Goal: Information Seeking & Learning: Compare options

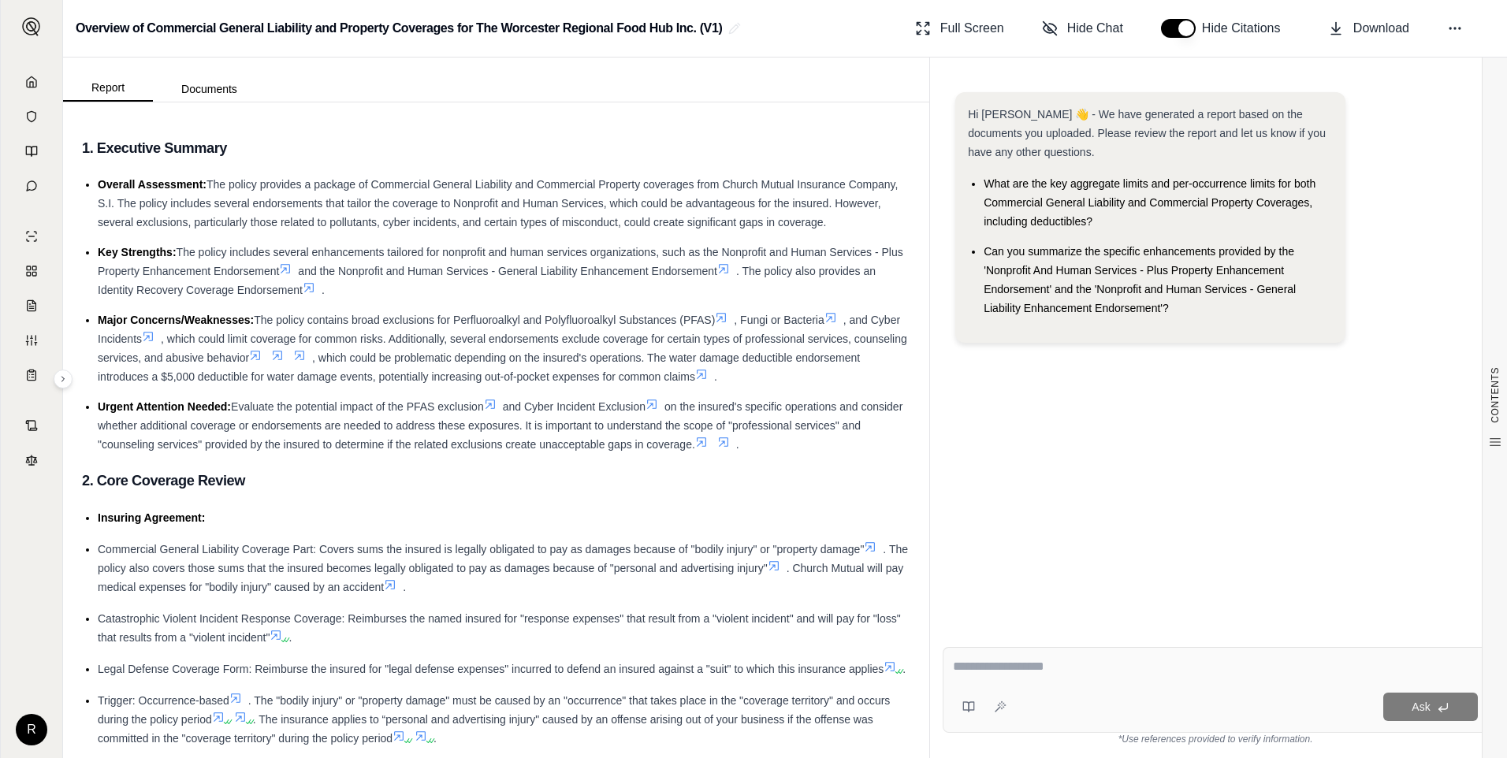
scroll to position [4476, 0]
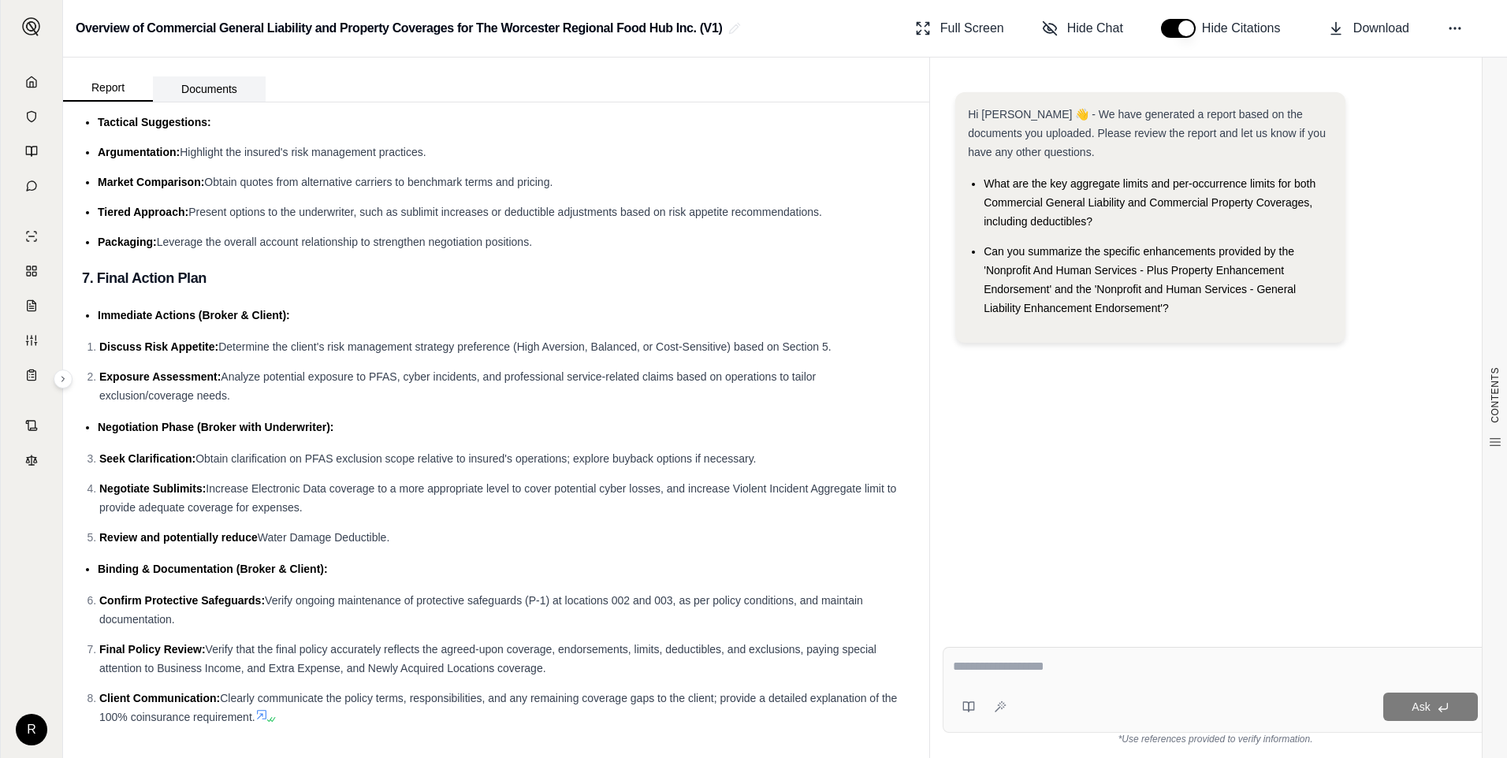
click at [103, 63] on div "Report Documents" at bounding box center [496, 80] width 866 height 44
click at [21, 86] on link at bounding box center [31, 82] width 43 height 32
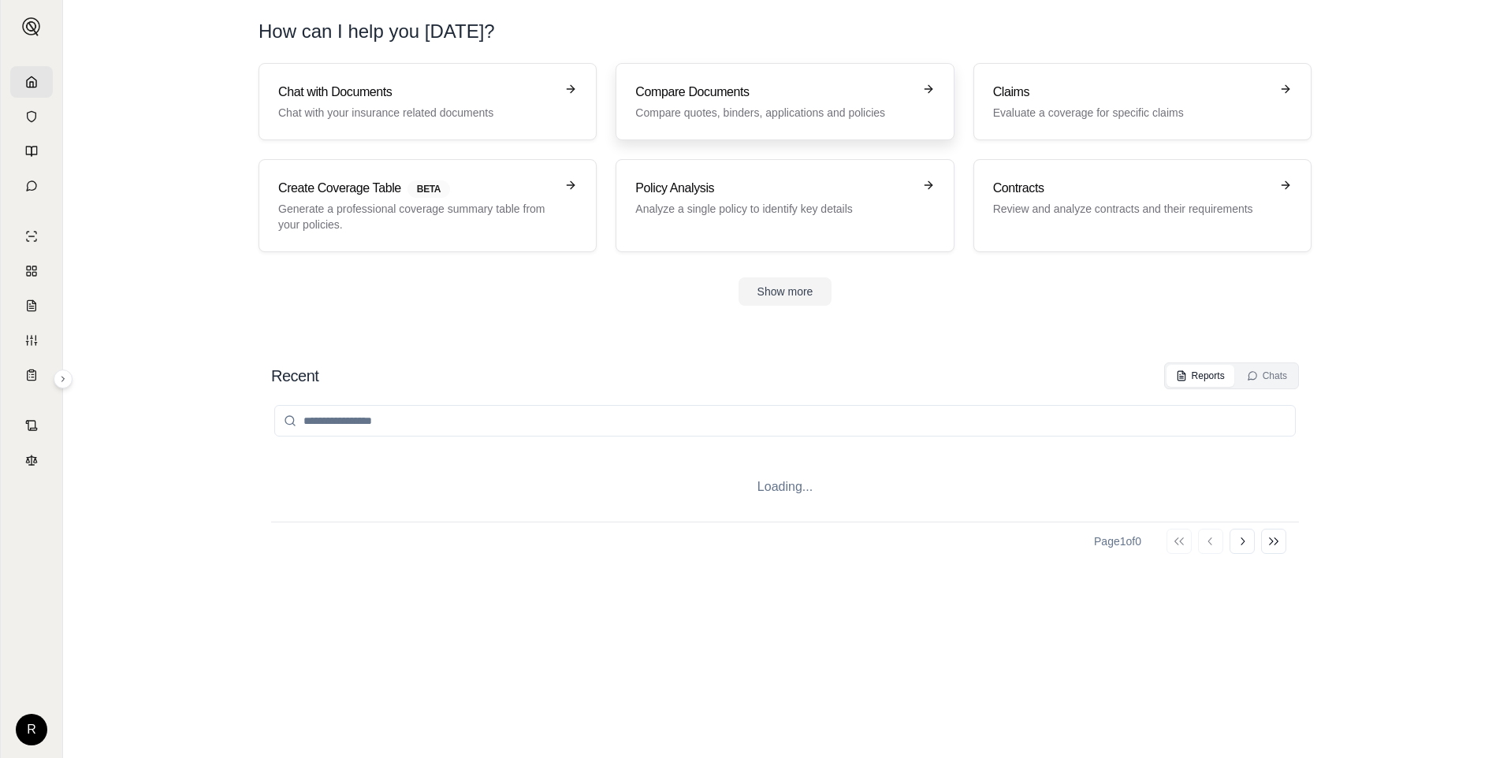
click at [719, 86] on h3 "Compare Documents" at bounding box center [773, 92] width 277 height 19
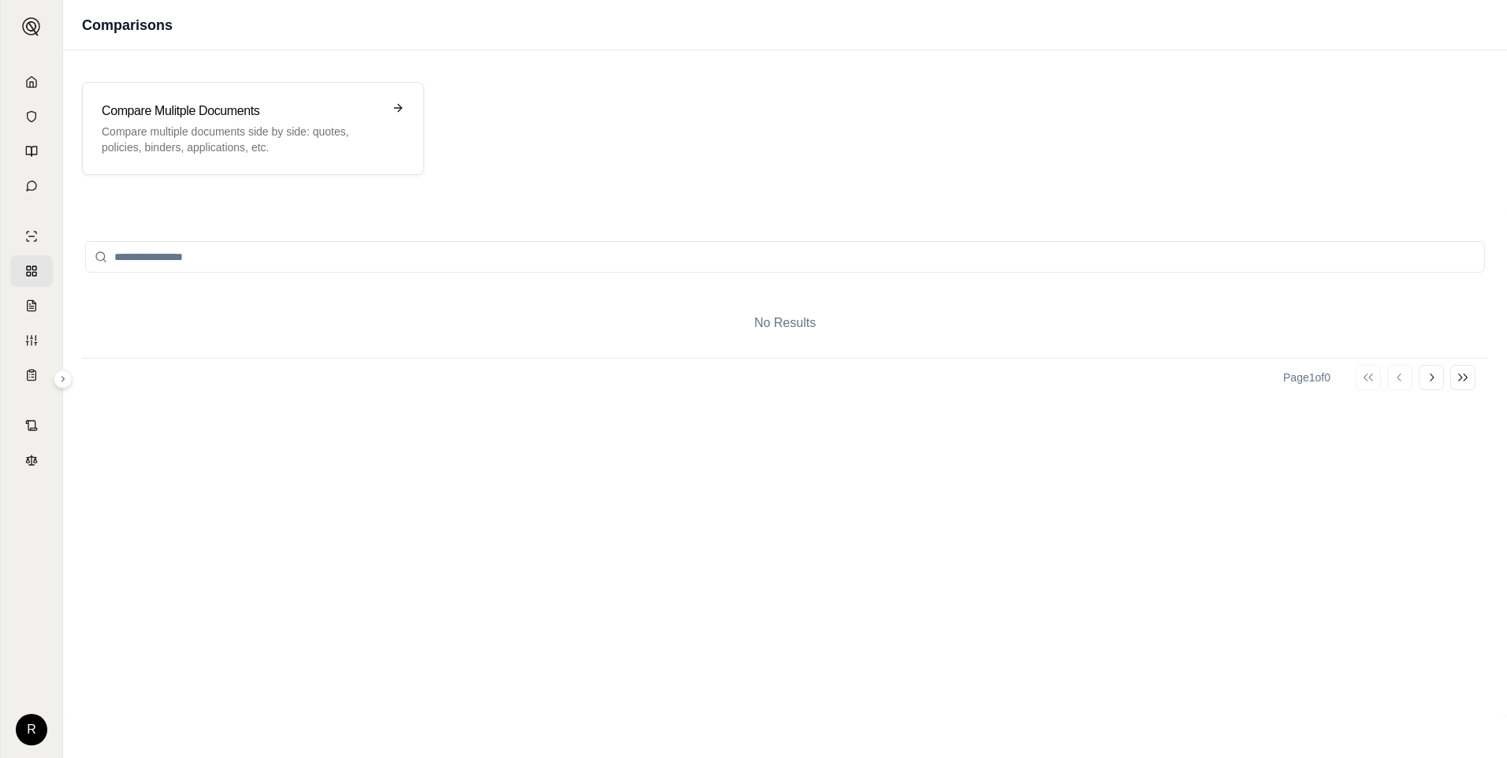
click at [532, 258] on input "search" at bounding box center [785, 257] width 1400 height 32
click at [304, 109] on h3 "Compare Mulitple Documents" at bounding box center [242, 111] width 281 height 19
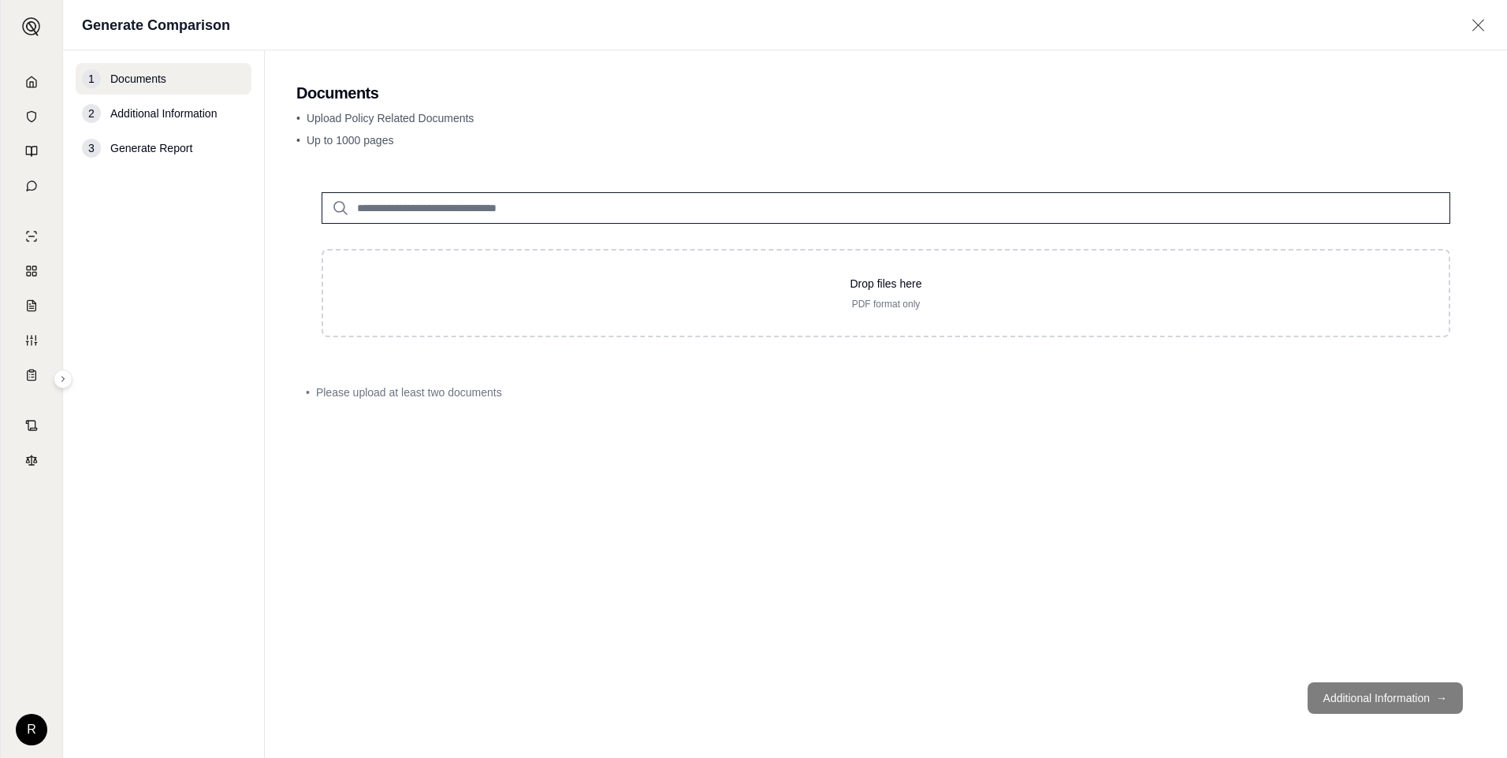
click at [560, 204] on input "search" at bounding box center [886, 208] width 1129 height 32
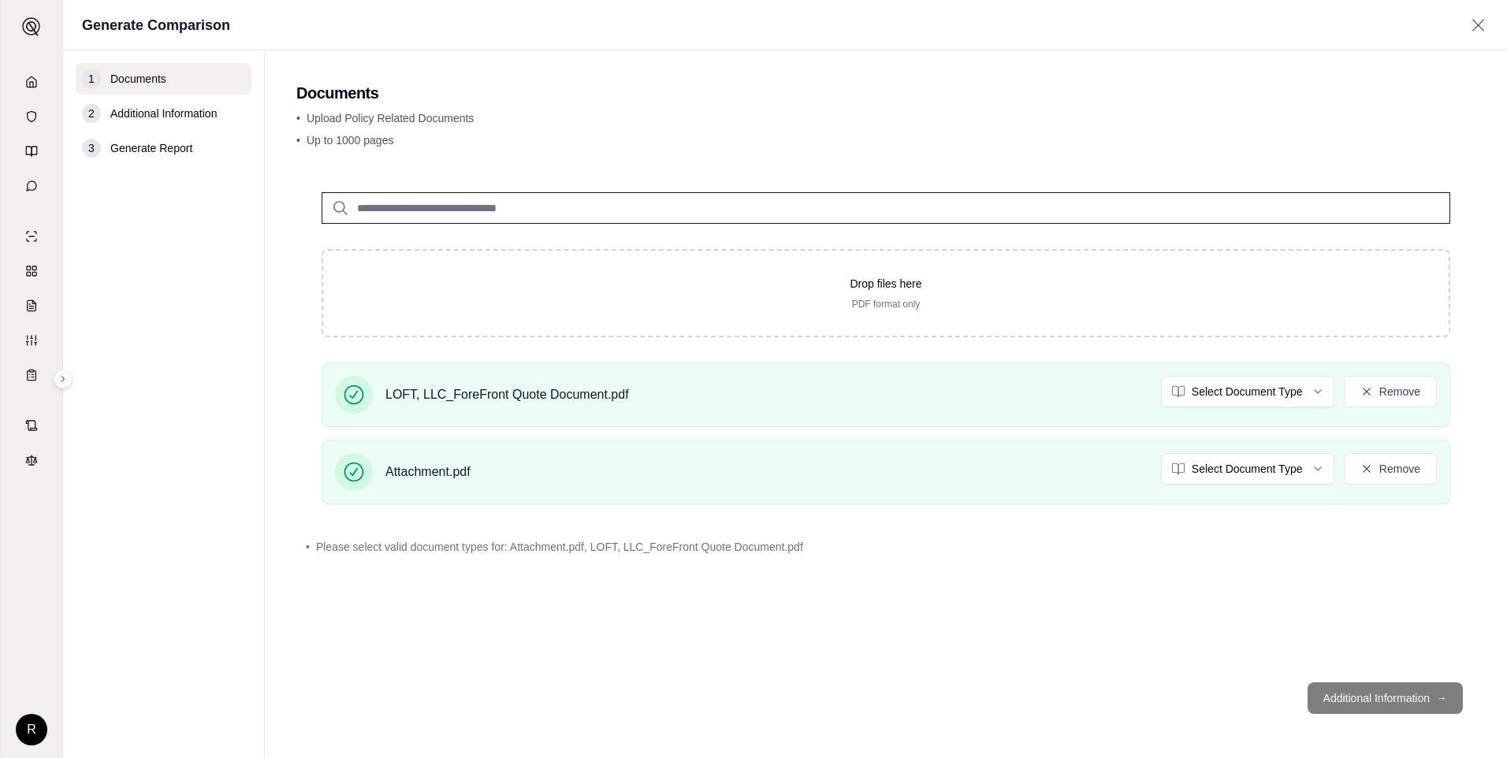
click at [1353, 692] on footer "Additional Information →" at bounding box center [885, 698] width 1179 height 57
click at [1378, 704] on footer "Additional Information →" at bounding box center [885, 698] width 1179 height 57
click at [1373, 699] on footer "Additional Information →" at bounding box center [885, 698] width 1179 height 57
drag, startPoint x: 1373, startPoint y: 699, endPoint x: 1358, endPoint y: 694, distance: 15.7
click at [1358, 694] on footer "Additional Information →" at bounding box center [885, 698] width 1179 height 57
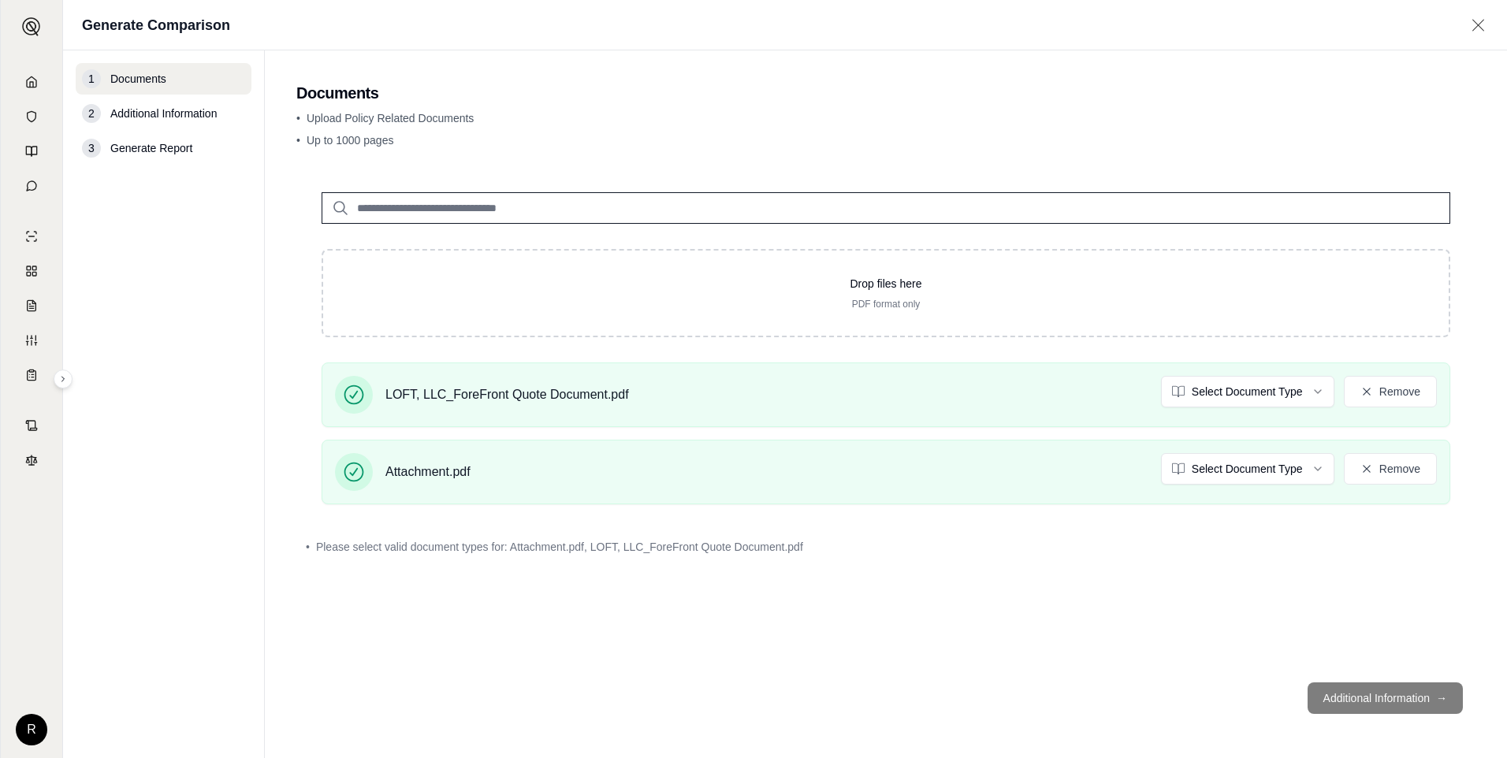
click at [150, 113] on span "Additional Information" at bounding box center [163, 114] width 106 height 16
click at [1378, 703] on footer "Additional Information →" at bounding box center [885, 698] width 1179 height 57
drag, startPoint x: 1374, startPoint y: 699, endPoint x: 1362, endPoint y: 695, distance: 13.5
click at [1362, 695] on footer "Additional Information →" at bounding box center [885, 698] width 1179 height 57
click at [662, 534] on div "• Please select valid document types for: Attachment.pdf, LOFT, LLC_ForeFront Q…" at bounding box center [885, 547] width 1179 height 35
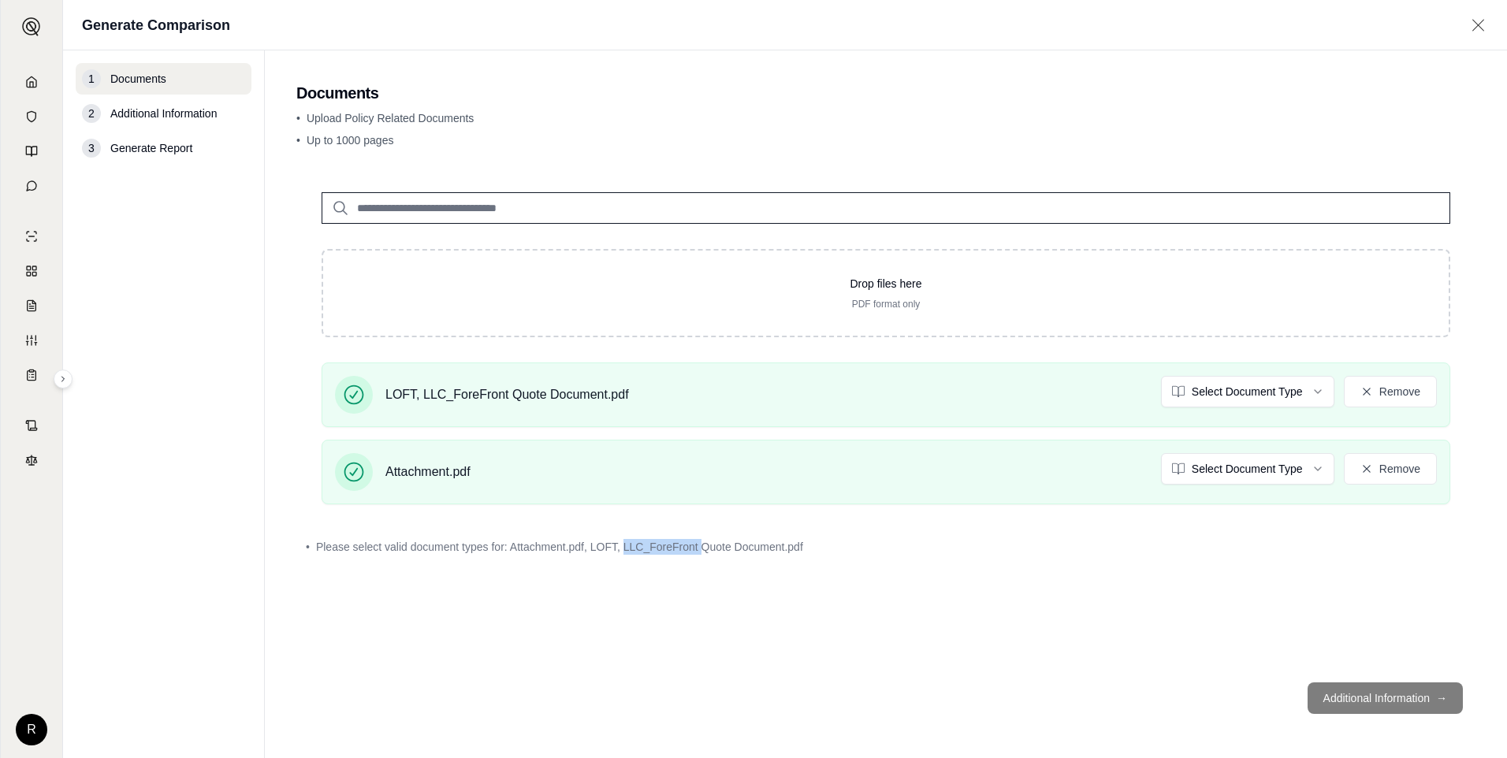
click at [662, 534] on div "• Please select valid document types for: Attachment.pdf, LOFT, LLC_ForeFront Q…" at bounding box center [885, 547] width 1179 height 35
drag, startPoint x: 662, startPoint y: 534, endPoint x: 553, endPoint y: 527, distance: 109.8
click at [553, 526] on div "Drop files here PDF format only LOFT, LLC_ForeFront Quote Document.pdf Select D…" at bounding box center [885, 418] width 1179 height 503
click at [544, 550] on span "Please select valid document types for: Attachment.pdf, LOFT, LLC_ForeFront Quo…" at bounding box center [559, 547] width 487 height 16
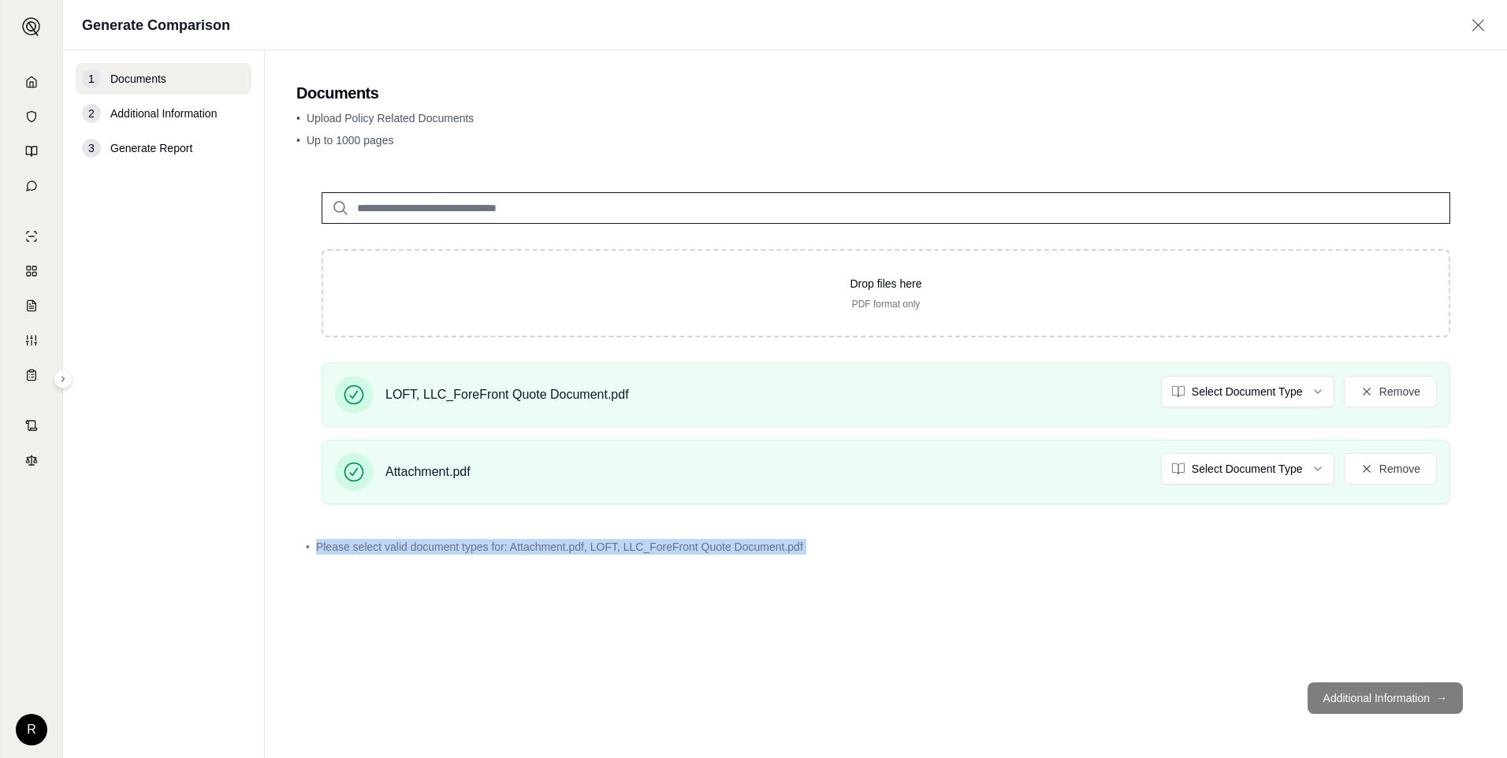
click at [544, 550] on span "Please select valid document types for: Attachment.pdf, LOFT, LLC_ForeFront Quo…" at bounding box center [559, 547] width 487 height 16
click at [1222, 404] on html "R Generate Comparison 1 Documents 2 Additional Information 3 Generate Report Do…" at bounding box center [753, 379] width 1507 height 758
click at [1232, 468] on html "R Generate Comparison 1 Documents 2 Additional Information 3 Generate Report Do…" at bounding box center [753, 379] width 1507 height 758
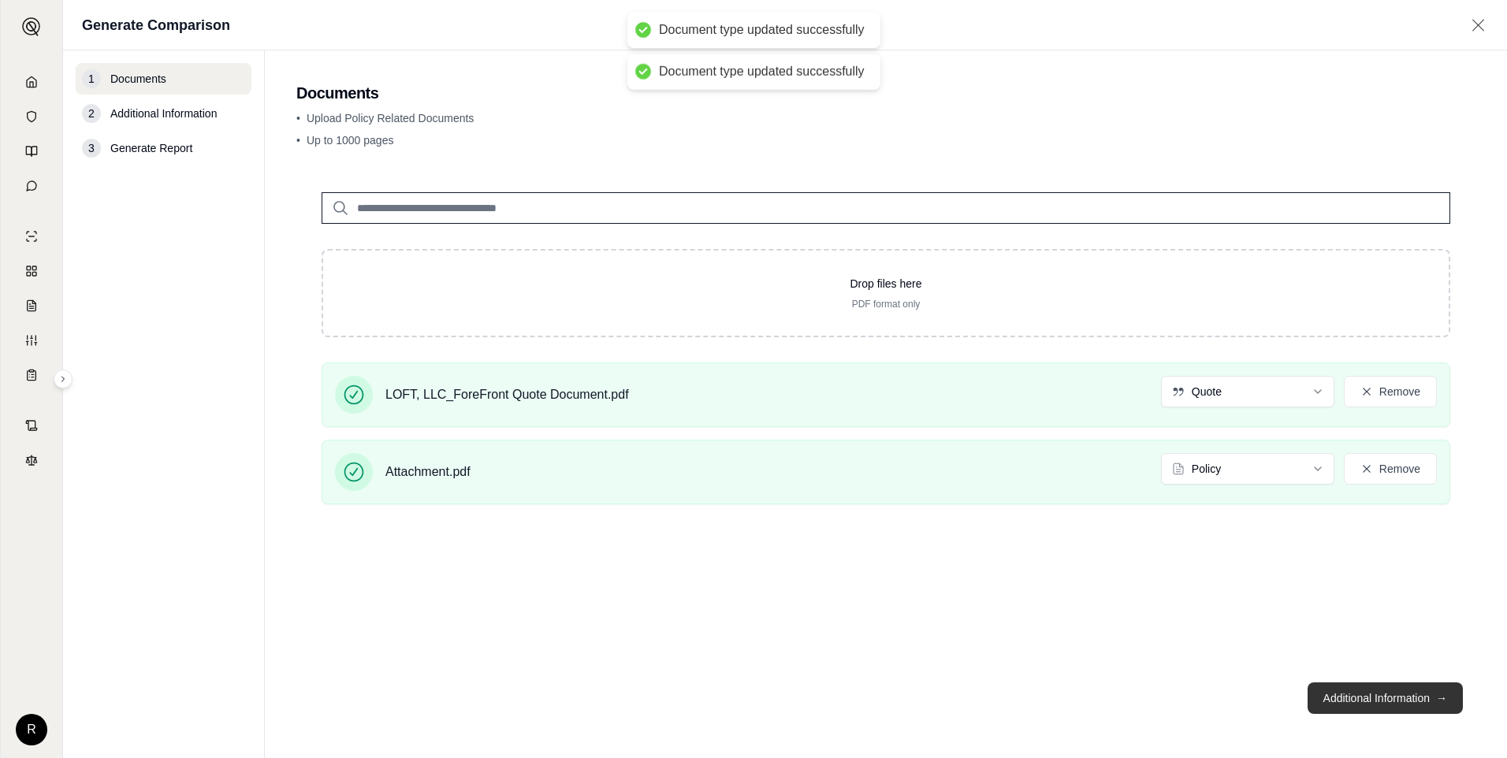
click at [1348, 702] on button "Additional Information →" at bounding box center [1385, 699] width 155 height 32
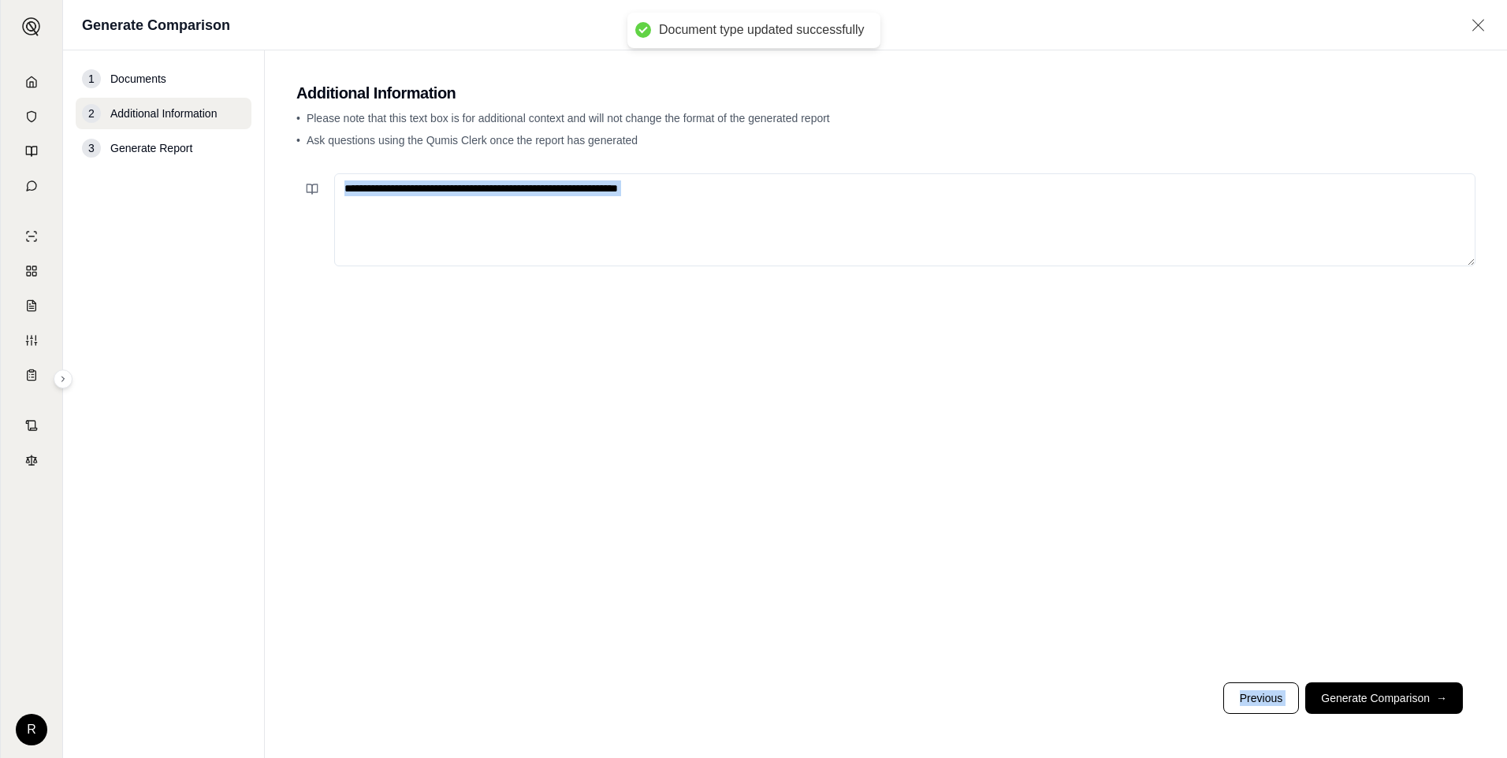
click at [646, 222] on textarea at bounding box center [905, 219] width 1142 height 93
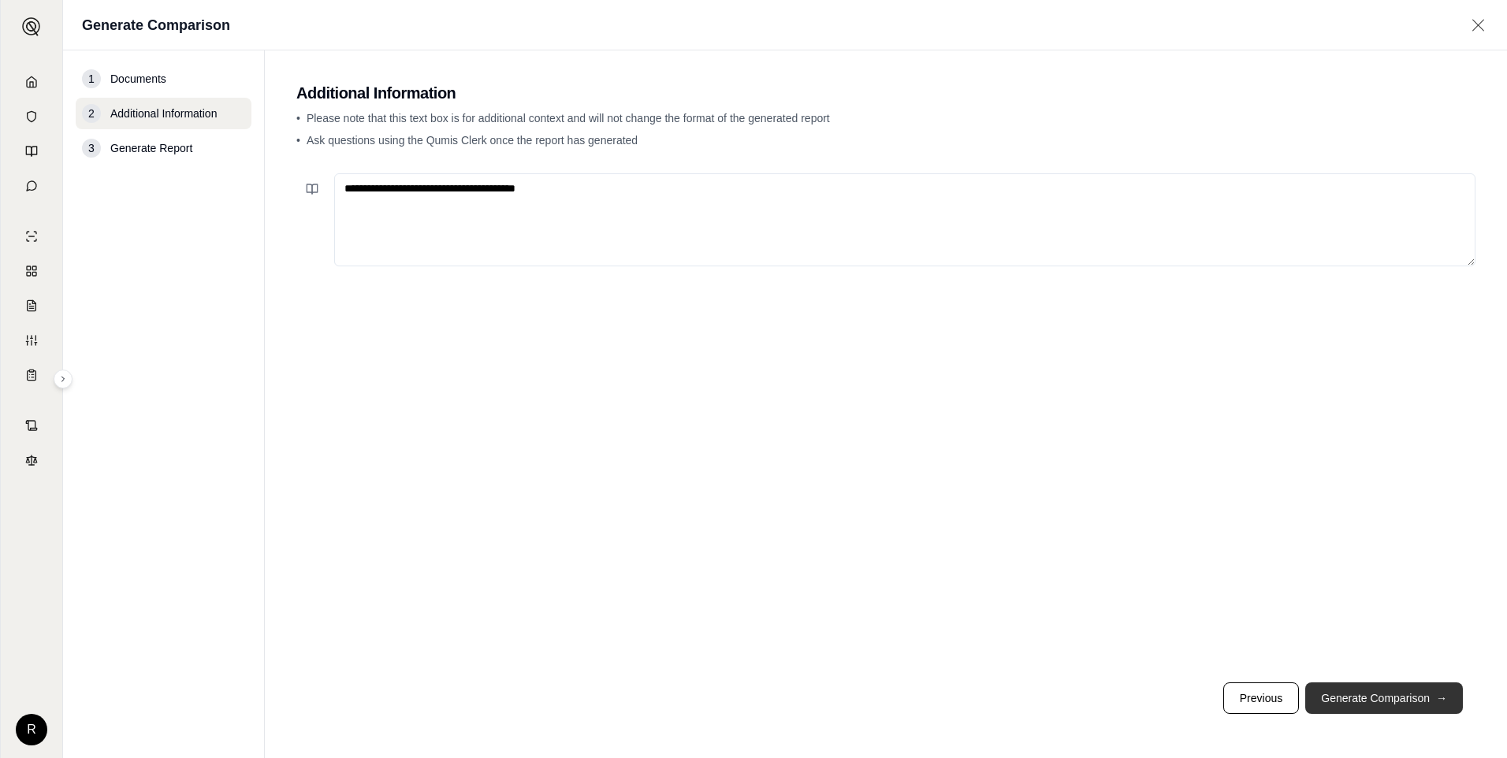
type textarea "**********"
click at [1371, 693] on button "Generate Comparison →" at bounding box center [1385, 699] width 158 height 32
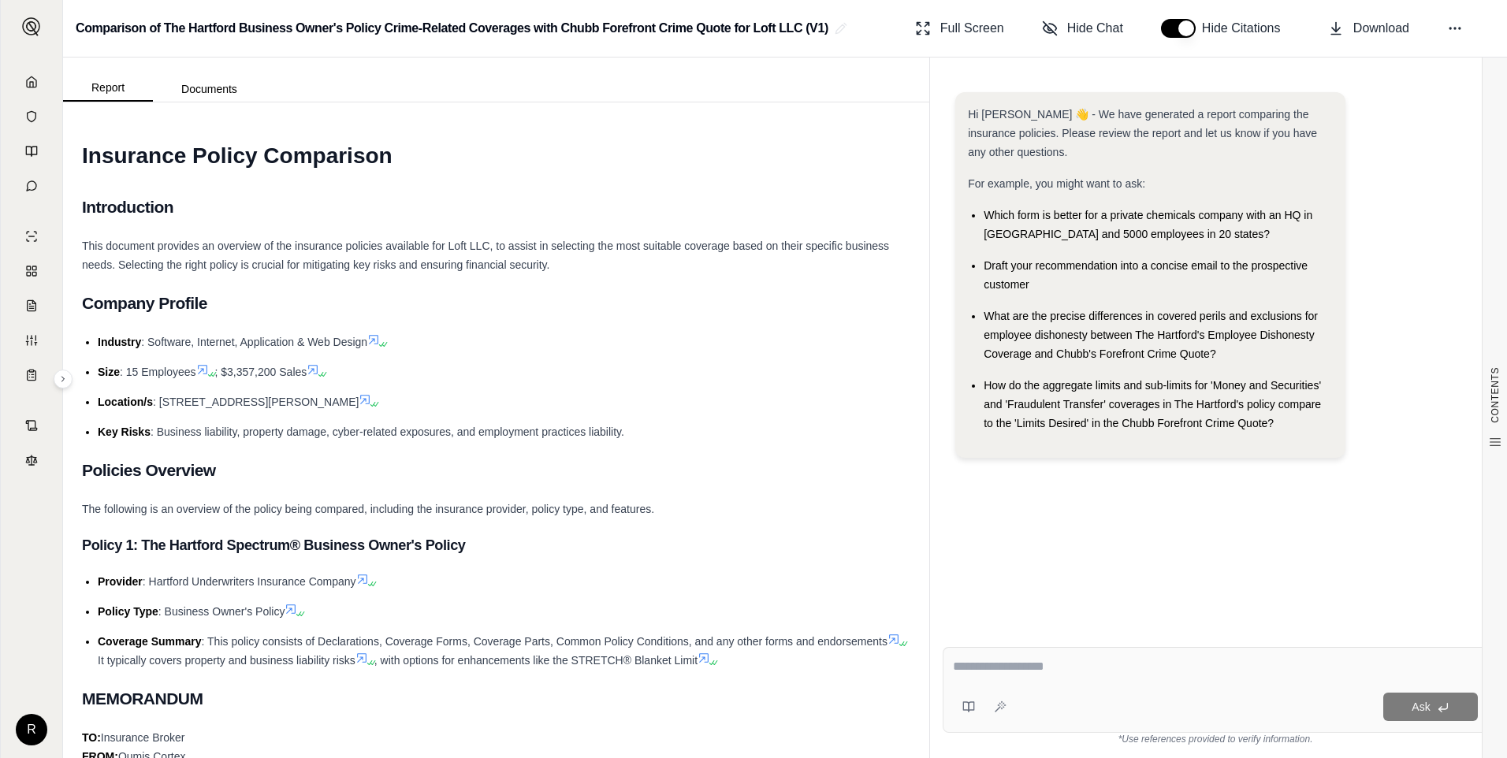
click at [240, 241] on span "This document provides an overview of the insurance policies available for Loft…" at bounding box center [485, 256] width 807 height 32
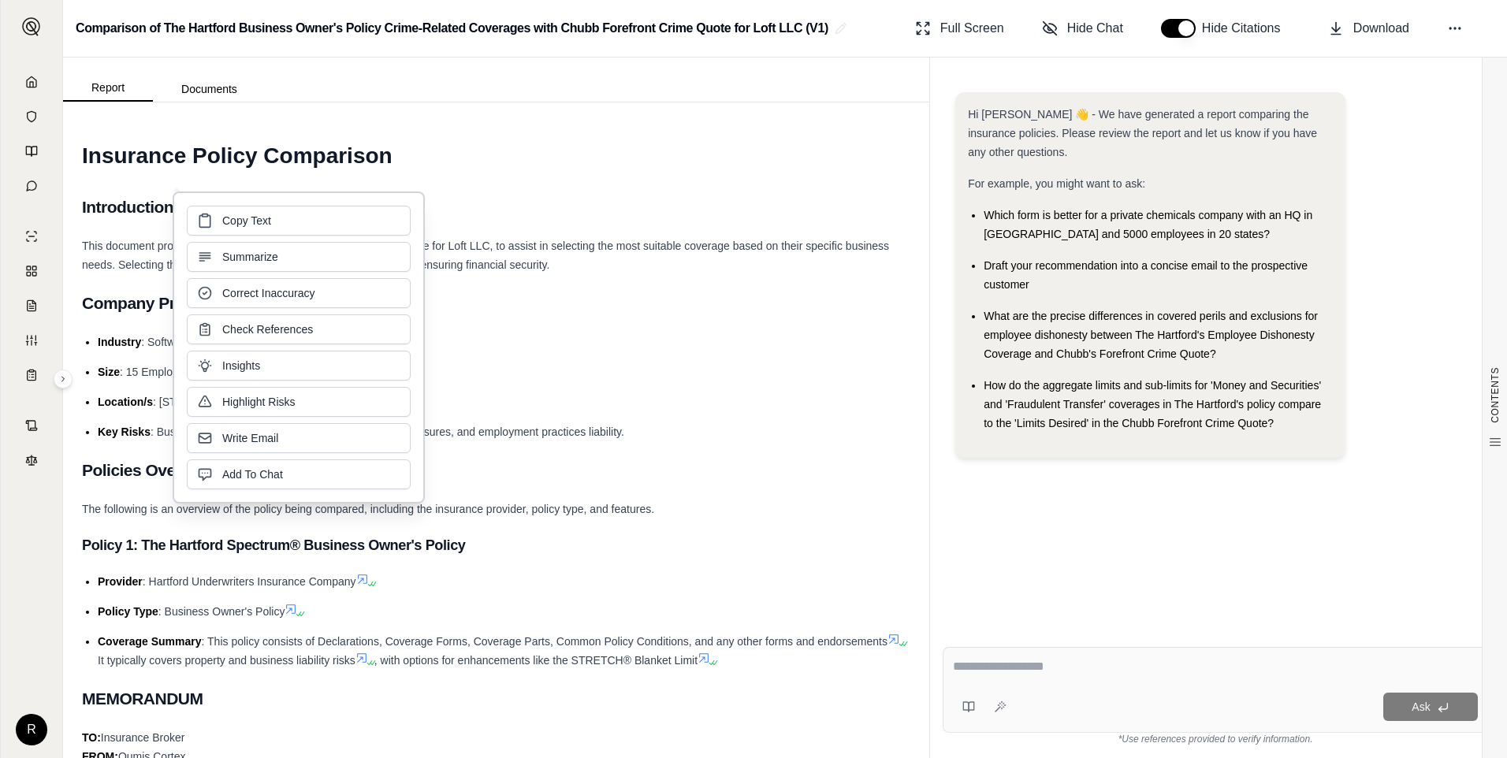
click at [699, 243] on span "This document provides an overview of the insurance policies available for Loft…" at bounding box center [485, 256] width 807 height 32
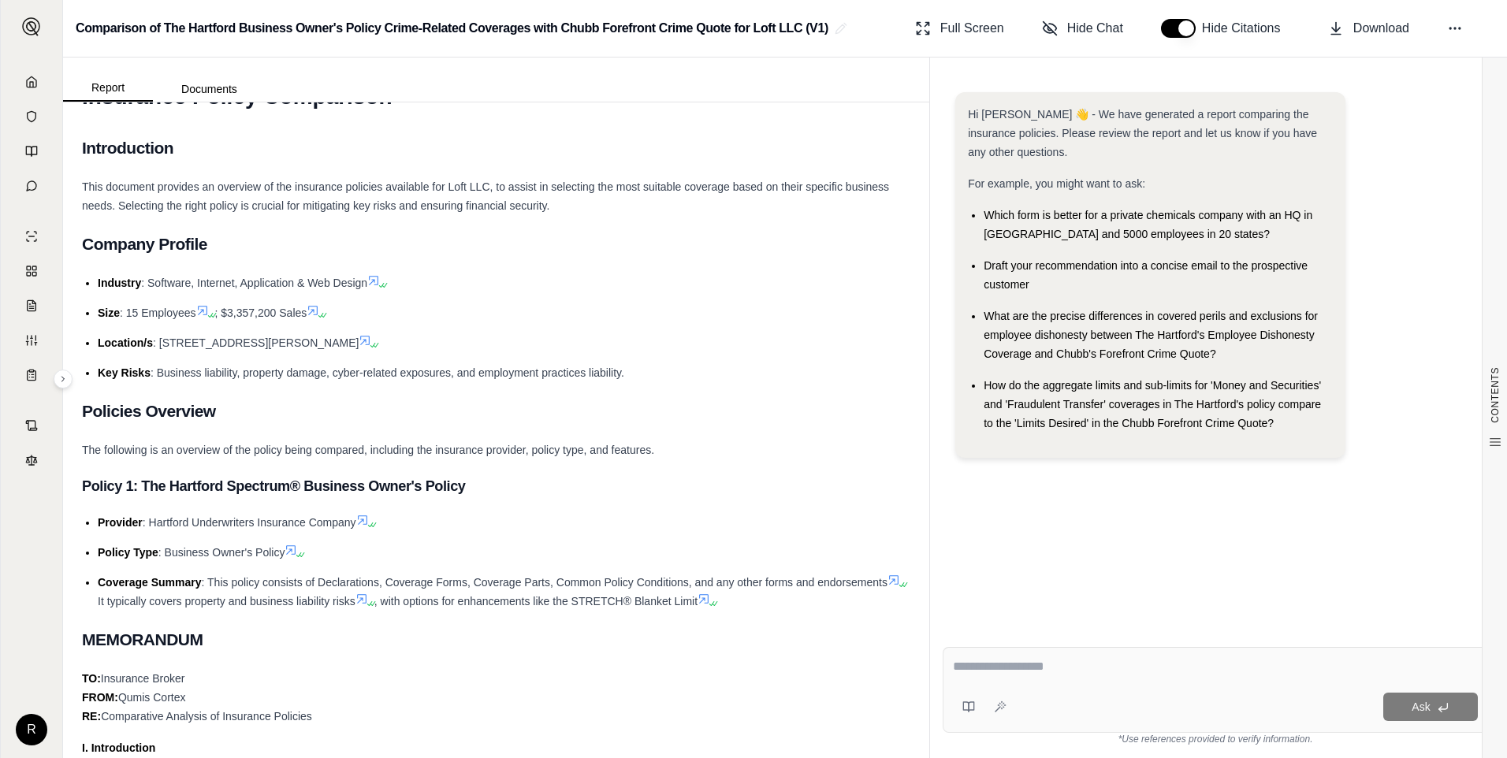
scroll to position [237, 0]
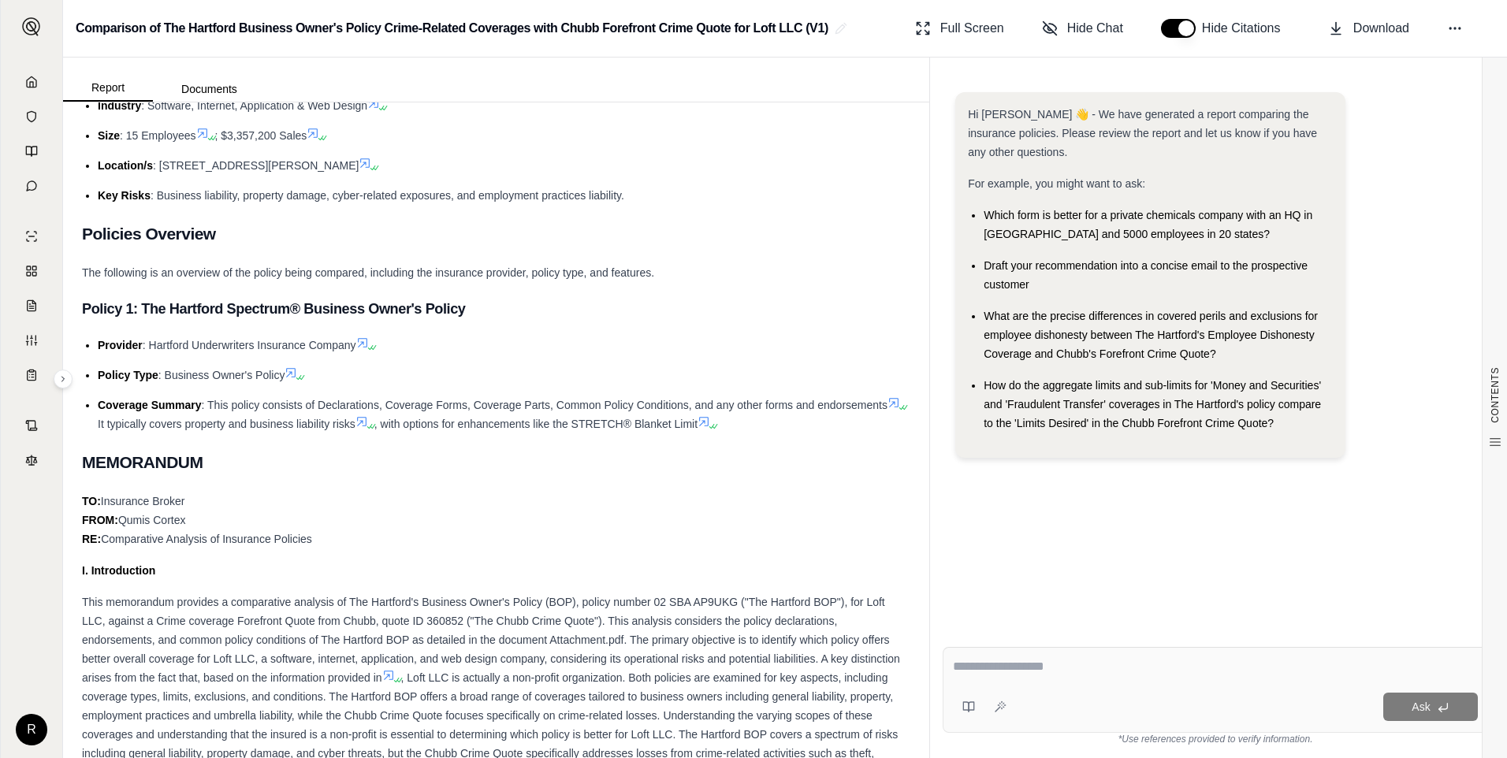
click at [214, 269] on span "The following is an overview of the policy being compared, including the insura…" at bounding box center [368, 272] width 572 height 13
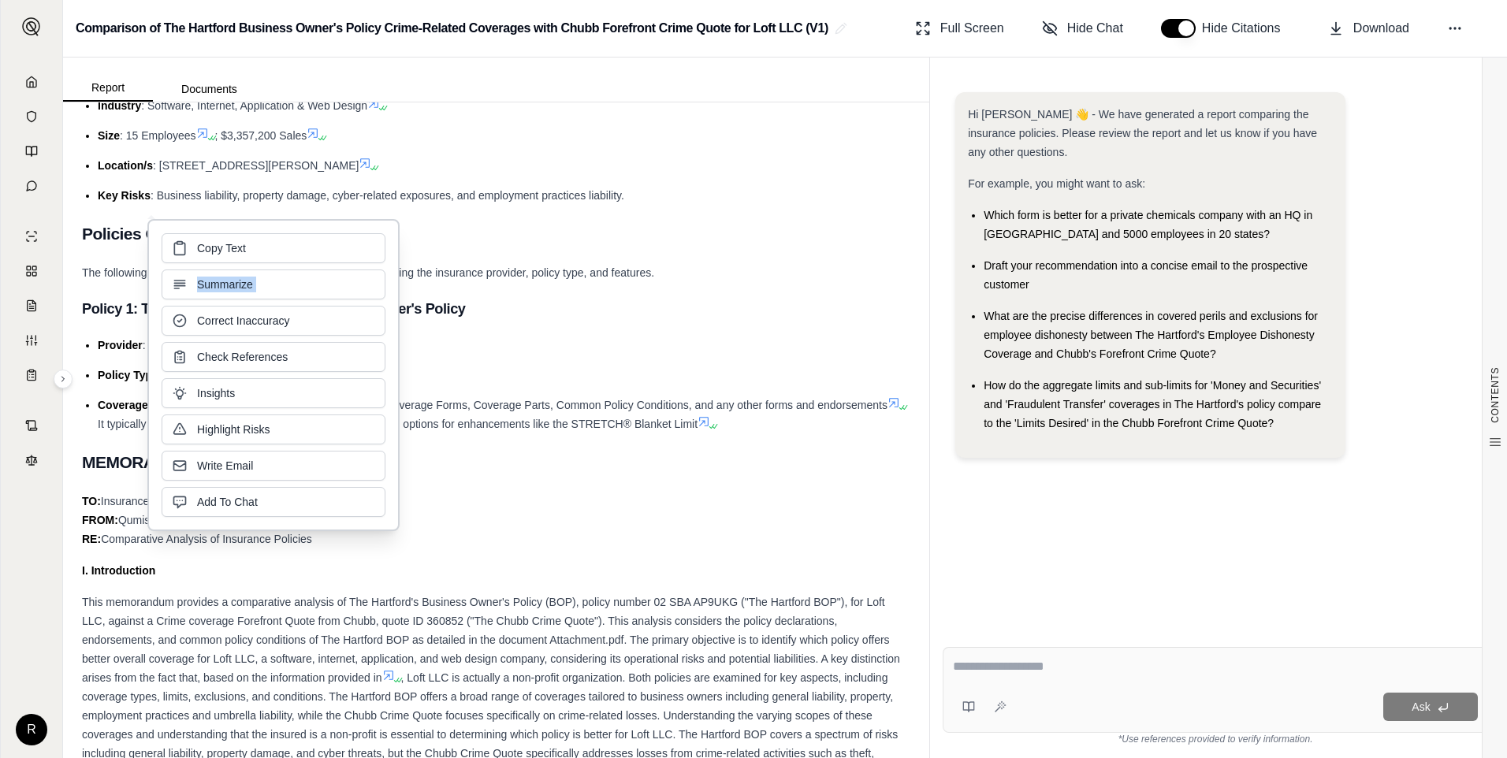
click at [214, 269] on div "Copy Text Summarize Correct Inaccuracy Check References Insights Highlight Risk…" at bounding box center [274, 375] width 224 height 284
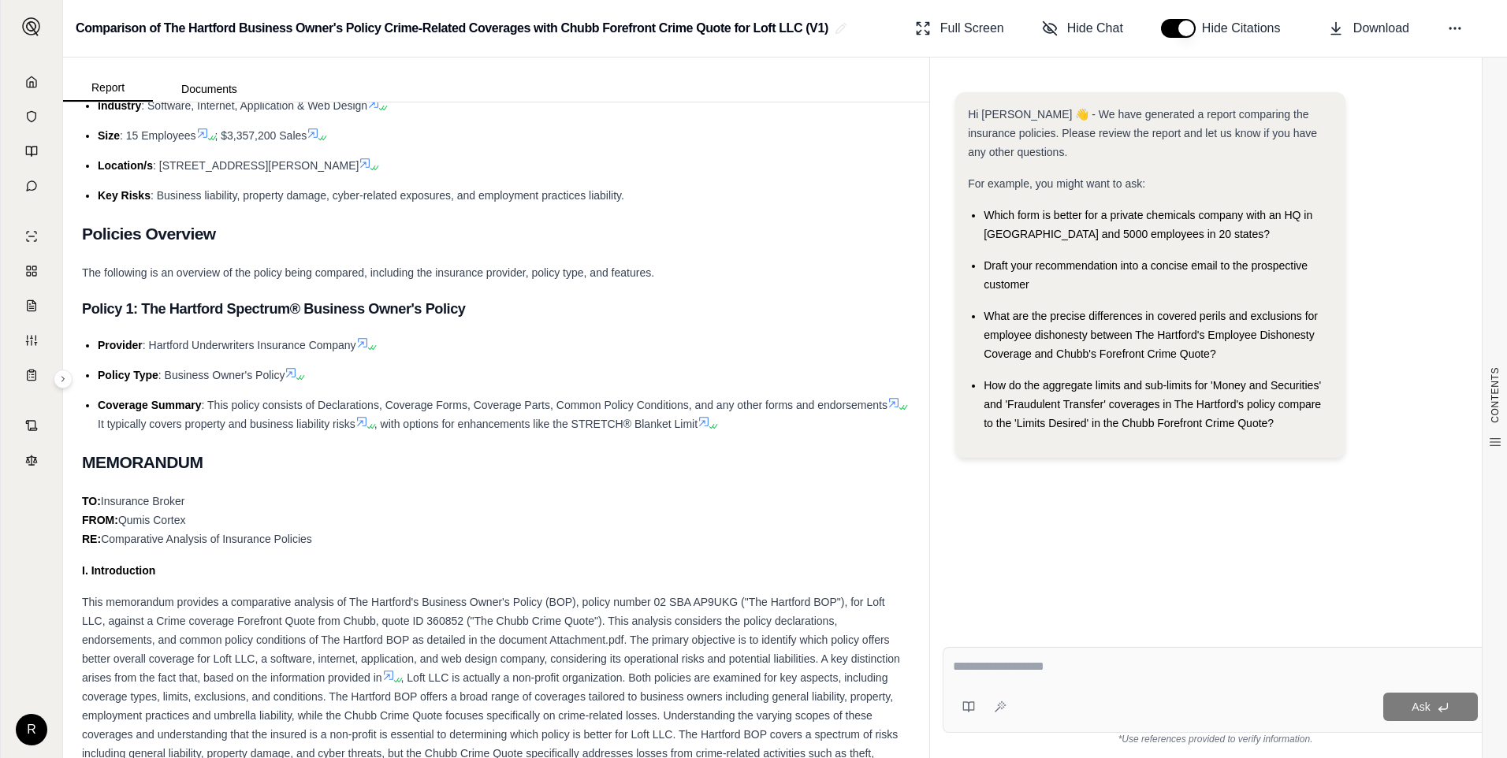
click at [606, 268] on span "The following is an overview of the policy being compared, including the insura…" at bounding box center [368, 272] width 572 height 13
click at [1067, 218] on span "Which form is better for a private chemicals company with an HQ in NY and 5000 …" at bounding box center [1148, 225] width 329 height 32
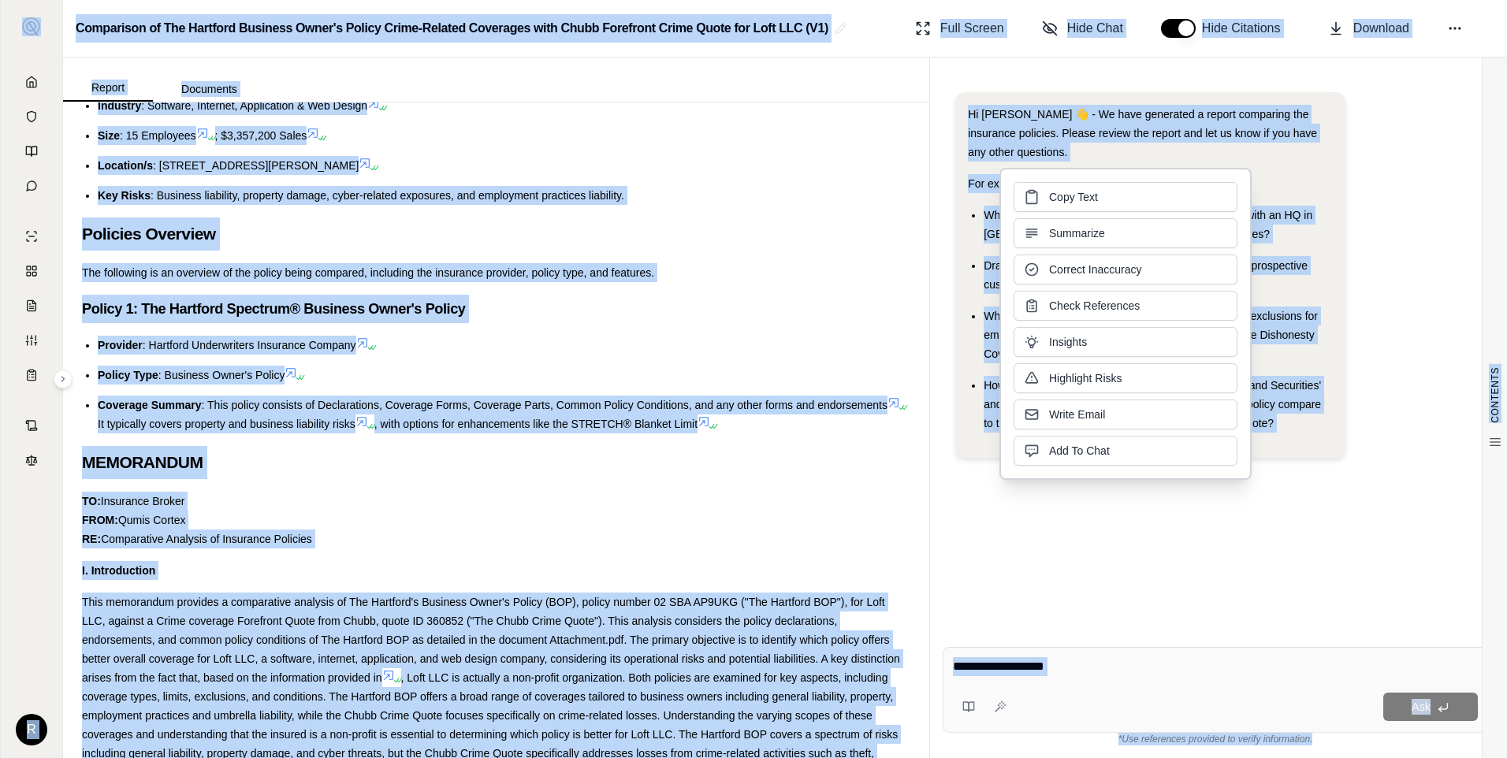
click at [1067, 218] on div "Copy Text Summarize Correct Inaccuracy Check References Insights Highlight Risk…" at bounding box center [1126, 324] width 224 height 284
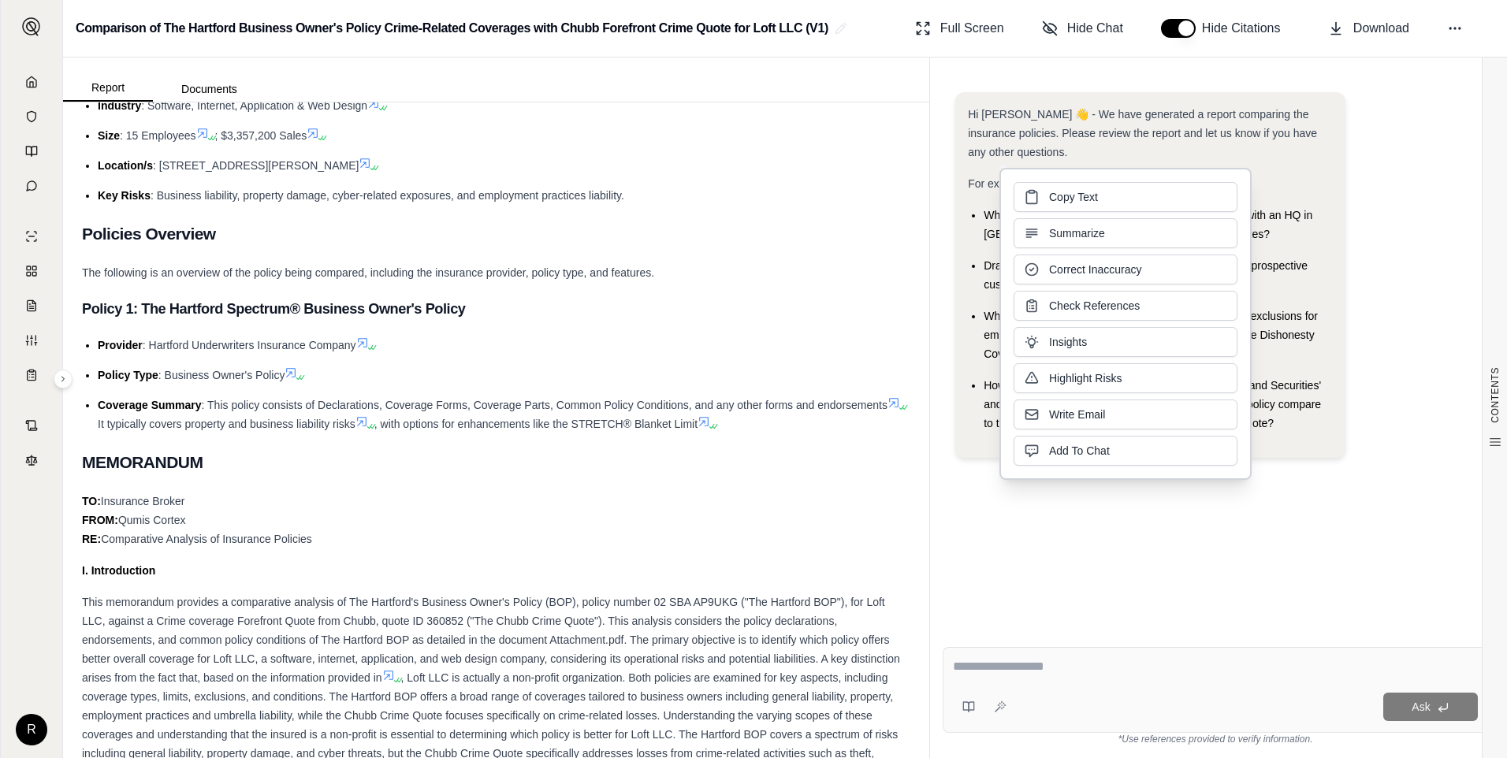
click at [1347, 213] on div "Hi Bobby 👋 - We have generated a report comparing the insurance policies. Pleas…" at bounding box center [1216, 281] width 520 height 378
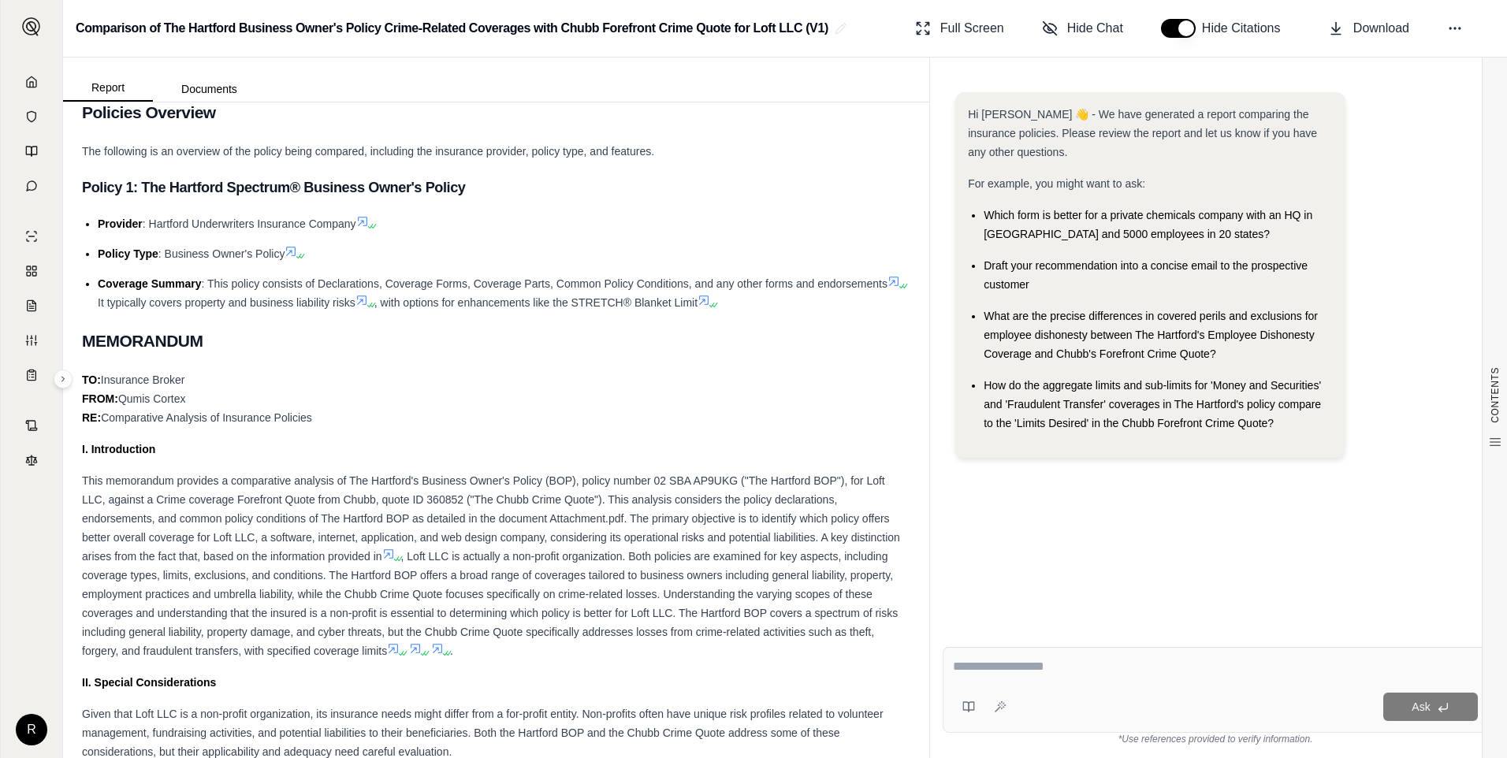
scroll to position [394, 0]
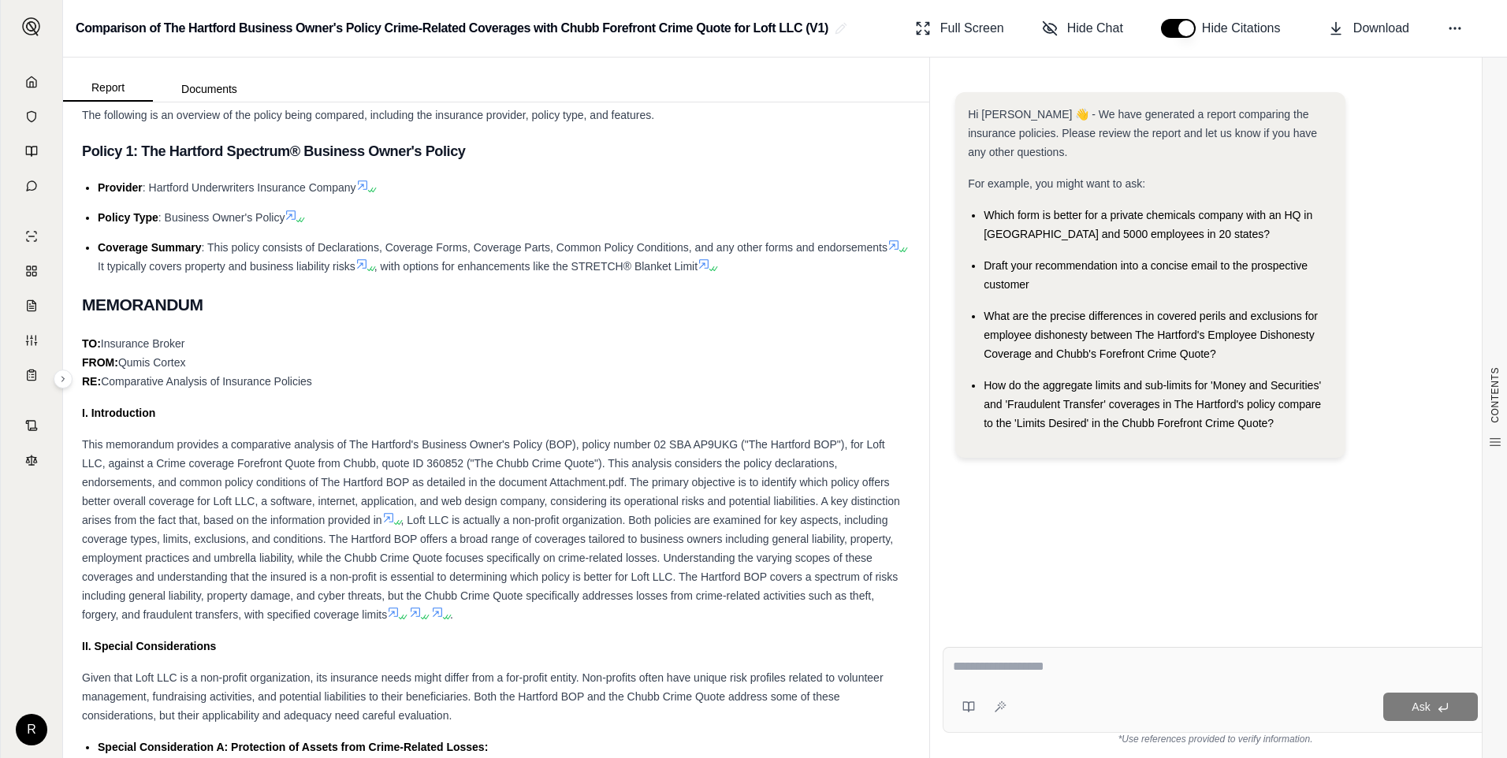
click at [367, 457] on span "This memorandum provides a comparative analysis of The Hartford's Business Owne…" at bounding box center [491, 482] width 818 height 88
click at [368, 457] on span "This memorandum provides a comparative analysis of The Hartford's Business Owne…" at bounding box center [491, 482] width 818 height 88
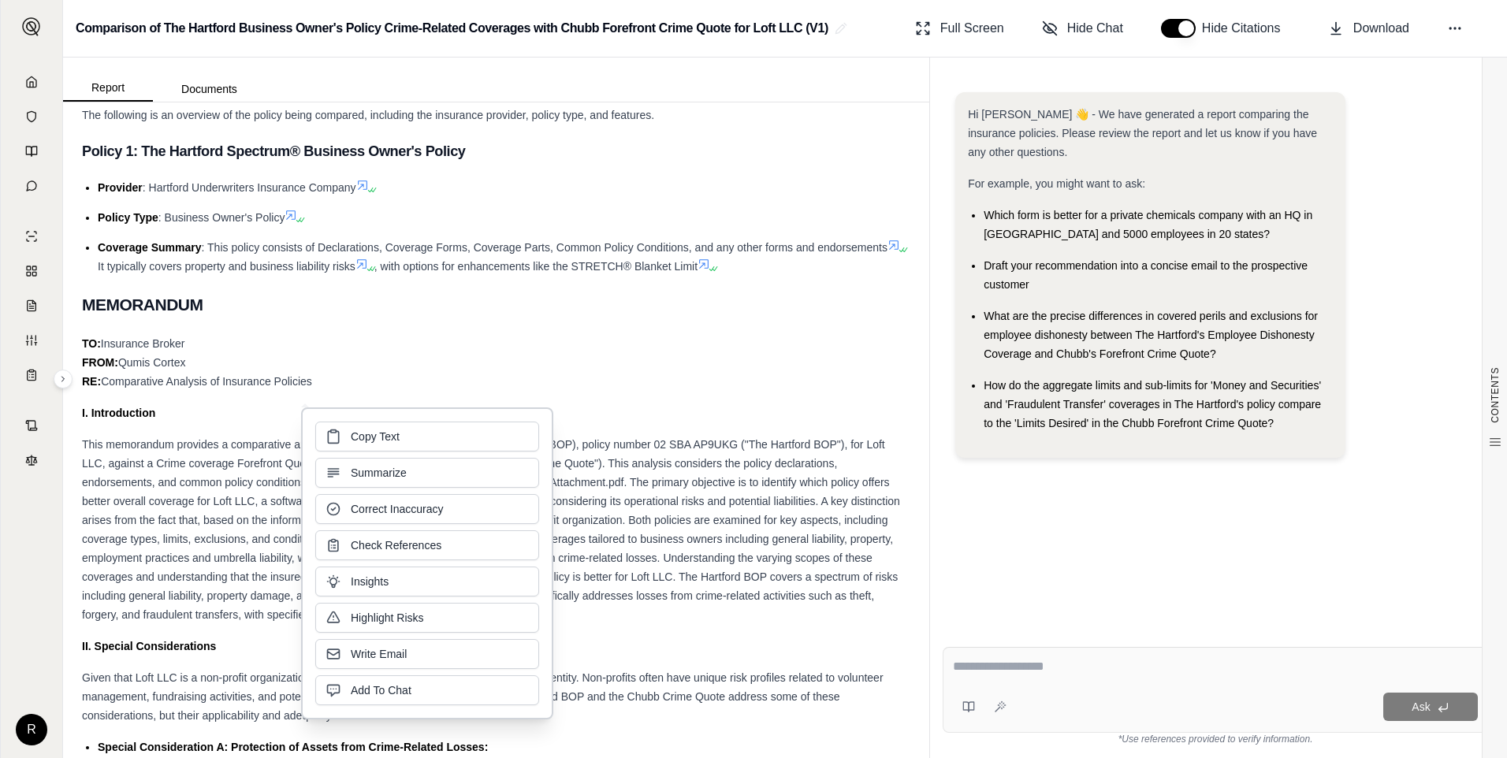
drag, startPoint x: 368, startPoint y: 457, endPoint x: 205, endPoint y: 473, distance: 164.0
click at [205, 473] on div "This memorandum provides a comparative analysis of The Hartford's Business Owne…" at bounding box center [496, 529] width 829 height 189
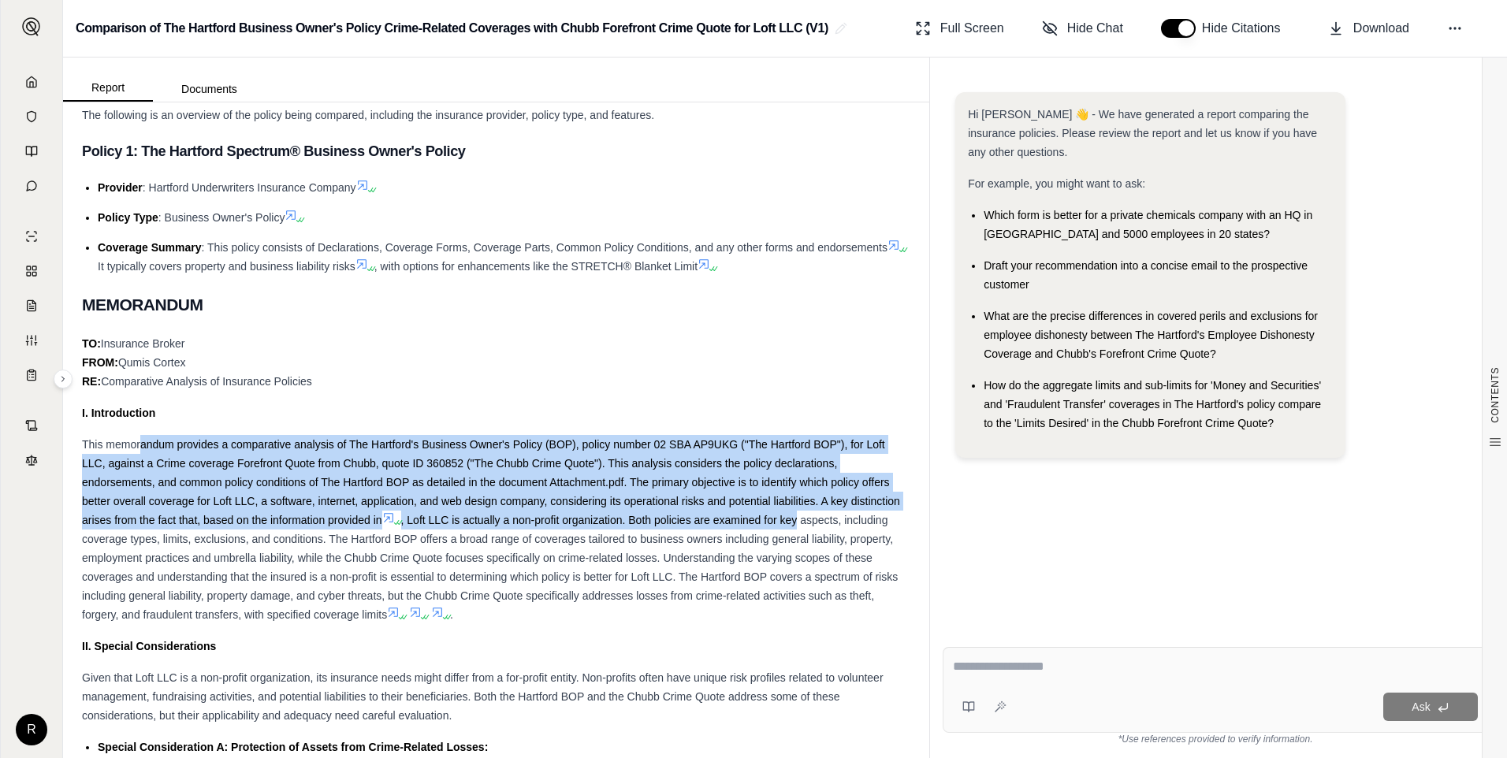
drag, startPoint x: 140, startPoint y: 448, endPoint x: 851, endPoint y: 520, distance: 714.8
click at [851, 520] on div "This memorandum provides a comparative analysis of The Hartford's Business Owne…" at bounding box center [496, 529] width 829 height 189
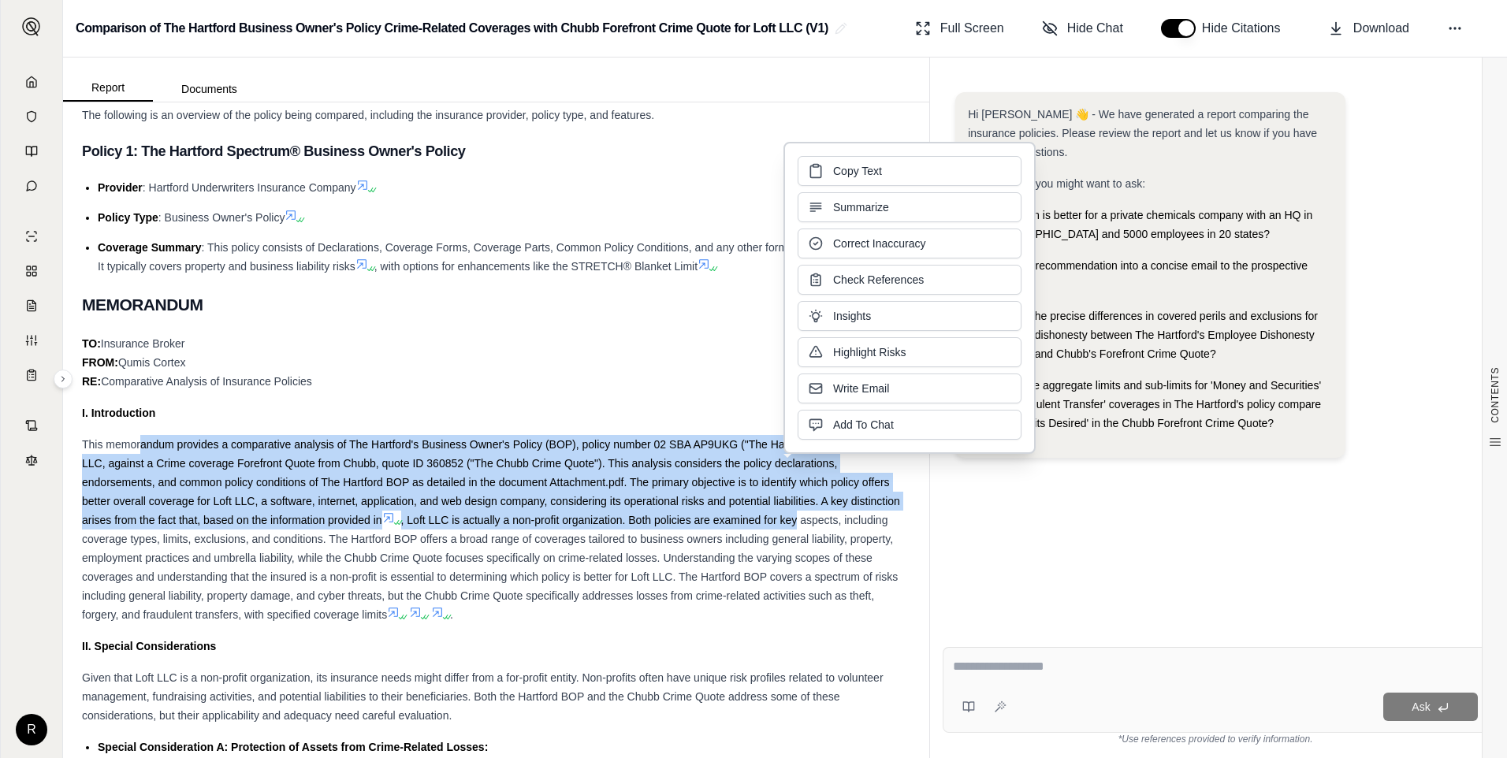
click at [371, 475] on div "This memorandum provides a comparative analysis of The Hartford's Business Owne…" at bounding box center [496, 529] width 829 height 189
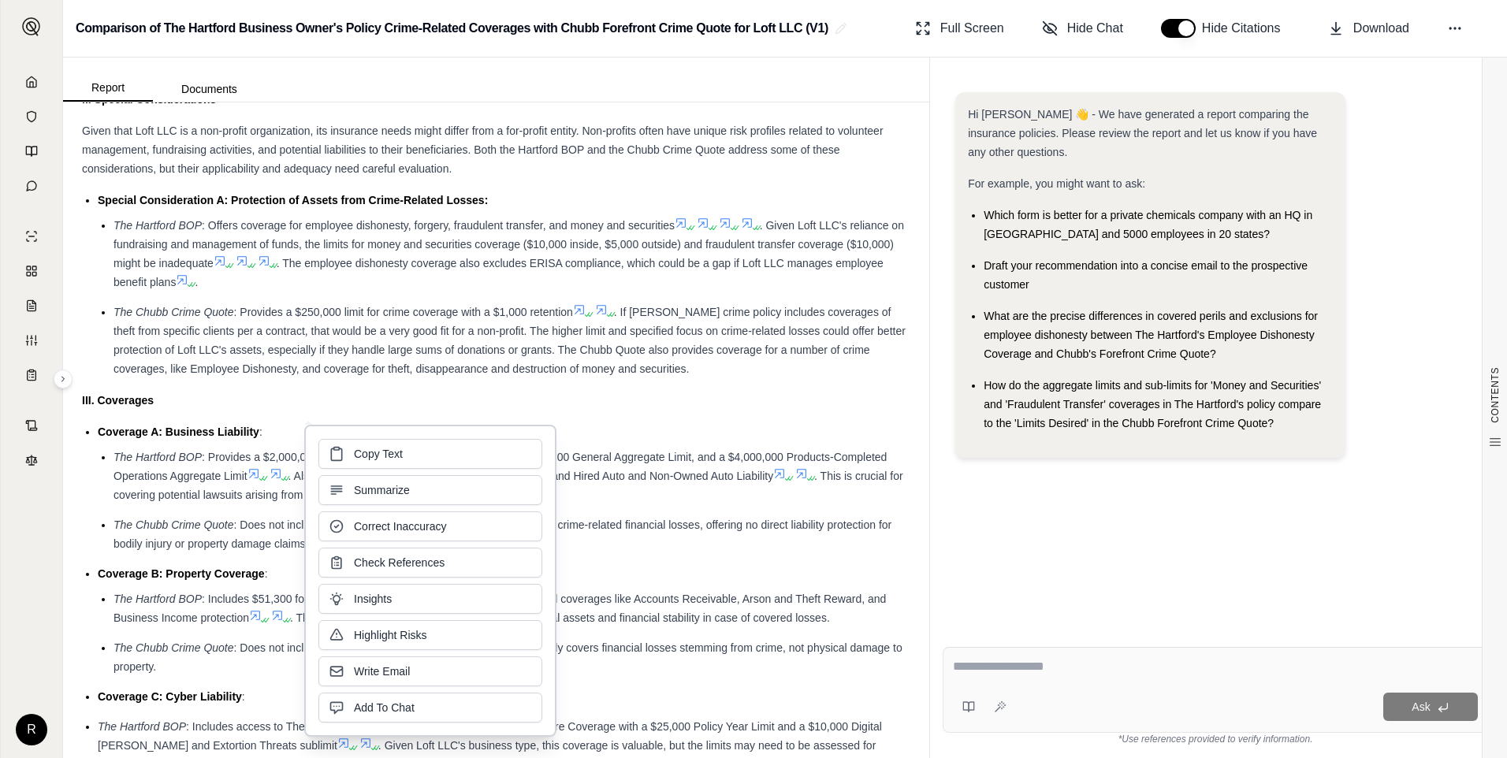
scroll to position [946, 0]
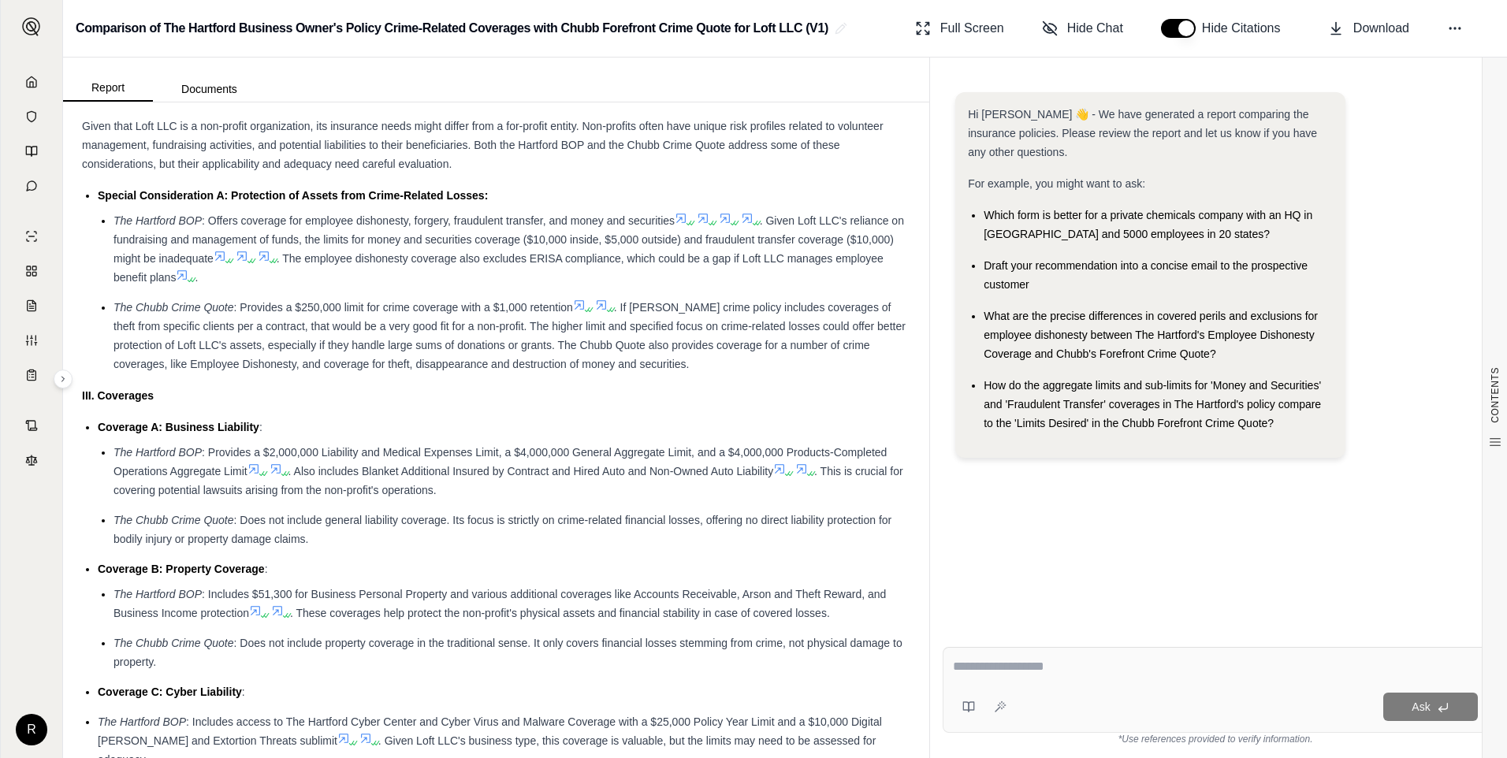
click at [595, 368] on span ". If Chubb's crime policy includes coverages of theft from specific clients per…" at bounding box center [510, 335] width 792 height 69
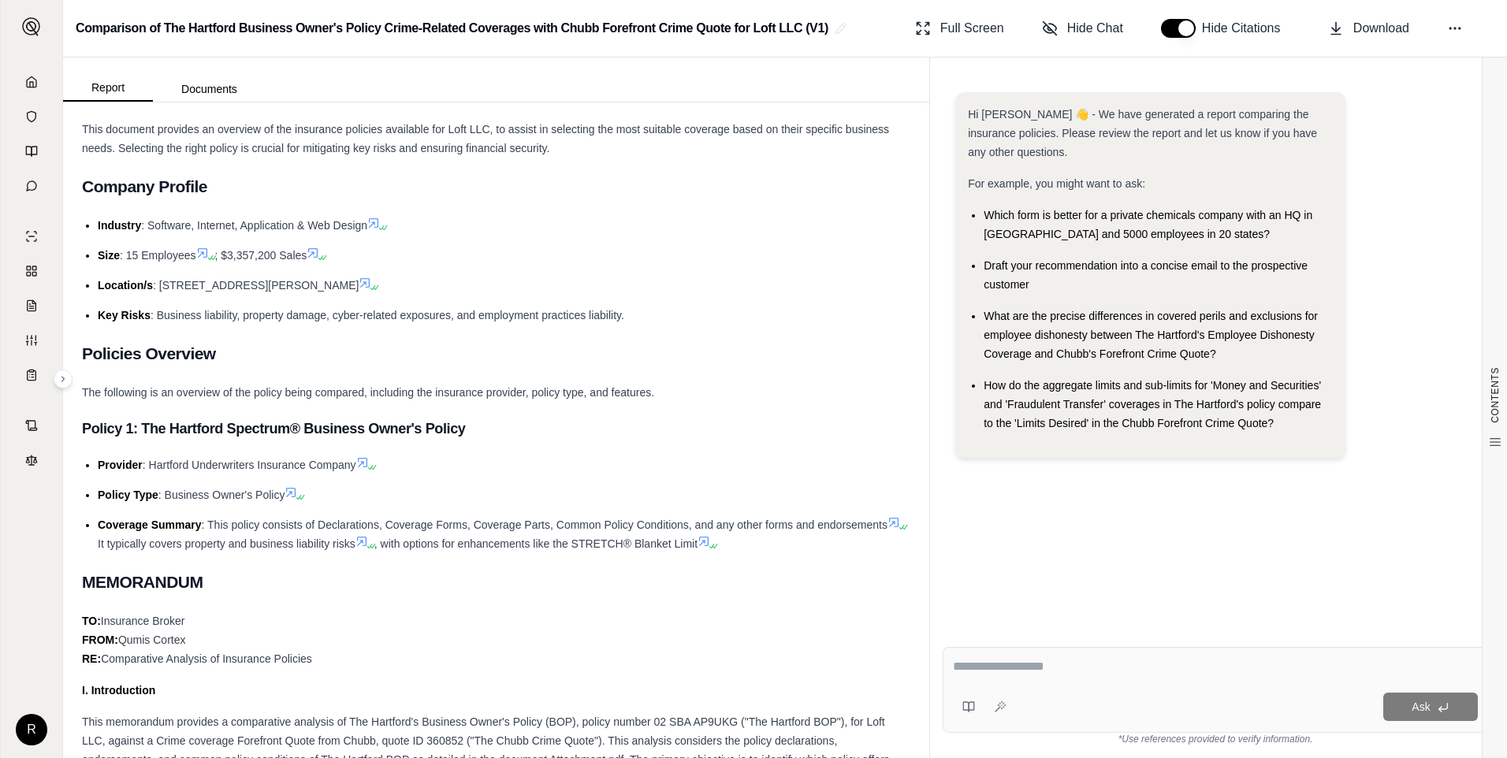
scroll to position [0, 0]
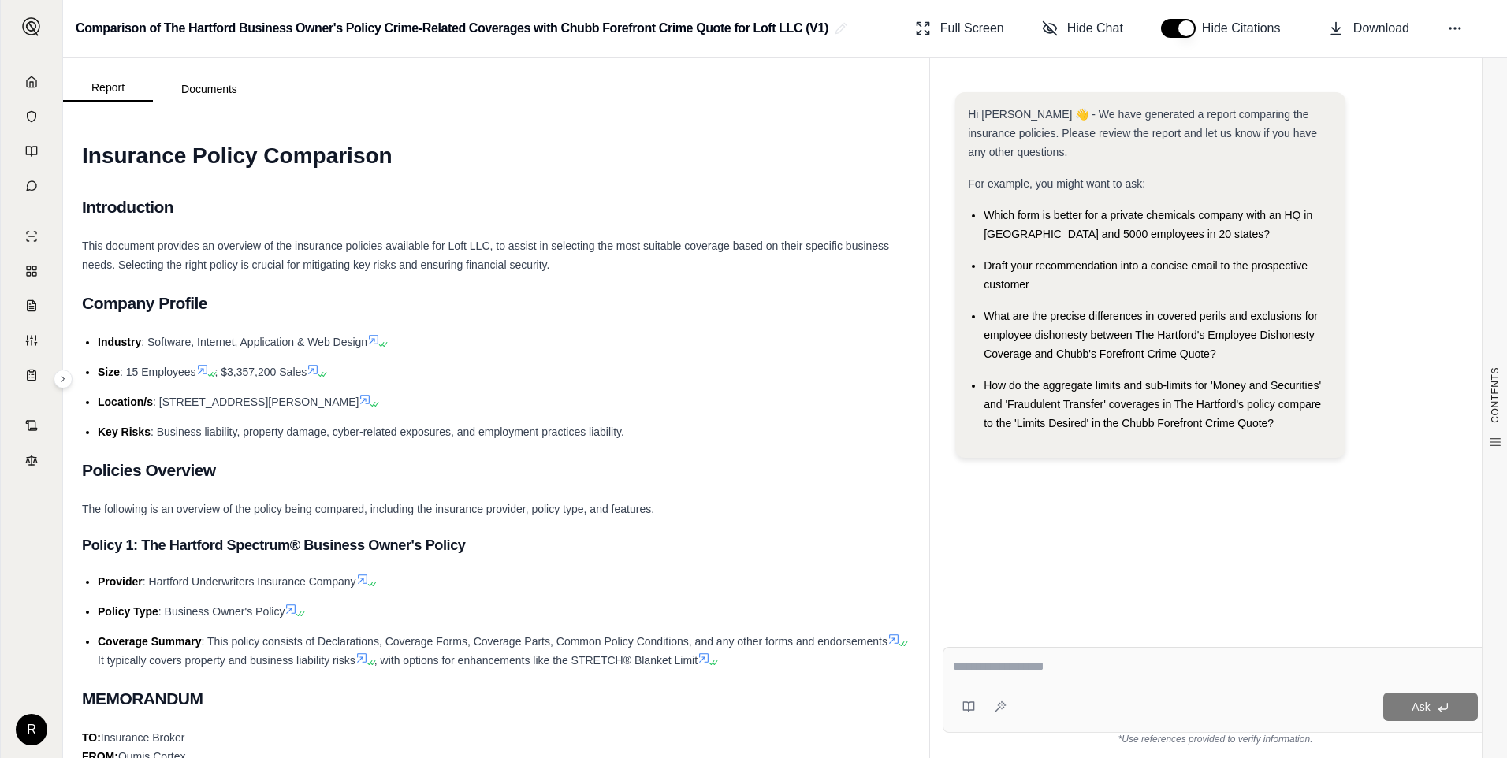
click at [411, 252] on span "This document provides an overview of the insurance policies available for Loft…" at bounding box center [485, 256] width 807 height 32
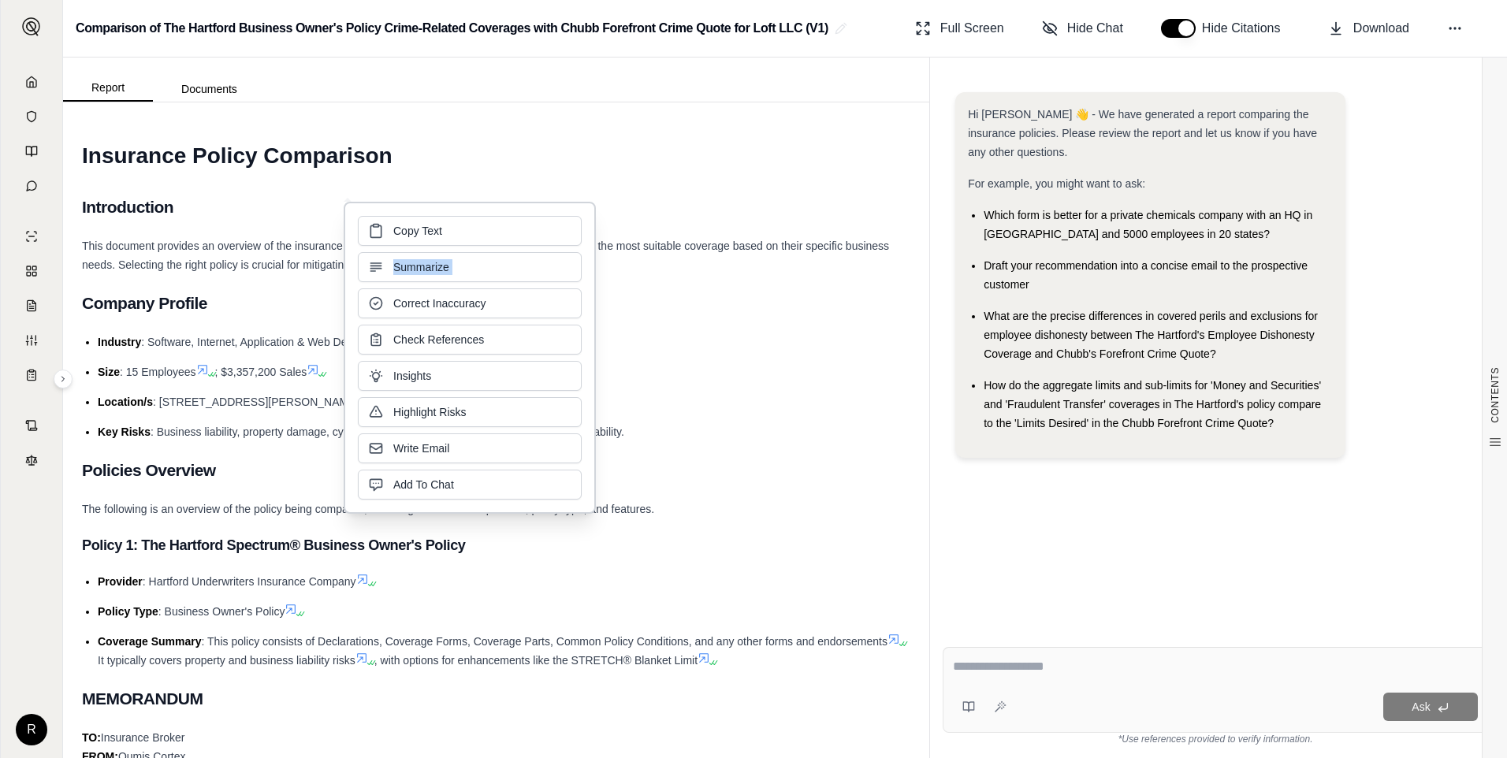
click at [411, 252] on div "Copy Text Summarize Correct Inaccuracy Check References Insights Highlight Risk…" at bounding box center [470, 358] width 224 height 284
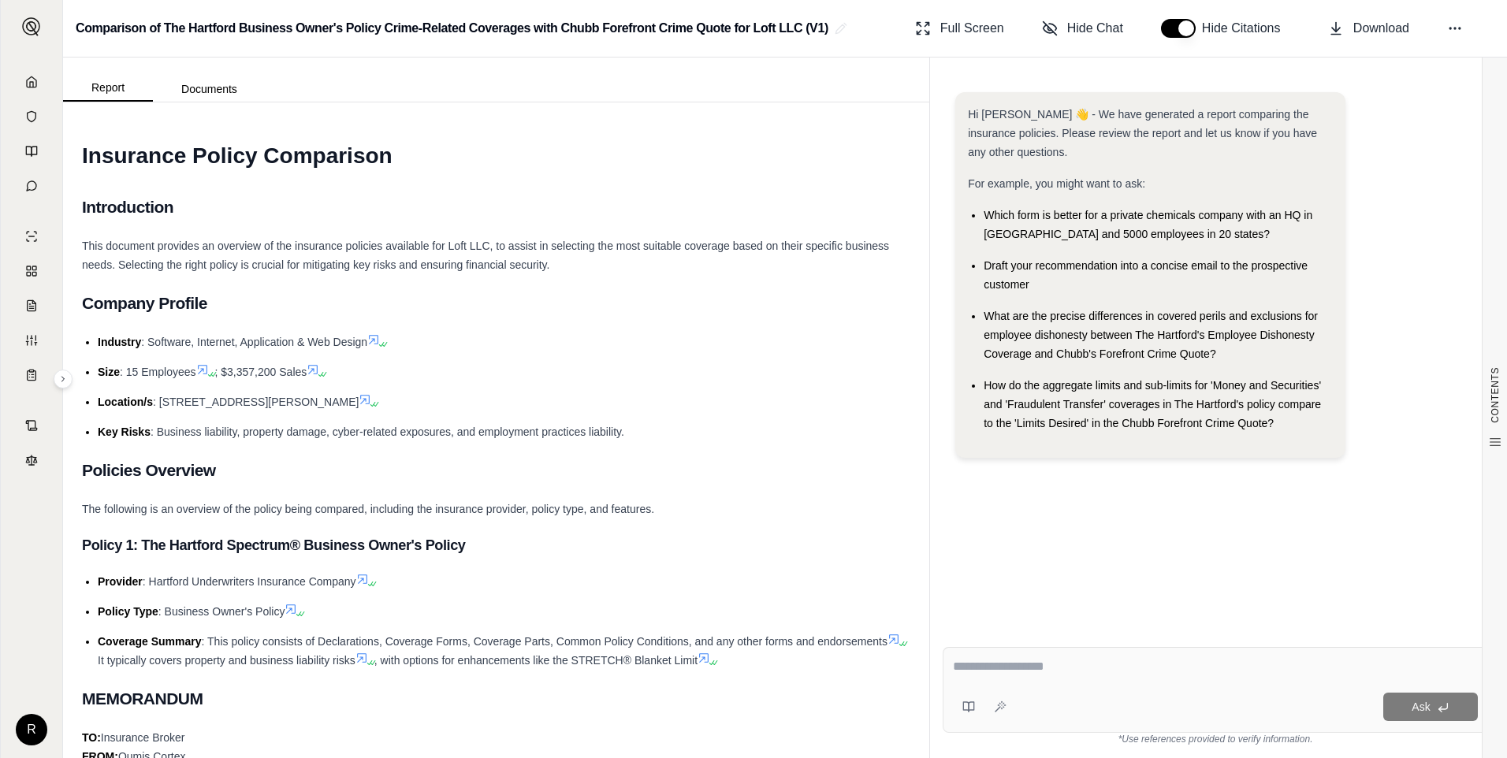
drag, startPoint x: 411, startPoint y: 252, endPoint x: 226, endPoint y: 258, distance: 184.6
click at [226, 258] on div "This document provides an overview of the insurance policies available for Loft…" at bounding box center [496, 256] width 829 height 38
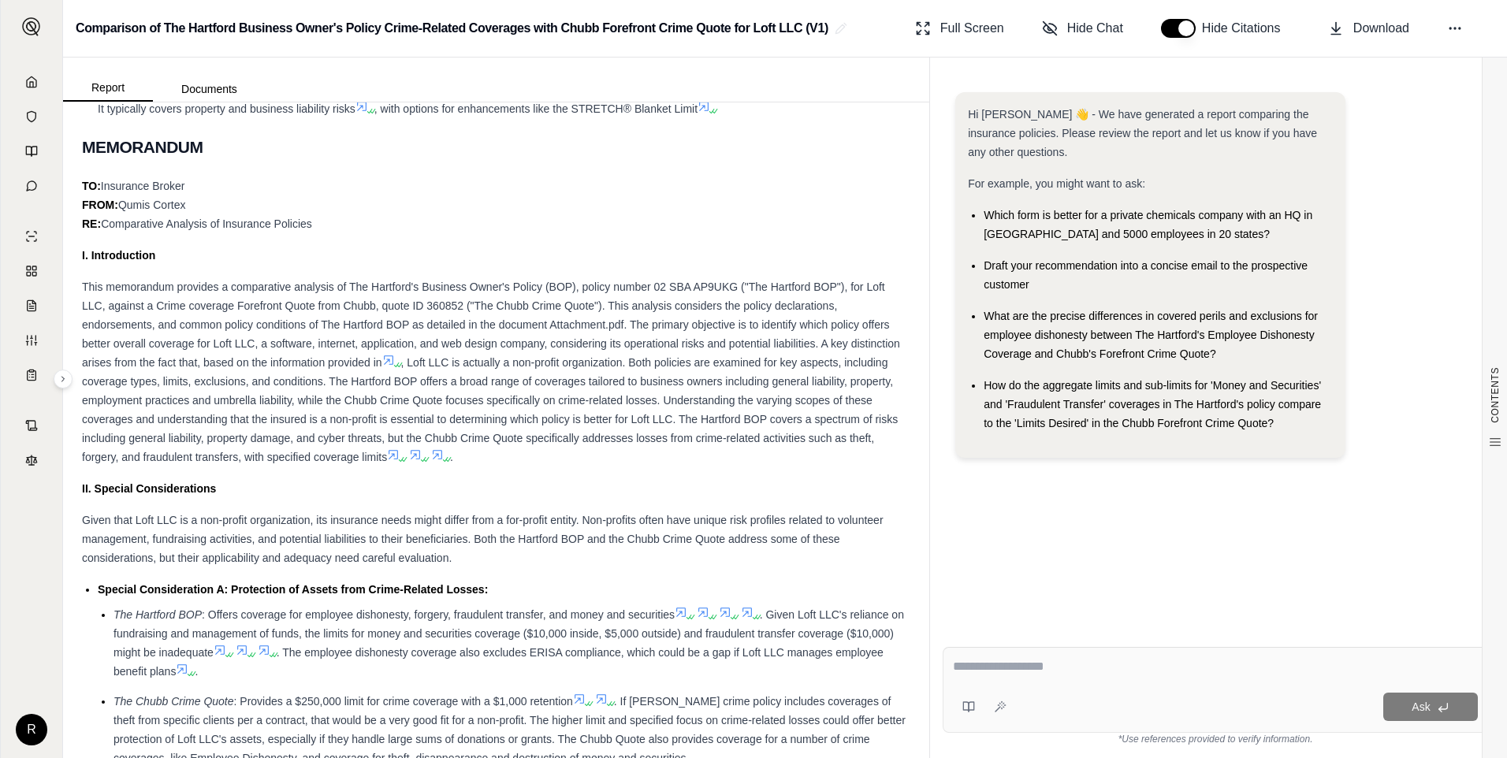
scroll to position [1104, 0]
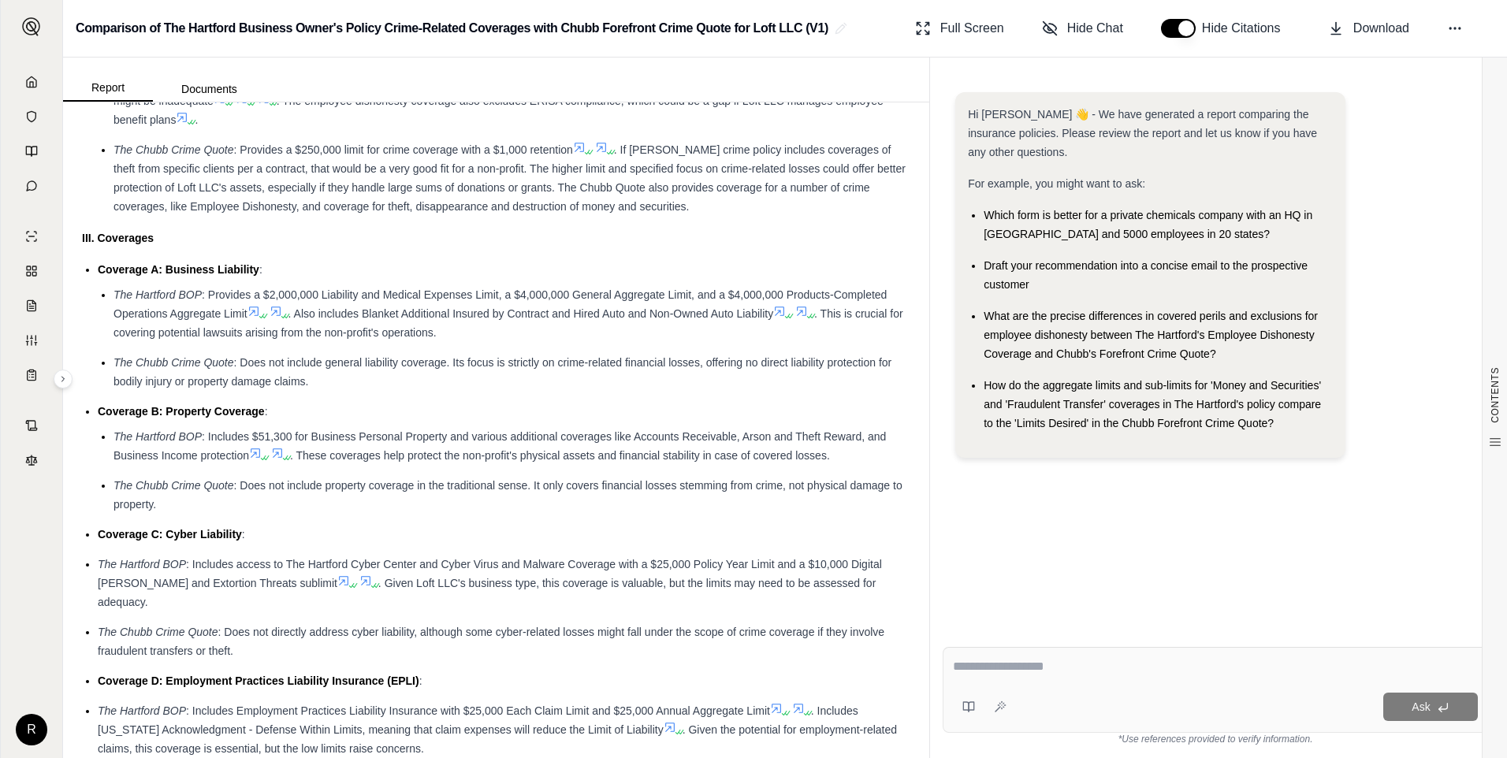
click at [326, 366] on span ": Does not include general liability coverage. Its focus is strictly on crime-r…" at bounding box center [503, 372] width 778 height 32
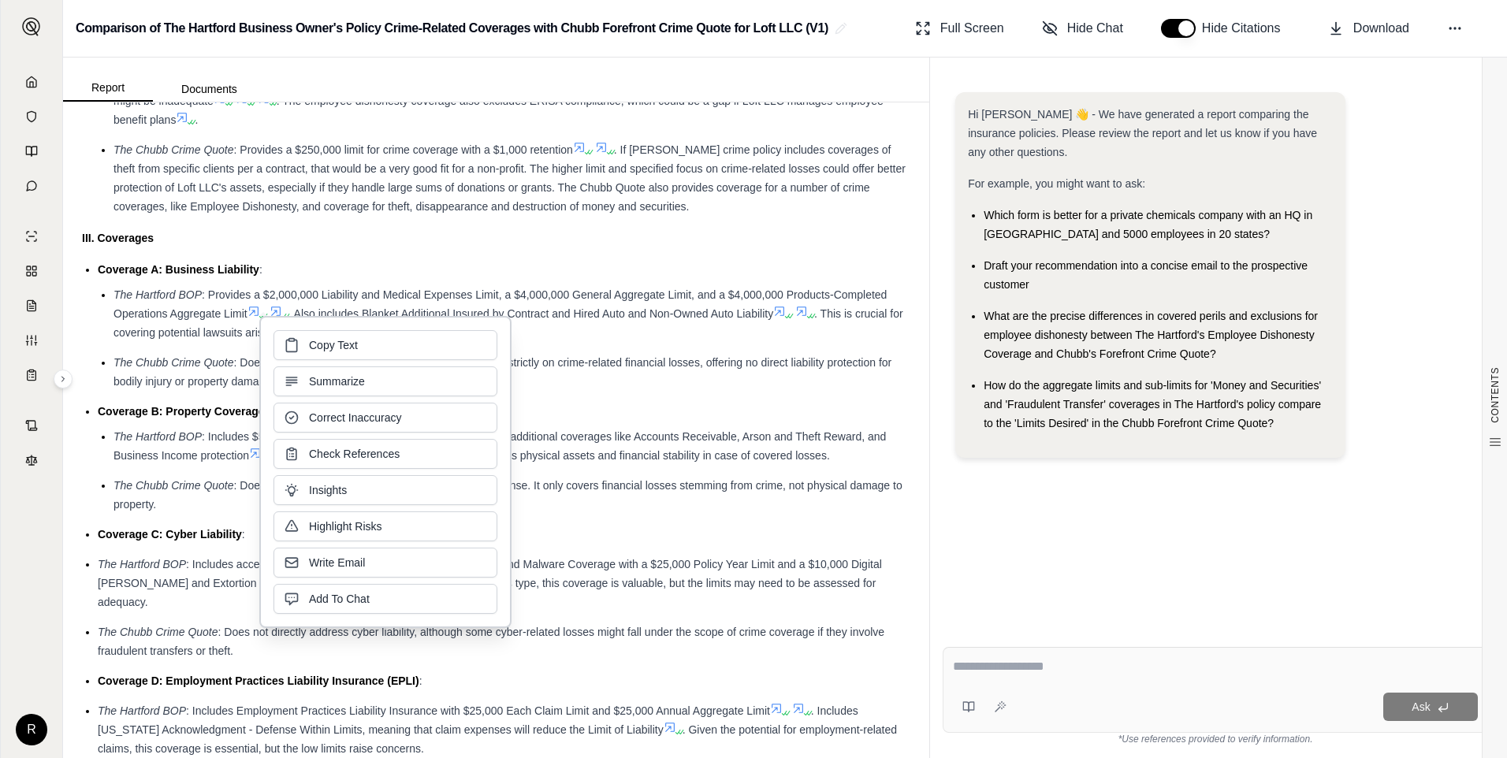
click at [678, 387] on li "The Chubb Crime Quote : Does not include general liability coverage. Its focus …" at bounding box center [512, 372] width 797 height 38
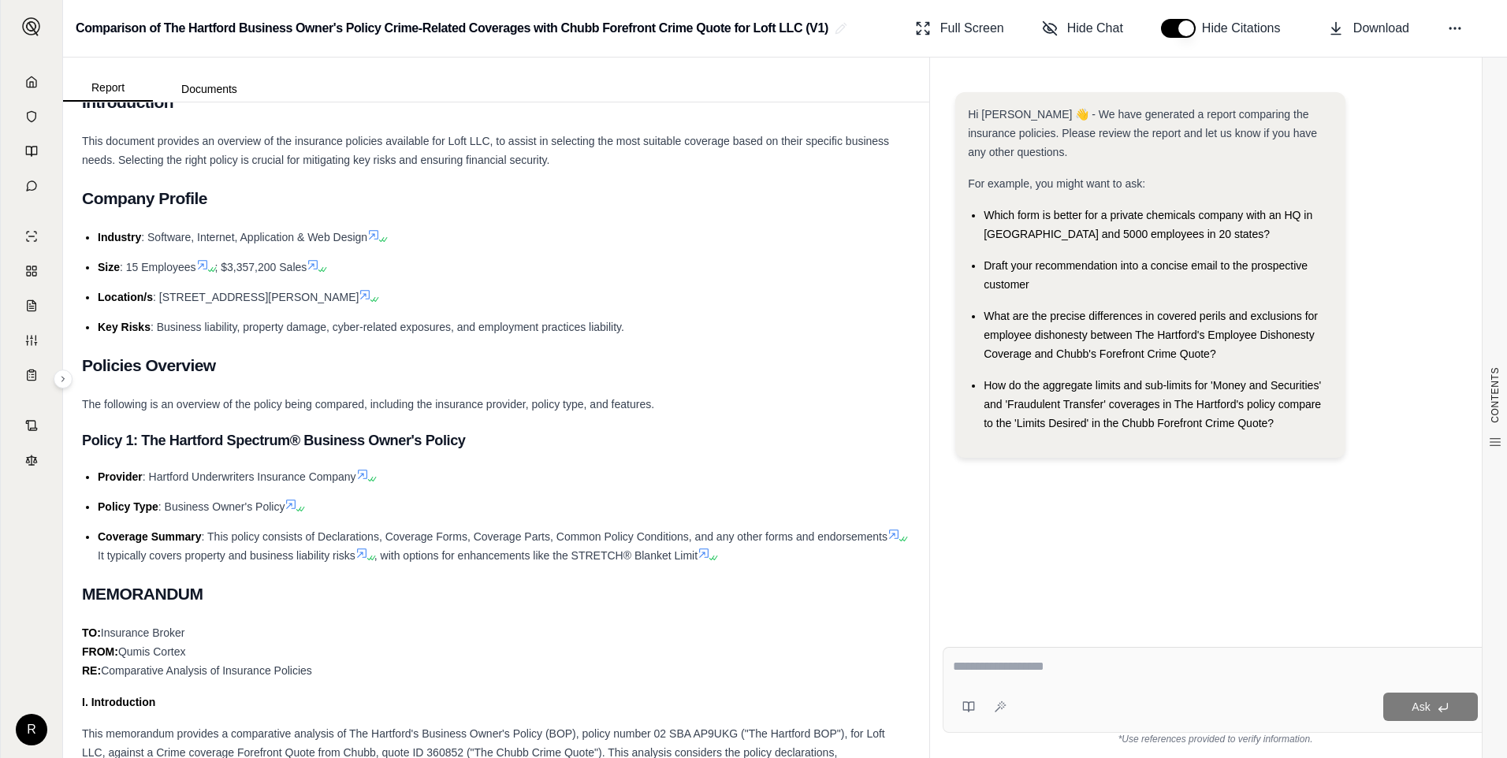
scroll to position [0, 0]
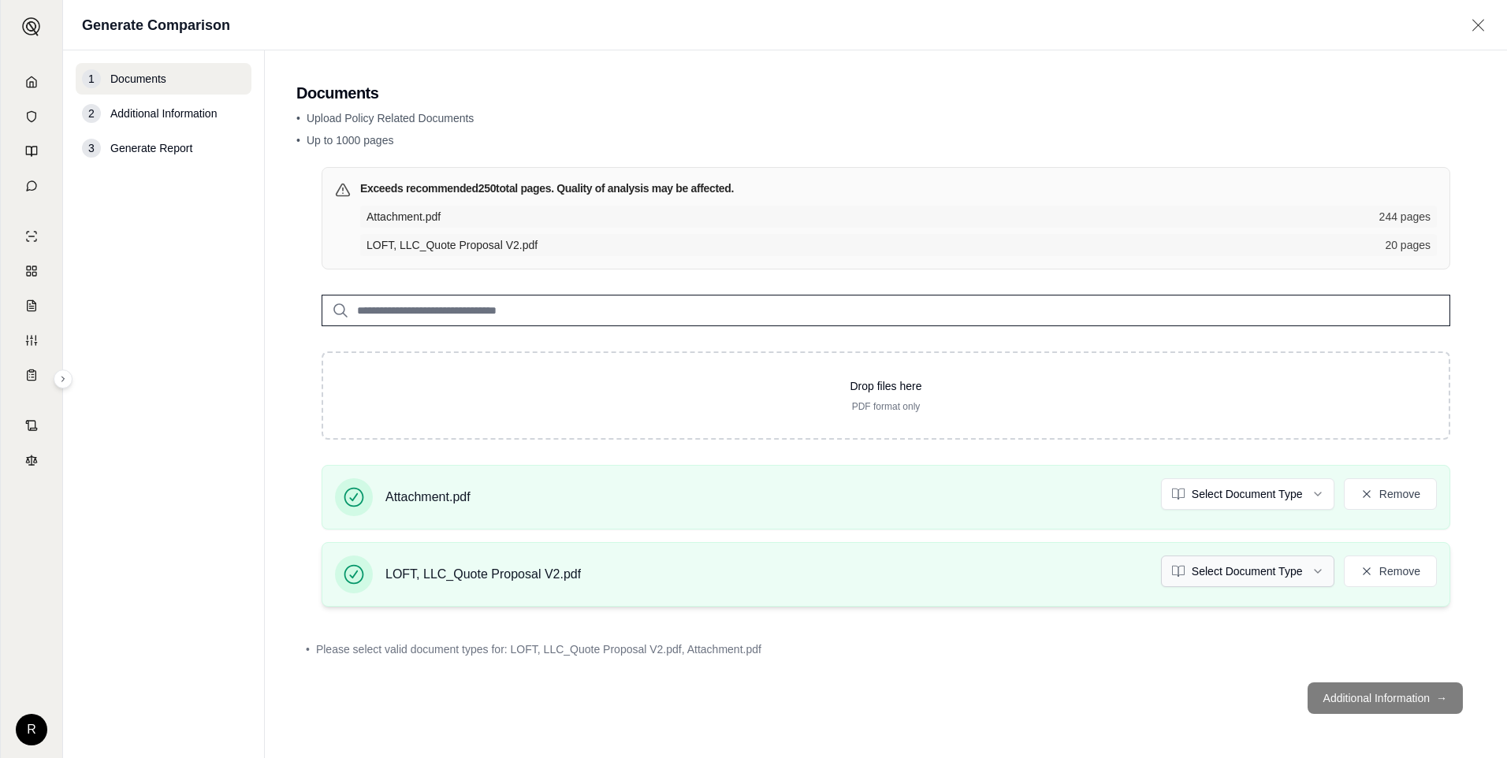
click at [1229, 574] on html "R Generate Comparison 1 Documents 2 Additional Information 3 Generate Report Do…" at bounding box center [753, 379] width 1507 height 758
click at [1264, 510] on div "Attachment.pdf Select Document Type Remove" at bounding box center [886, 498] width 1102 height 38
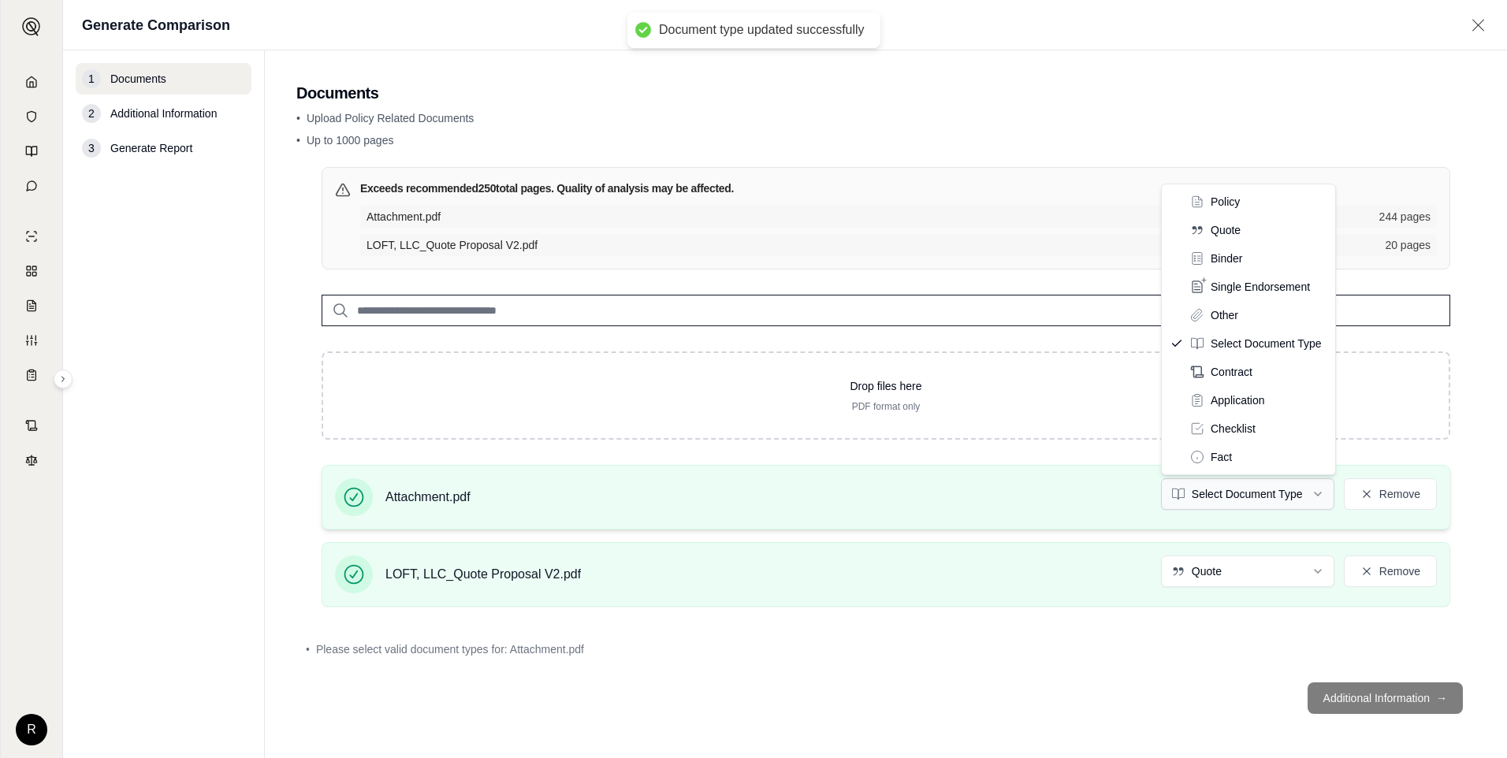
click at [1250, 497] on html "Document type updated successfully R Generate Comparison 1 Documents 2 Addition…" at bounding box center [753, 379] width 1507 height 758
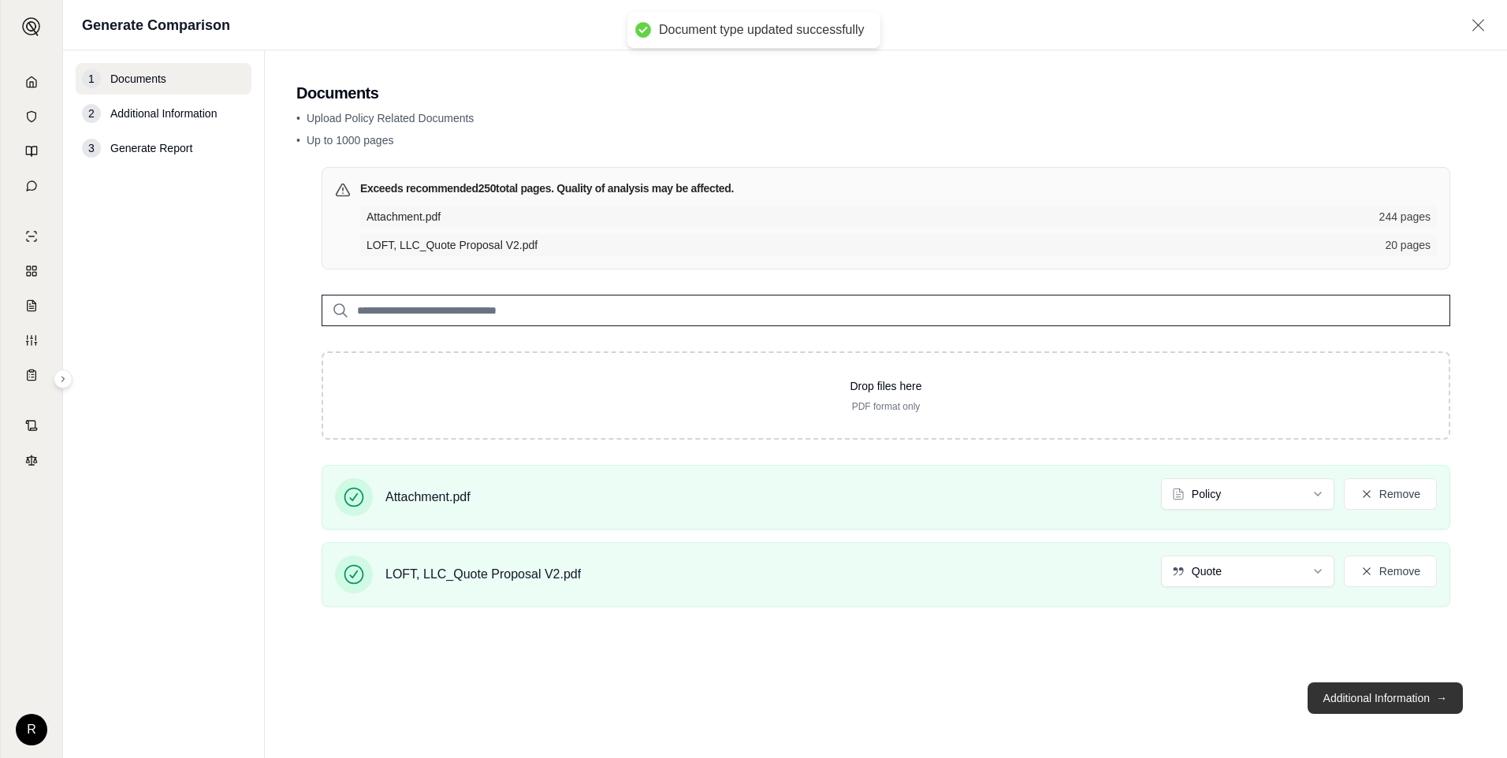
click at [1360, 703] on button "Additional Information →" at bounding box center [1385, 699] width 155 height 32
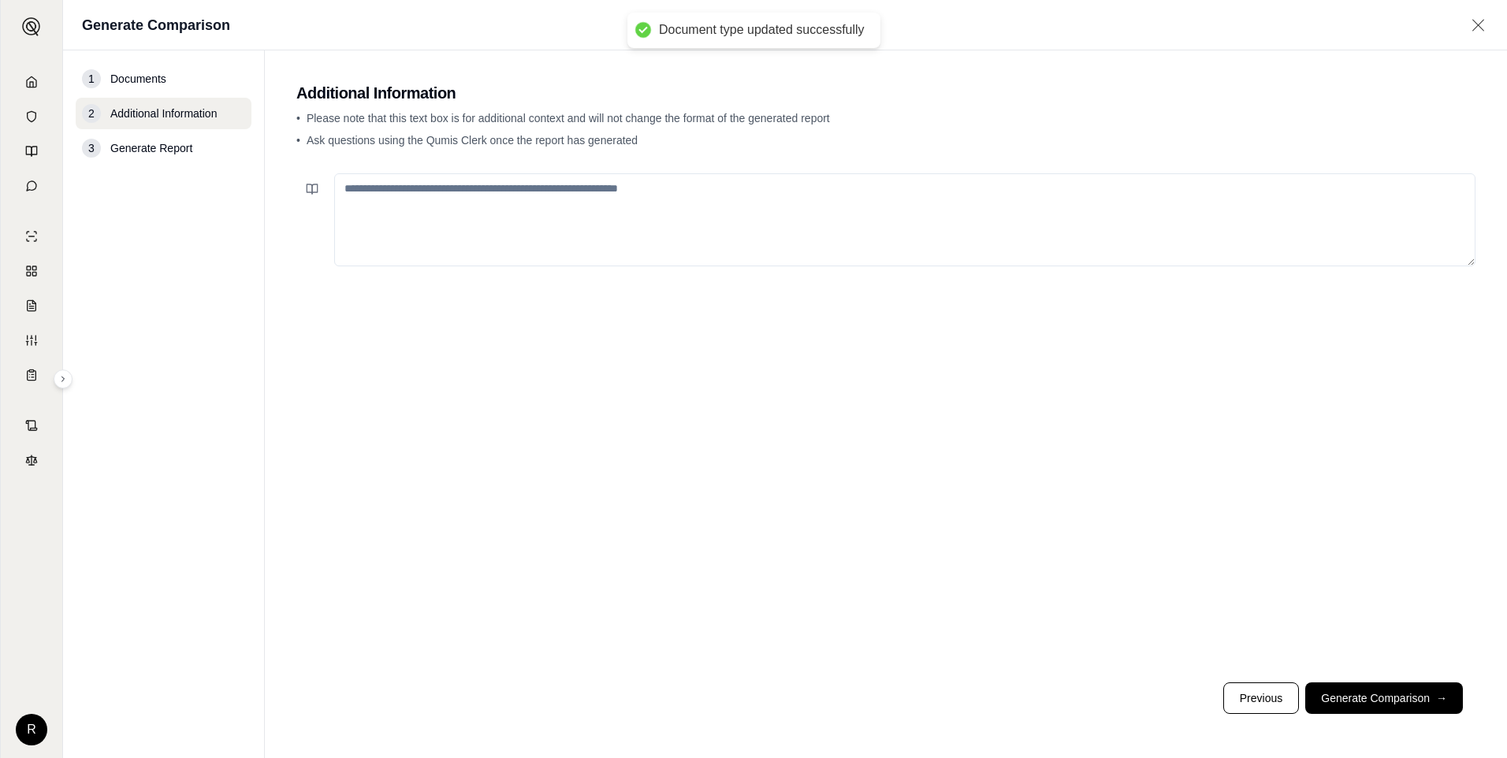
click at [548, 230] on textarea at bounding box center [905, 219] width 1142 height 93
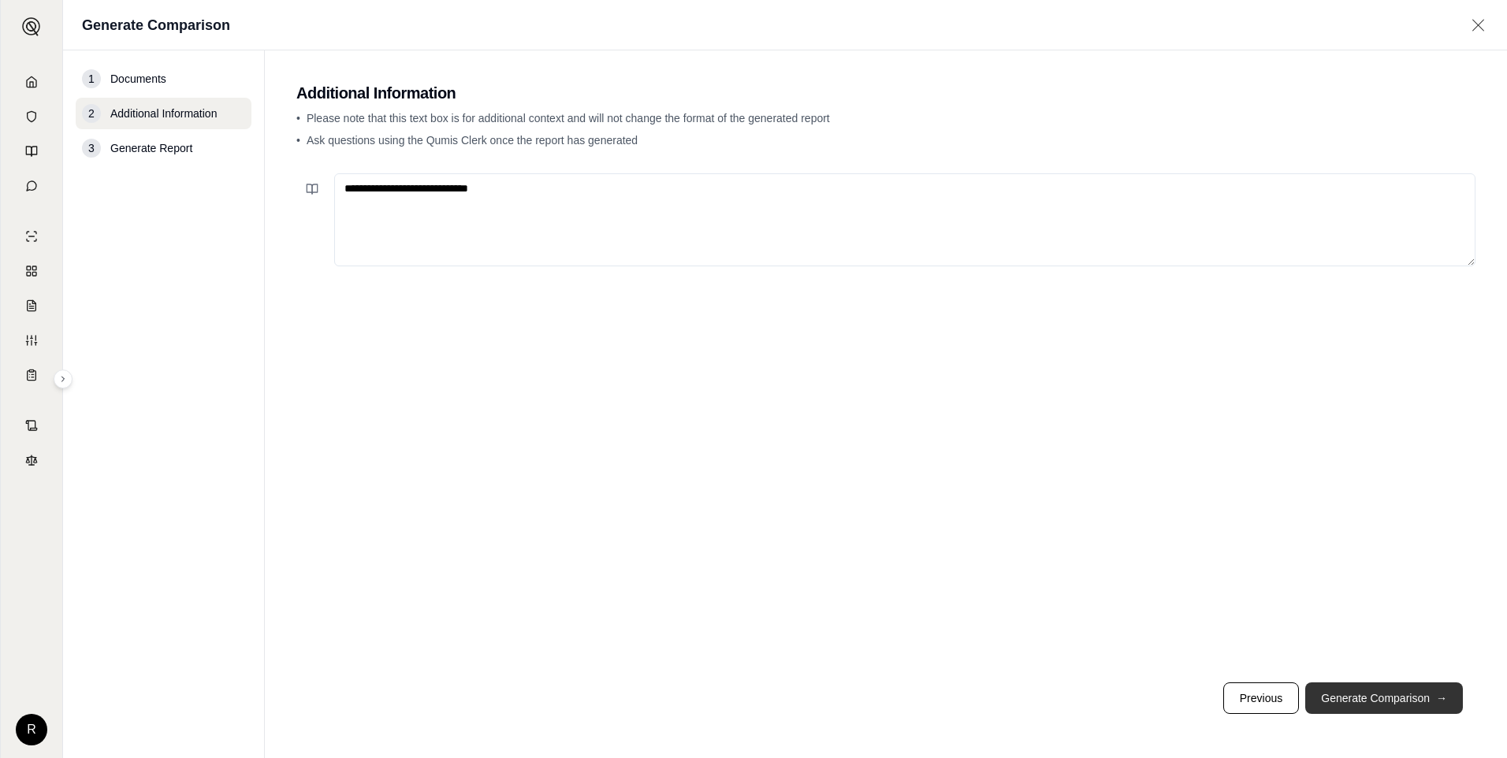
type textarea "**********"
click at [1361, 684] on button "Generate Comparison →" at bounding box center [1385, 699] width 158 height 32
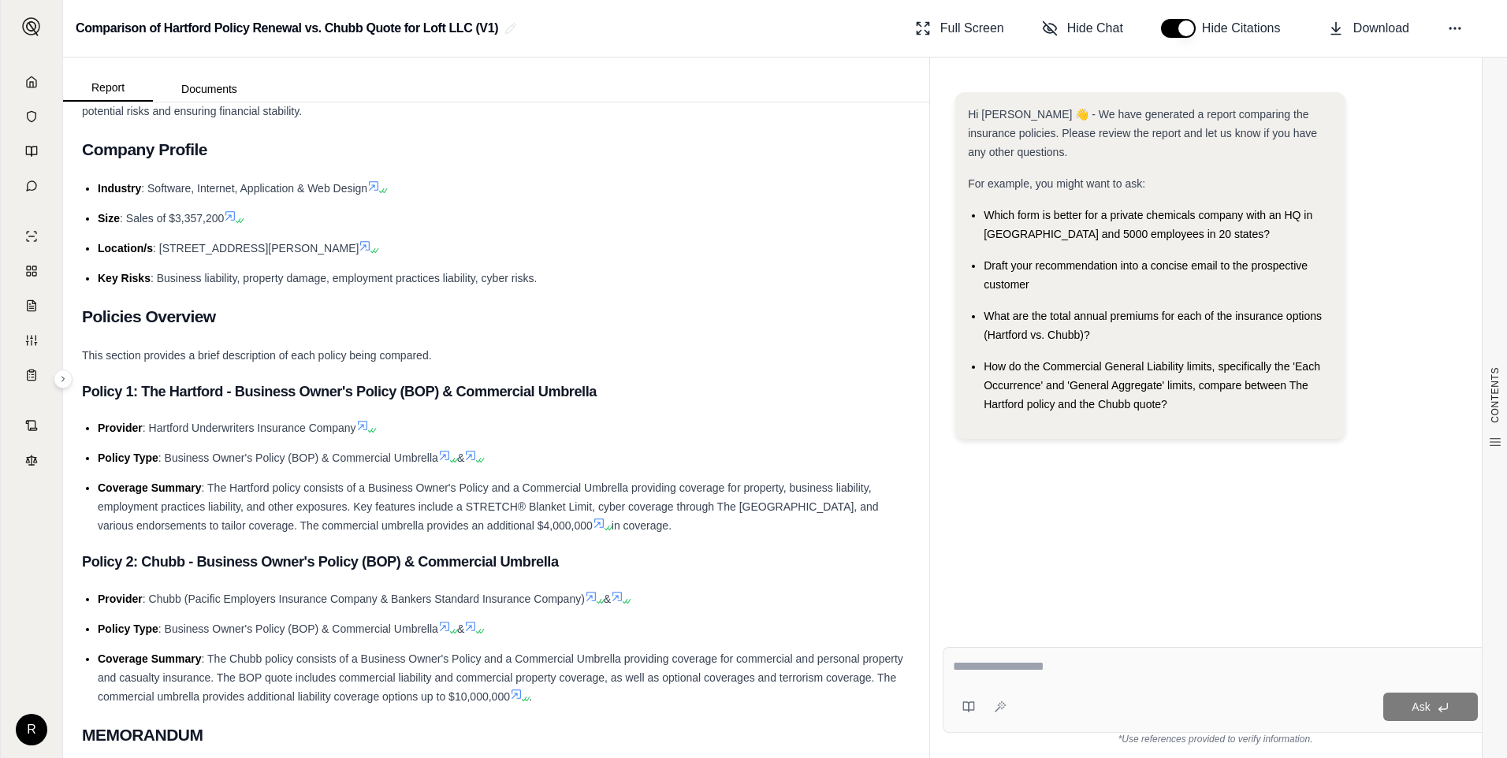
scroll to position [158, 0]
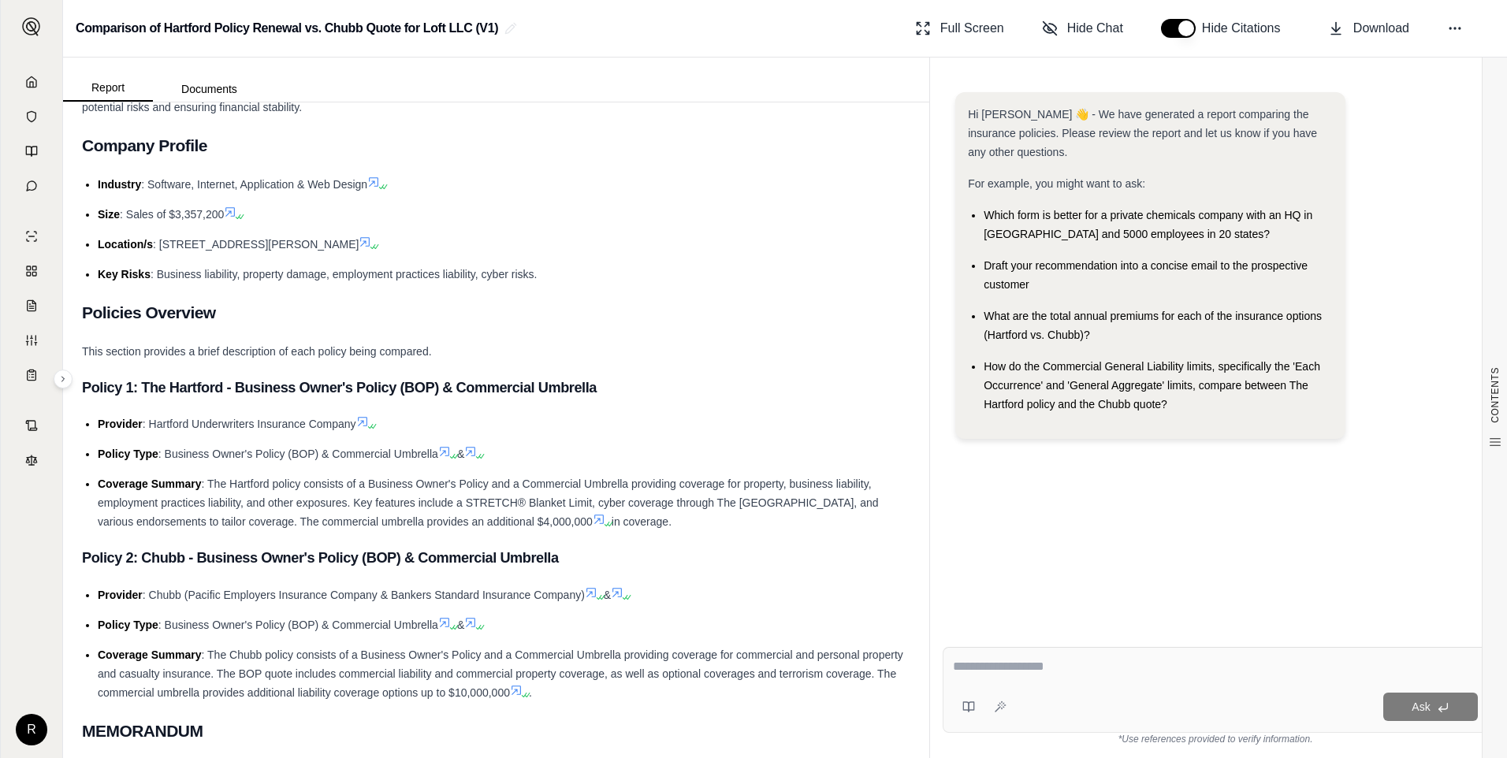
click at [386, 283] on li "Key Risks : Business liability, property damage, employment practices liability…" at bounding box center [504, 274] width 813 height 19
click at [385, 278] on span ": Business liability, property damage, employment practices liability, cyber ri…" at bounding box center [344, 274] width 386 height 13
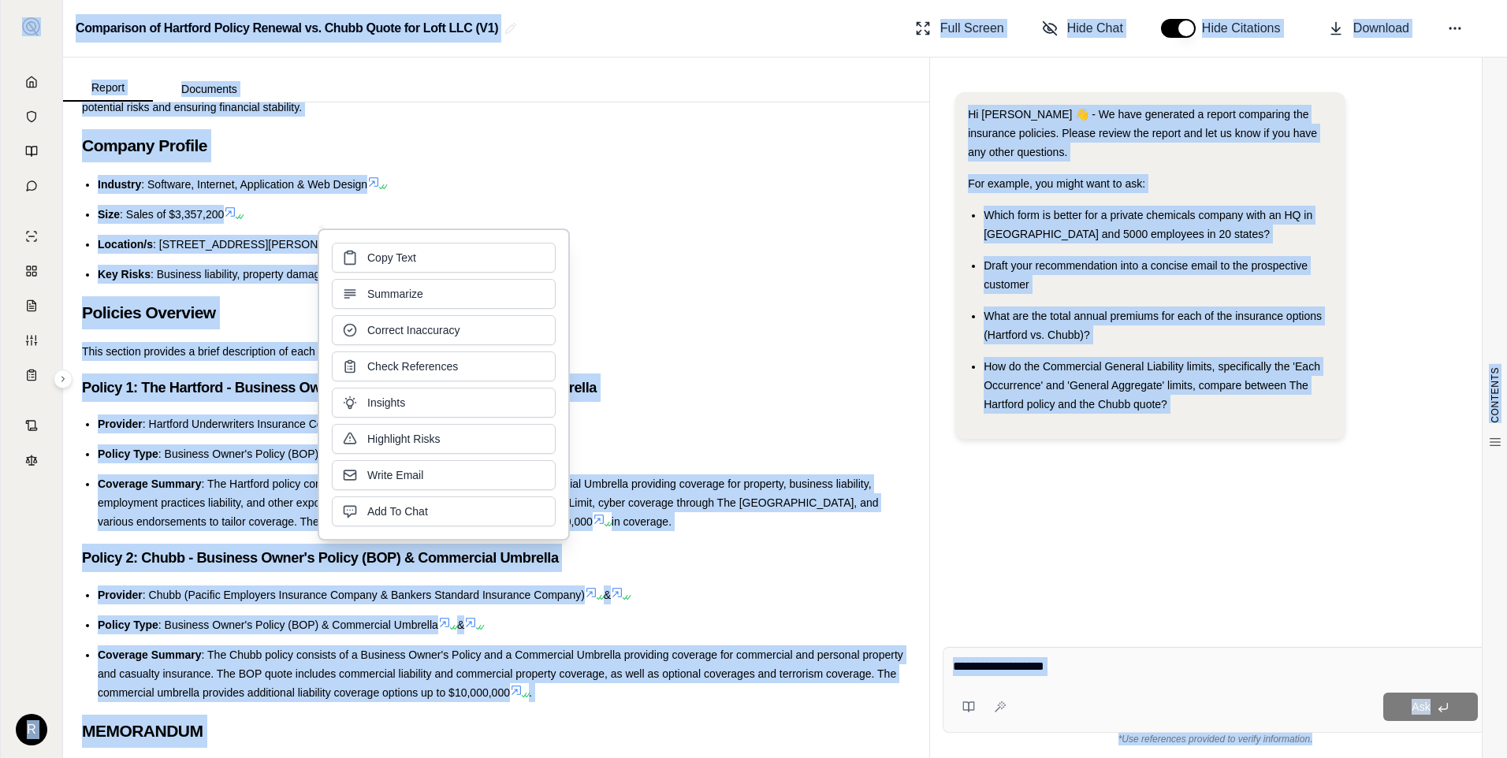
click at [385, 278] on div "Copy Text Summarize Correct Inaccuracy Check References Insights Highlight Risk…" at bounding box center [444, 385] width 224 height 284
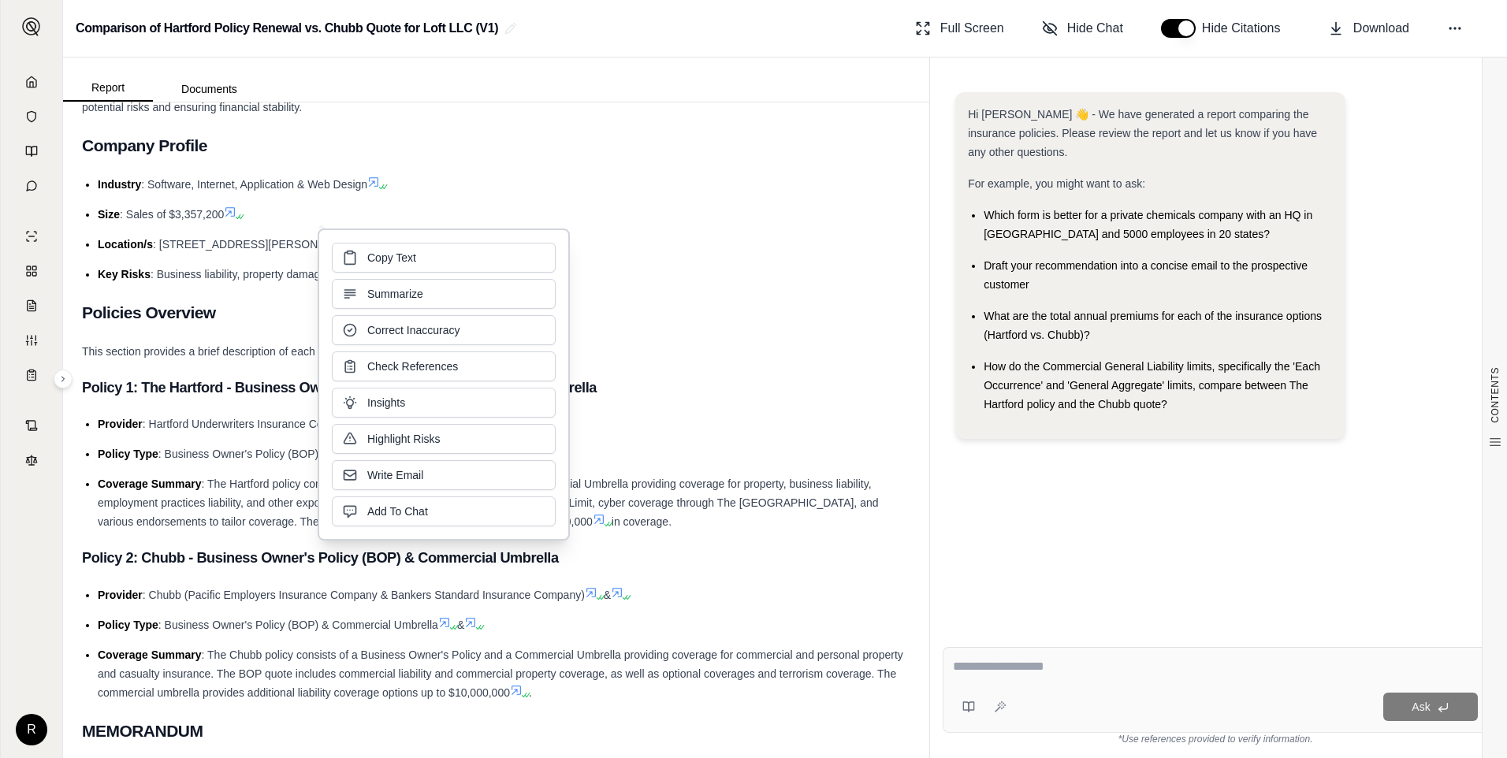
click at [239, 300] on h2 "Policies Overview" at bounding box center [496, 312] width 829 height 33
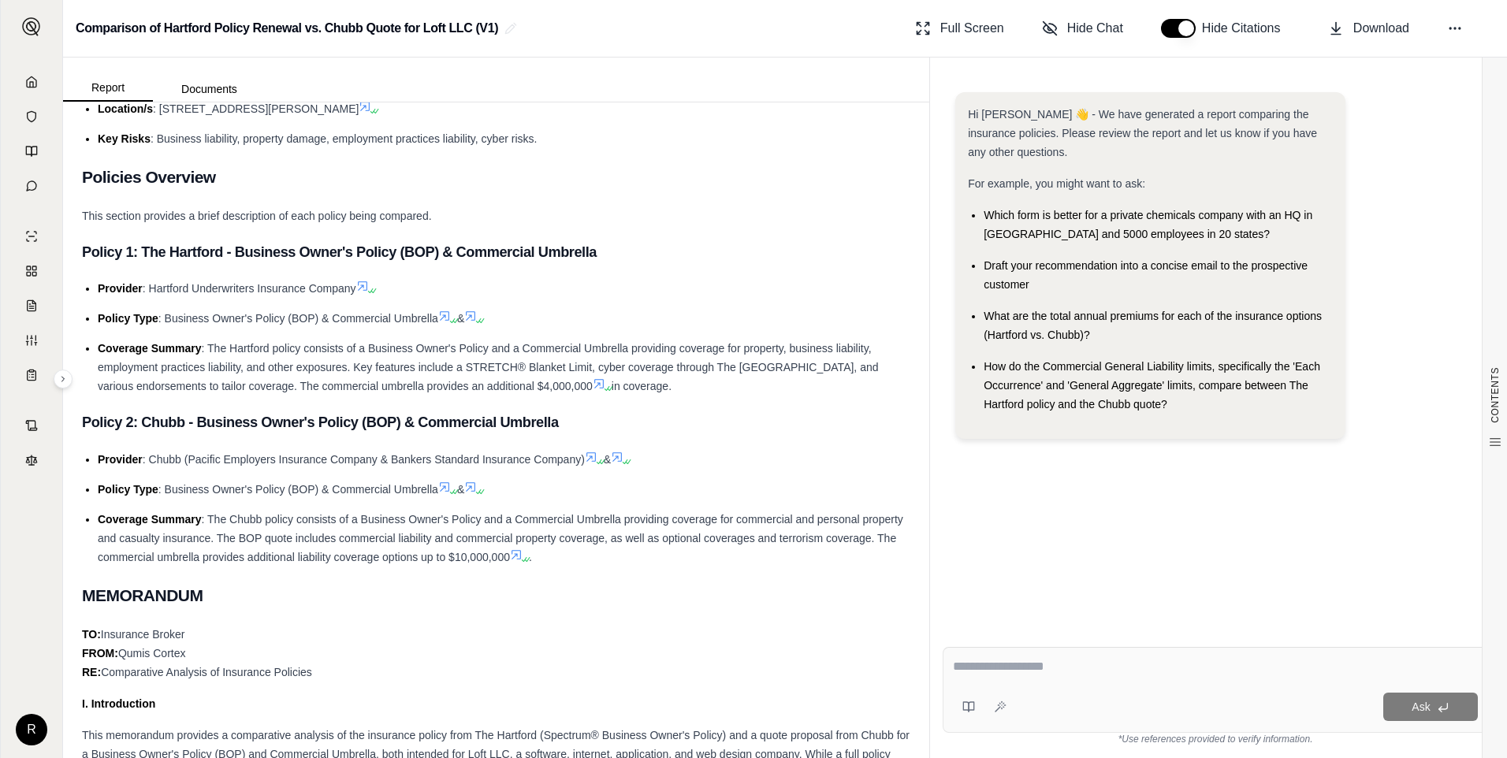
scroll to position [315, 0]
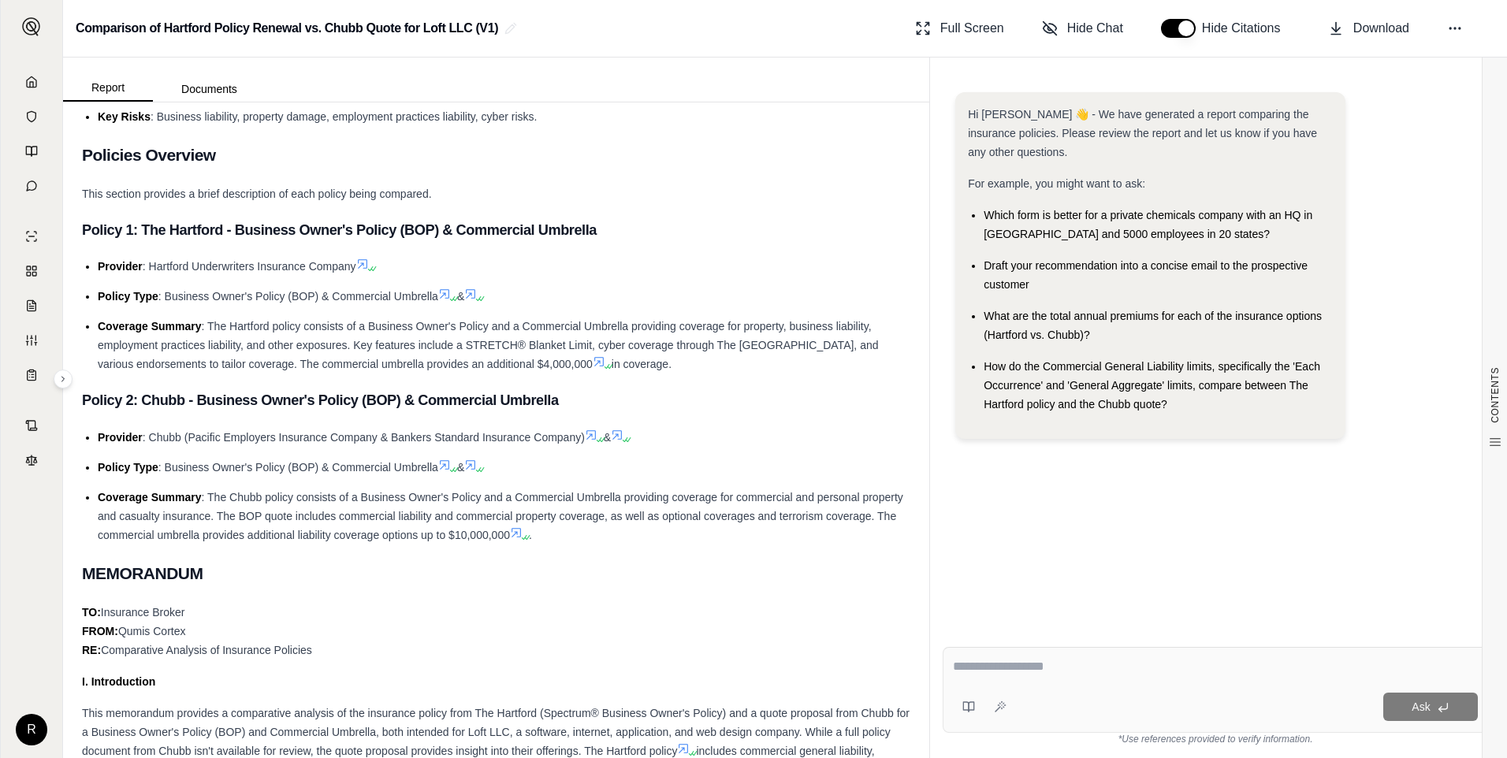
click at [224, 264] on span ": Hartford Underwriters Insurance Company" at bounding box center [250, 266] width 214 height 13
drag, startPoint x: 224, startPoint y: 264, endPoint x: 460, endPoint y: 324, distance: 244.0
click at [460, 324] on span ": The Hartford policy consists of a Business Owner's Policy and a Commercial Um…" at bounding box center [488, 345] width 781 height 50
click at [393, 515] on span ": The Chubb policy consists of a Business Owner's Policy and a Commercial Umbre…" at bounding box center [501, 516] width 806 height 50
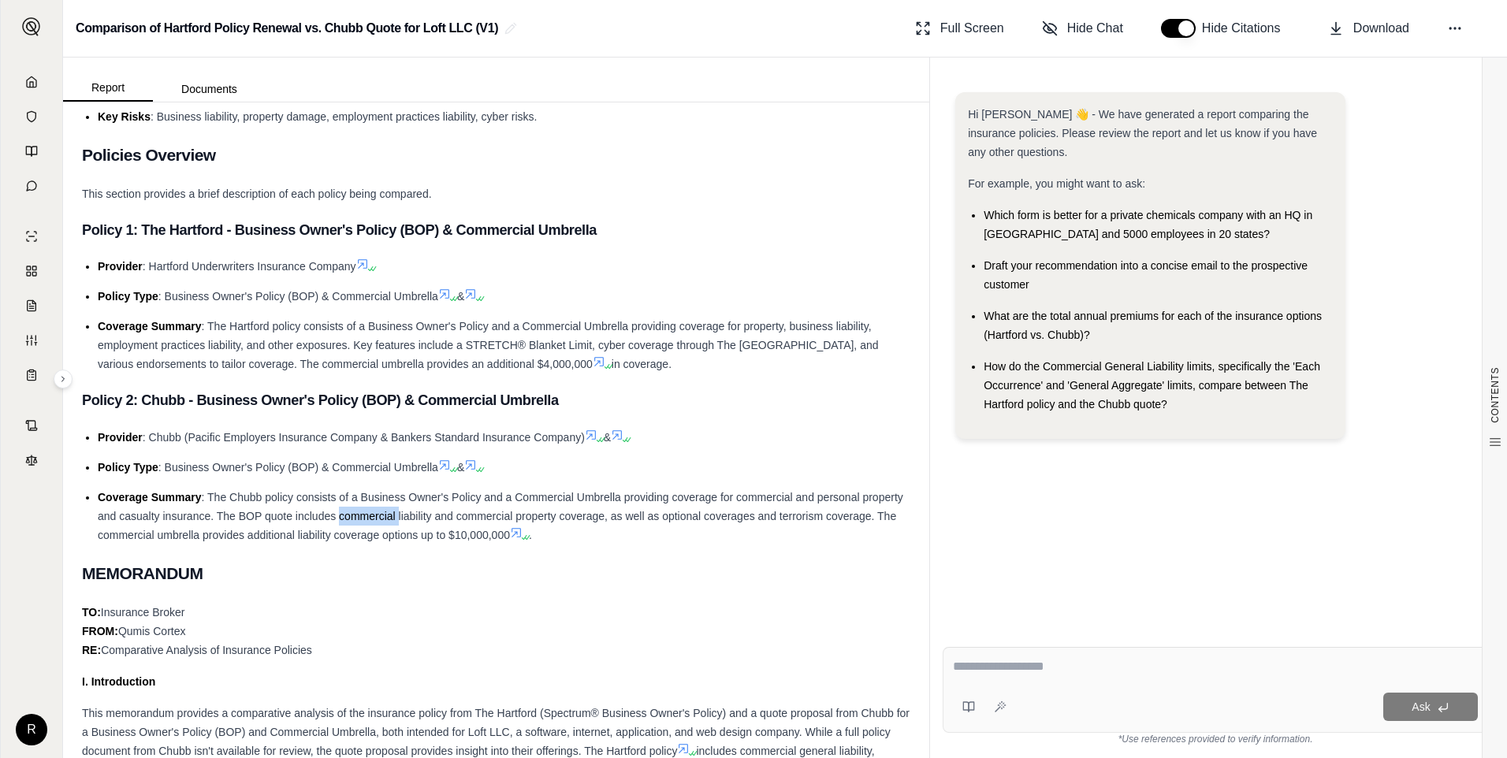
click at [393, 515] on span ": The Chubb policy consists of a Business Owner's Policy and a Commercial Umbre…" at bounding box center [501, 516] width 806 height 50
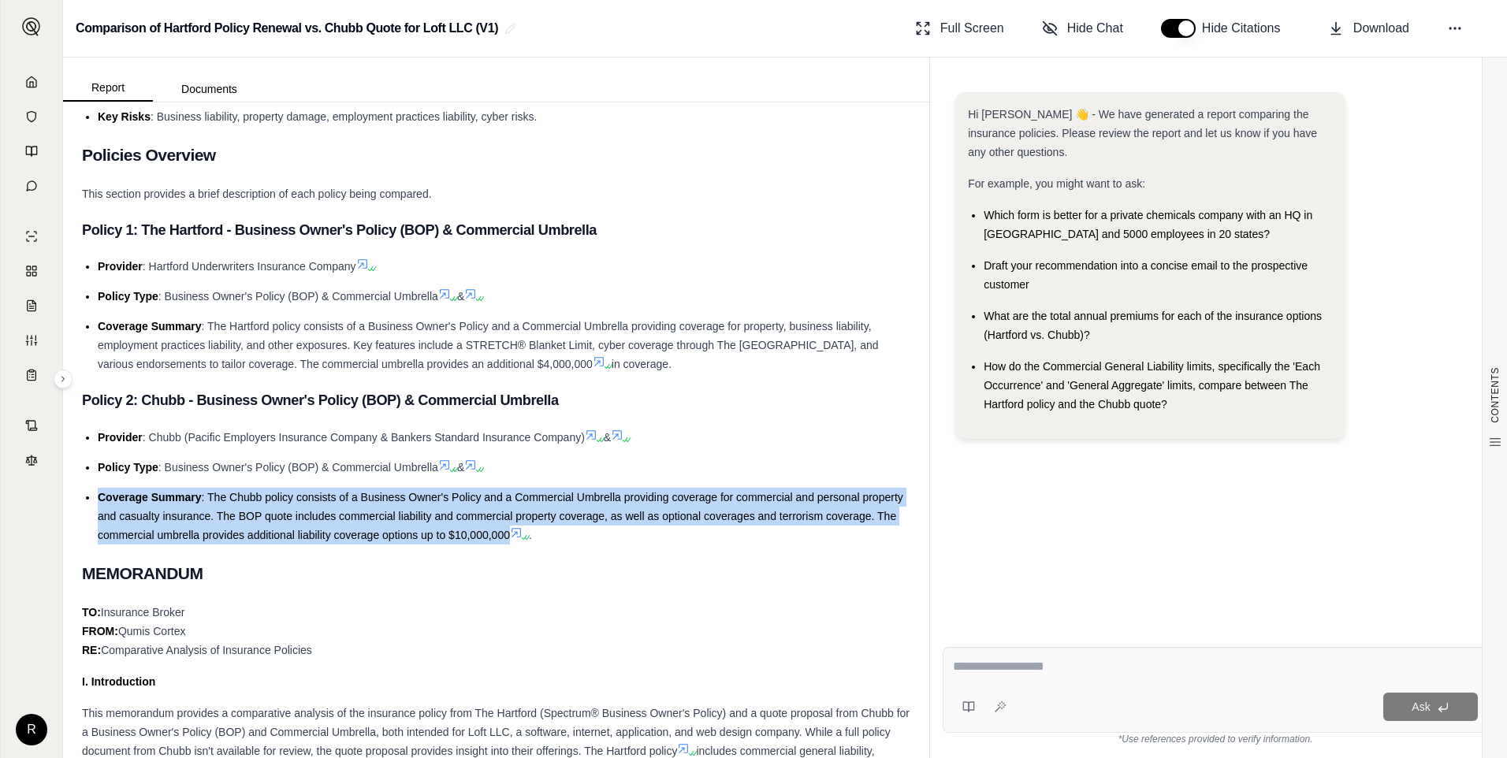
click at [393, 514] on span ": The Chubb policy consists of a Business Owner's Policy and a Commercial Umbre…" at bounding box center [501, 516] width 806 height 50
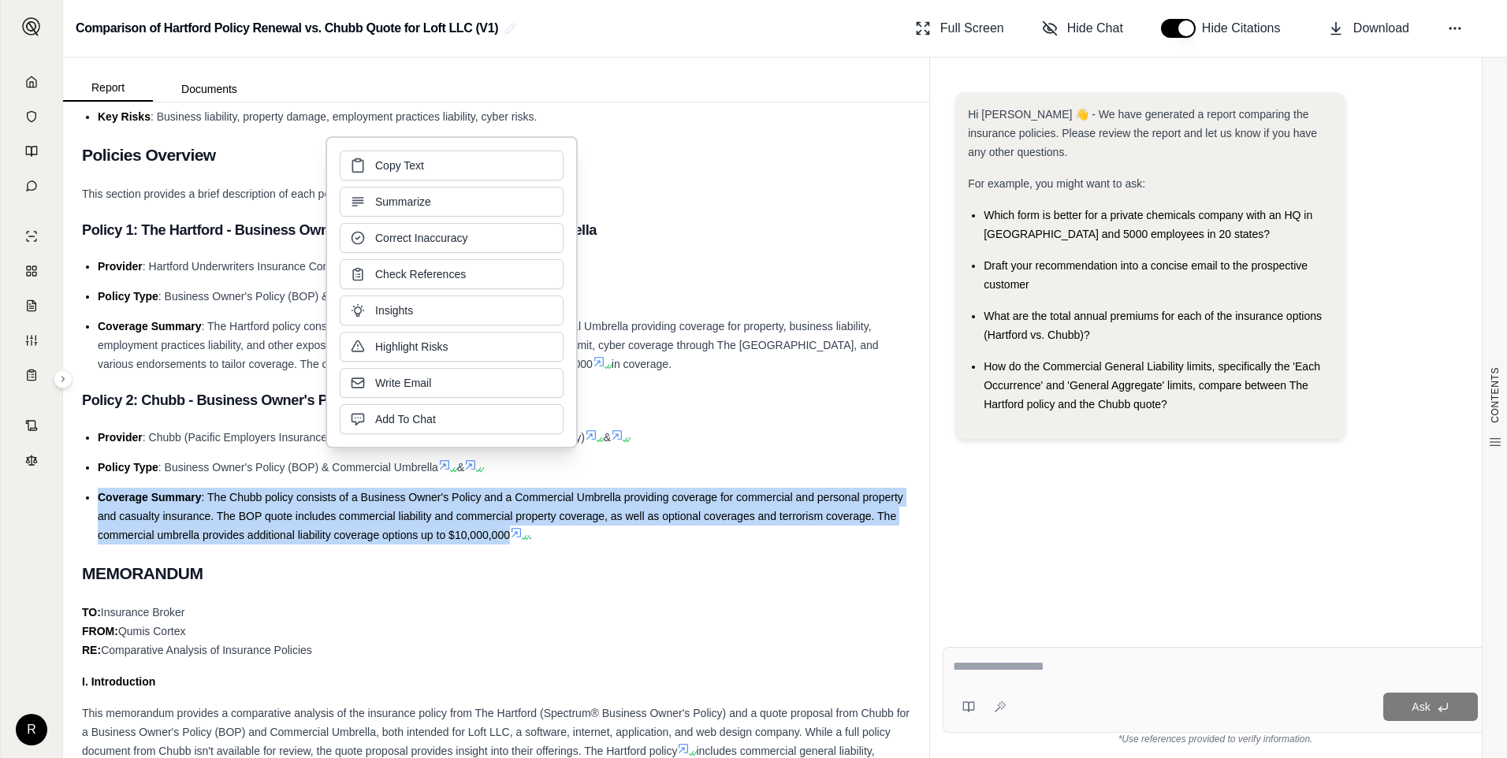
drag, startPoint x: 393, startPoint y: 514, endPoint x: 298, endPoint y: 522, distance: 94.9
click at [298, 522] on span ": The Chubb policy consists of a Business Owner's Policy and a Commercial Umbre…" at bounding box center [501, 516] width 806 height 50
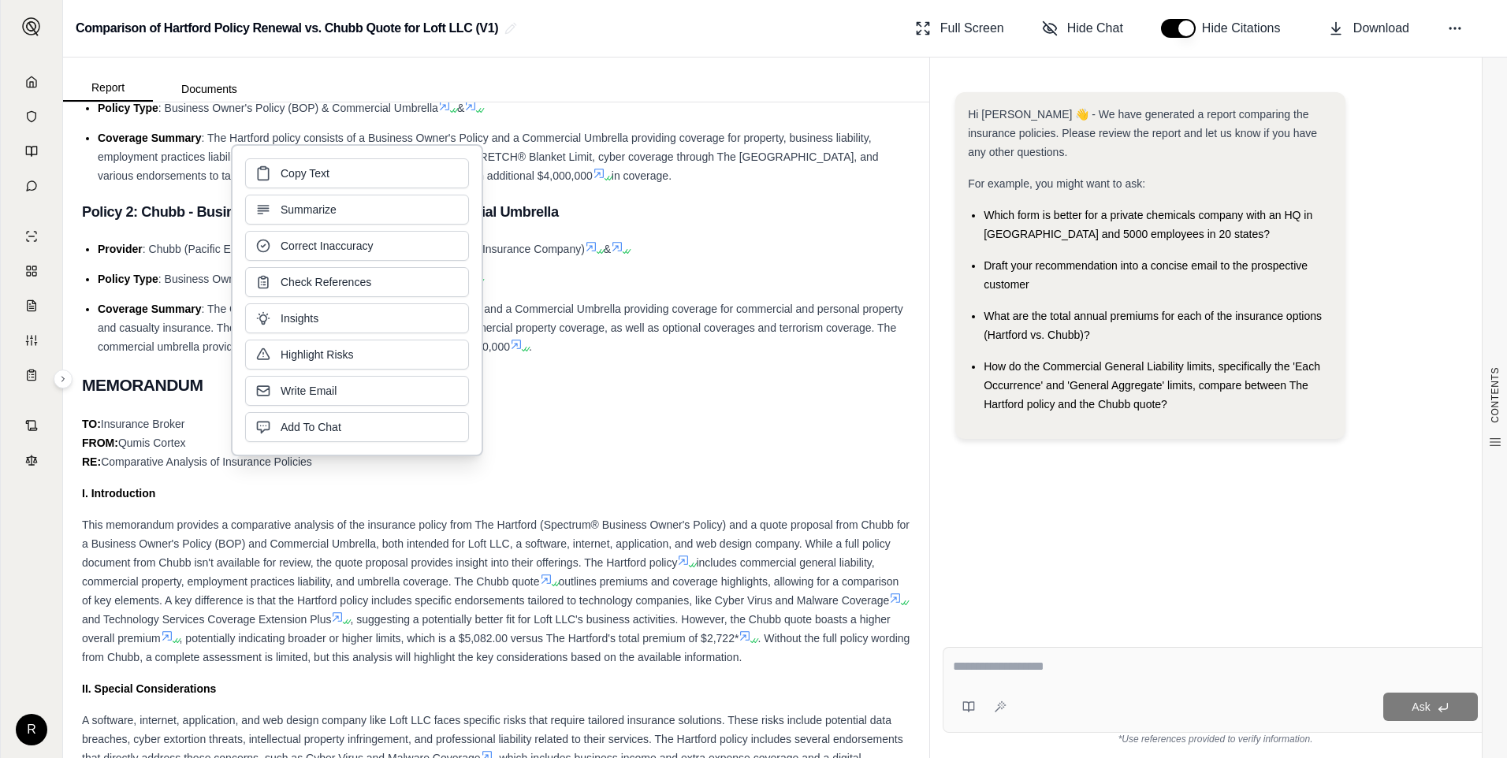
scroll to position [552, 0]
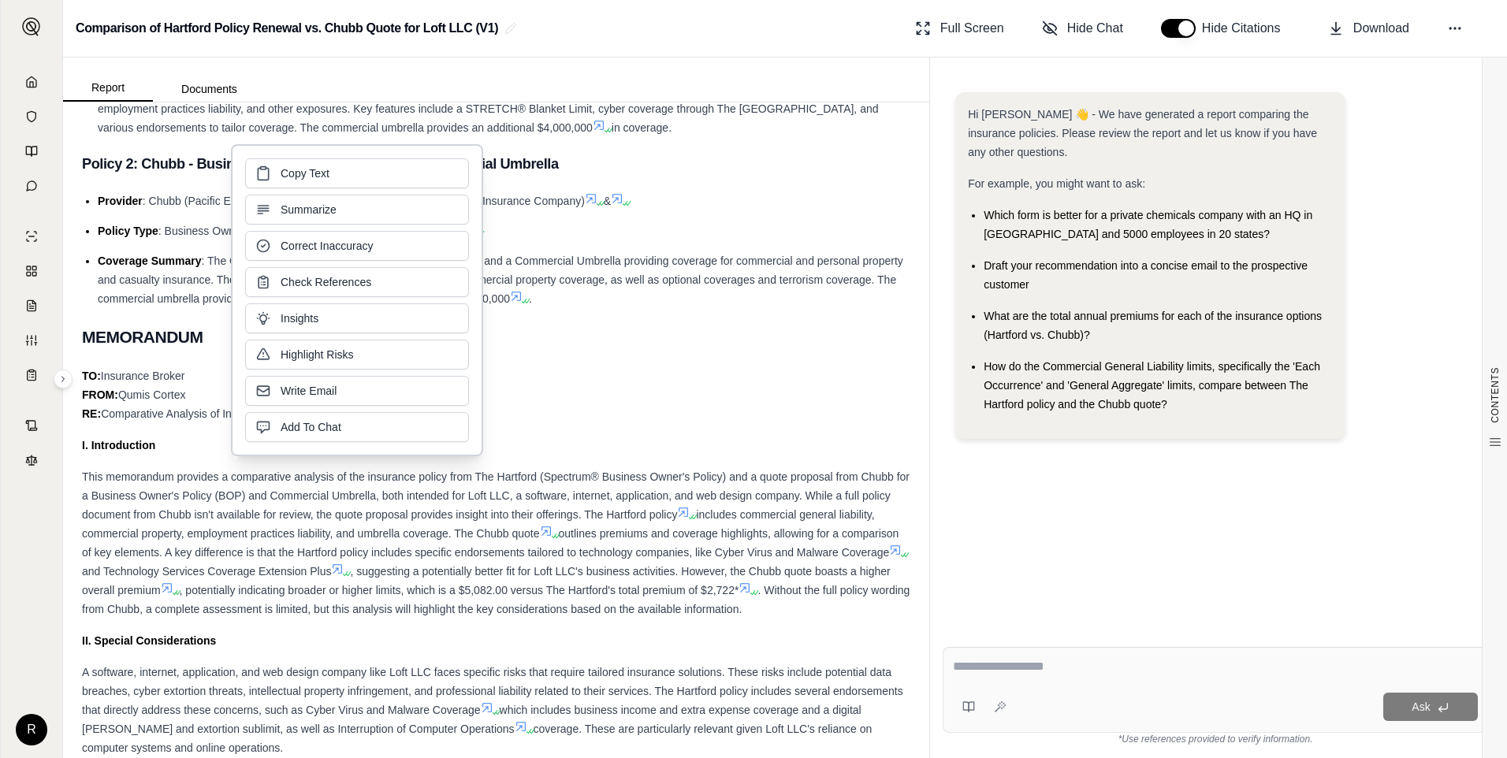
click at [629, 506] on div "This memorandum provides a comparative analysis of the insurance policy from Th…" at bounding box center [496, 543] width 829 height 151
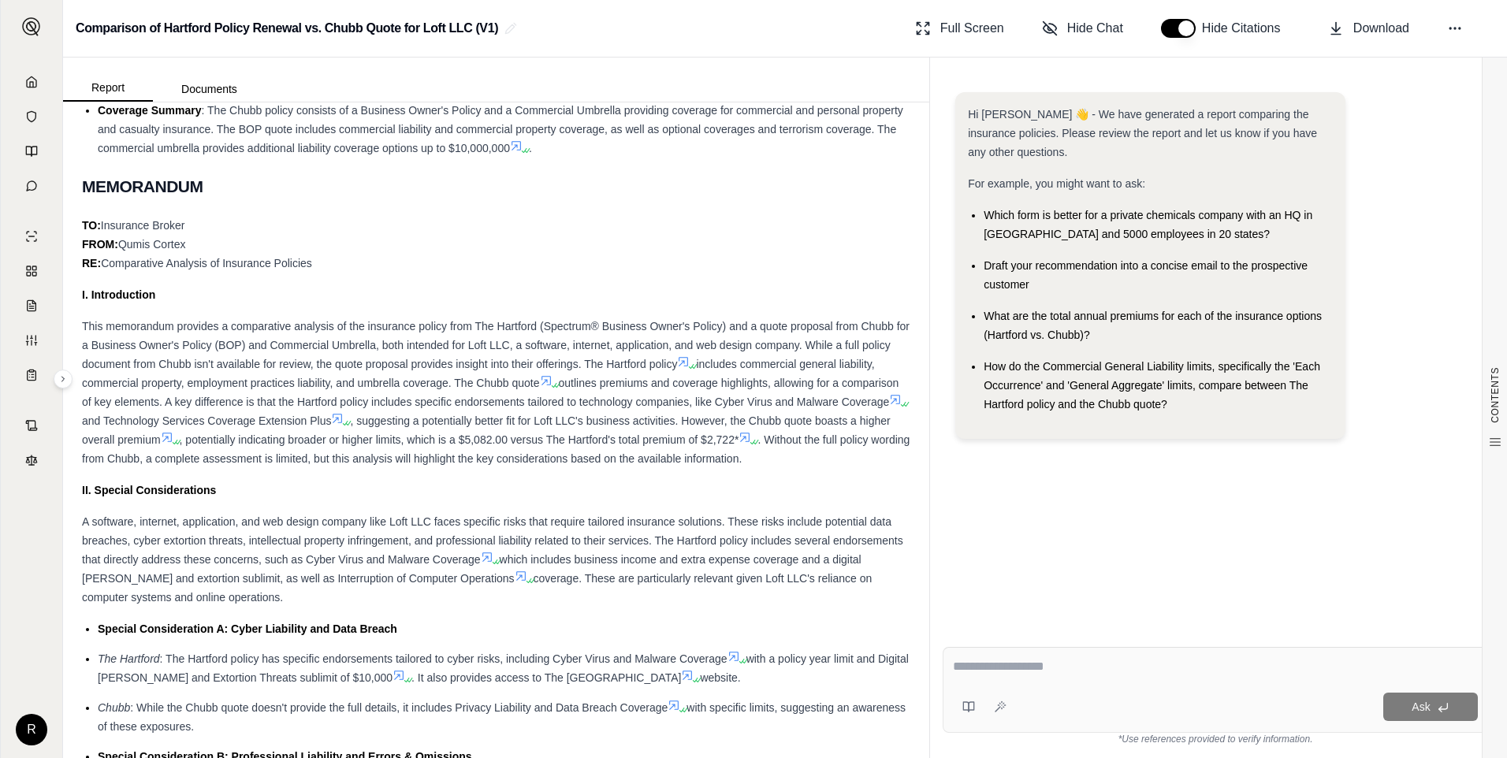
scroll to position [710, 0]
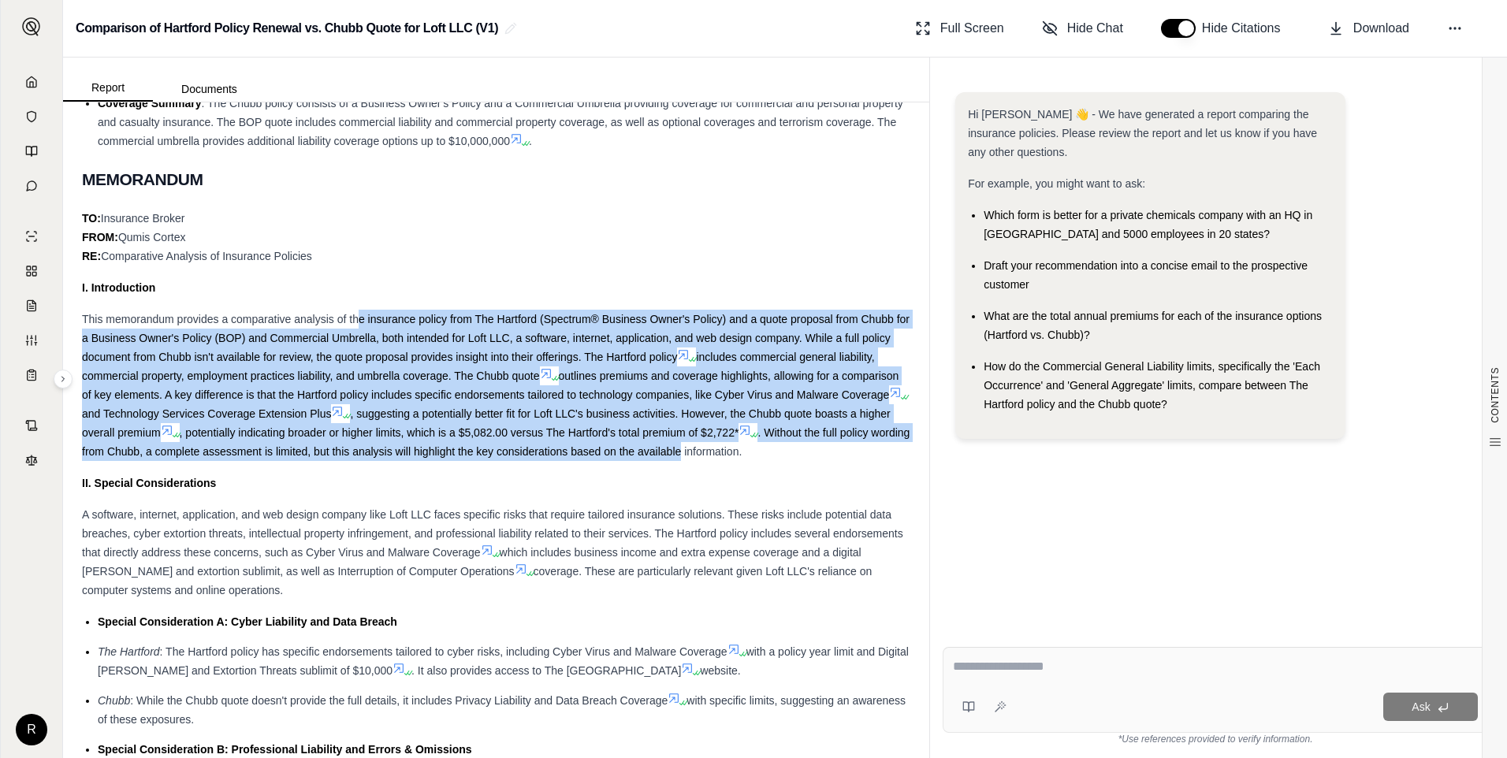
drag, startPoint x: 360, startPoint y: 311, endPoint x: 788, endPoint y: 442, distance: 447.9
click at [788, 442] on div "This memorandum provides a comparative analysis of the insurance policy from Th…" at bounding box center [496, 385] width 829 height 151
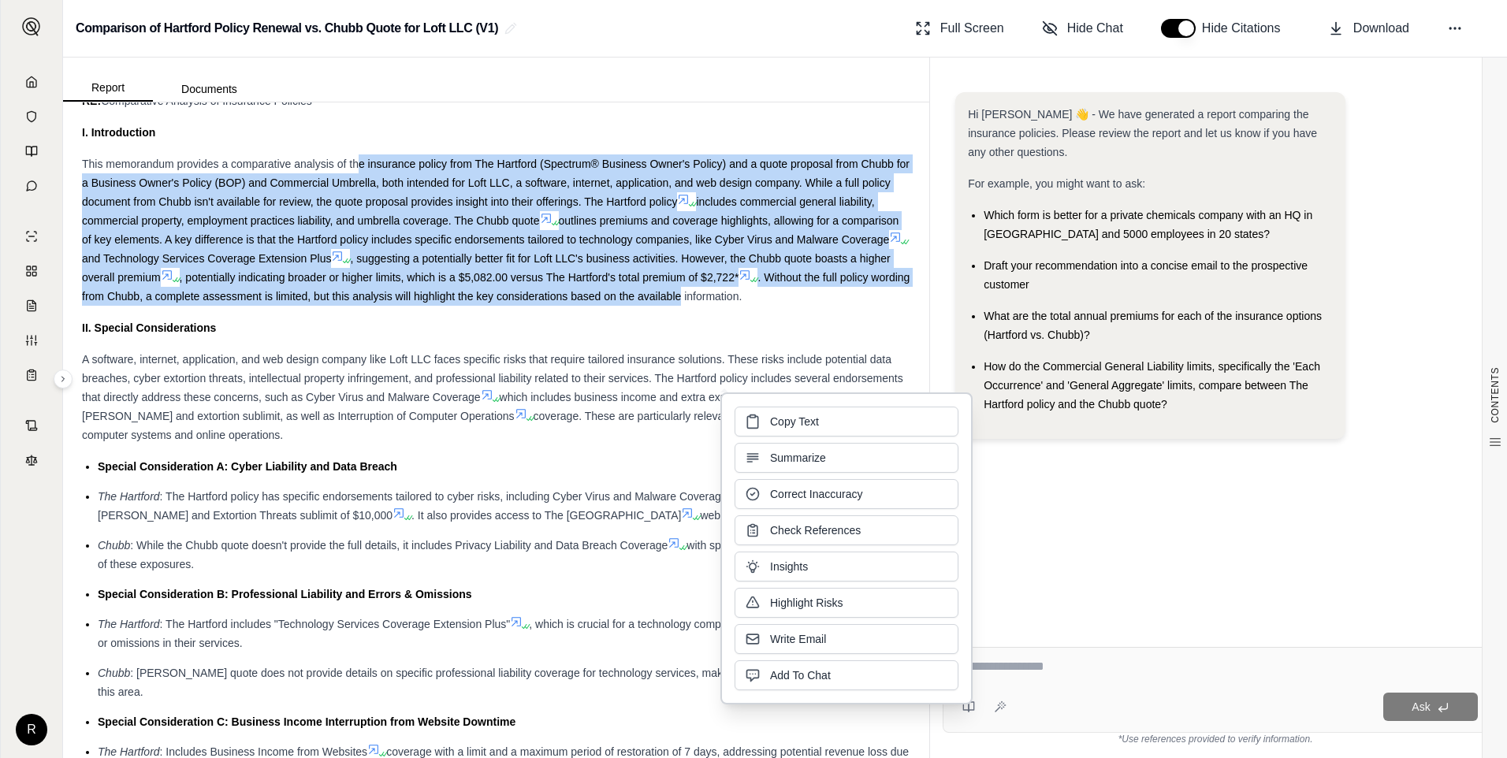
scroll to position [867, 0]
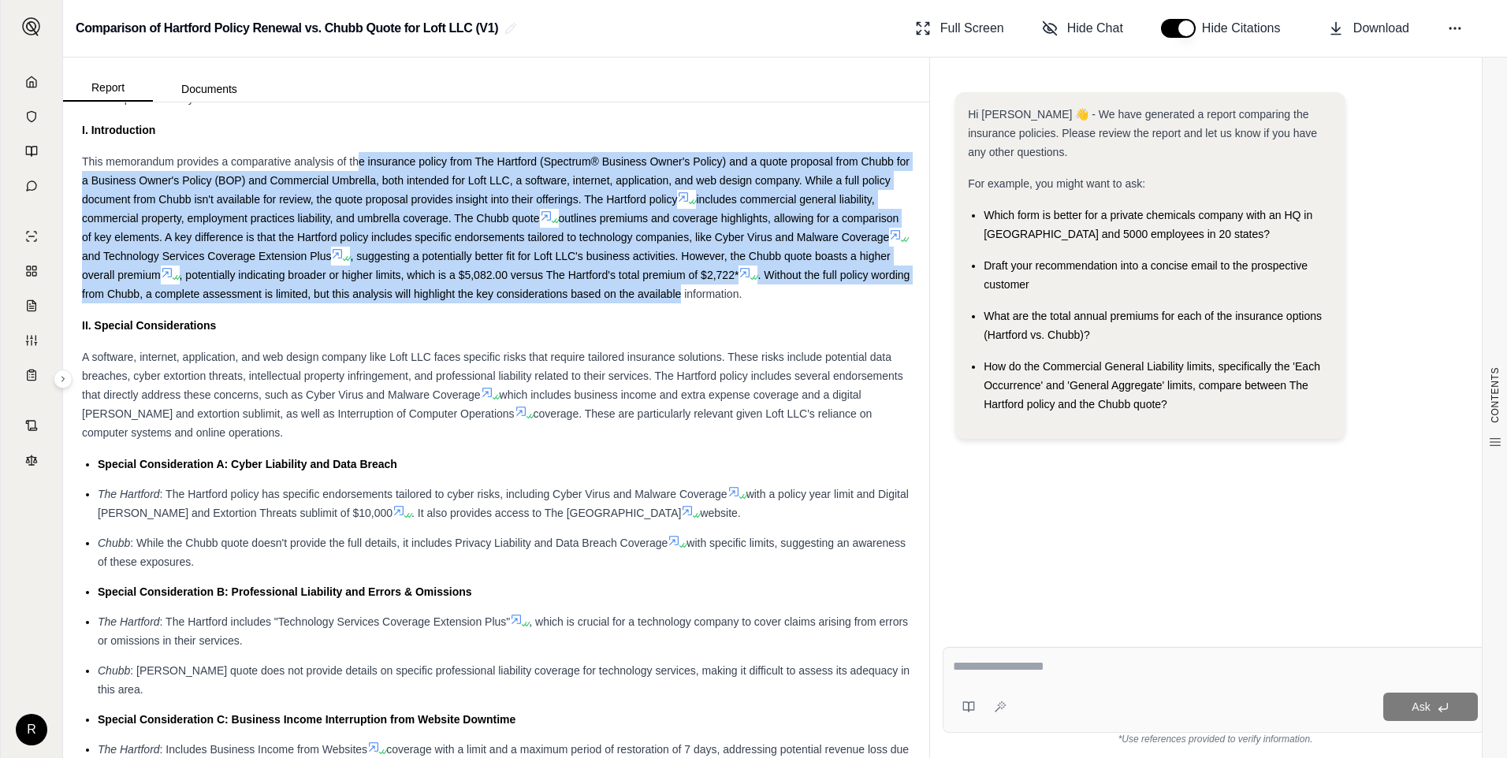
click at [541, 288] on span ". Without the full policy wording from Chubb, a complete assessment is limited,…" at bounding box center [496, 285] width 828 height 32
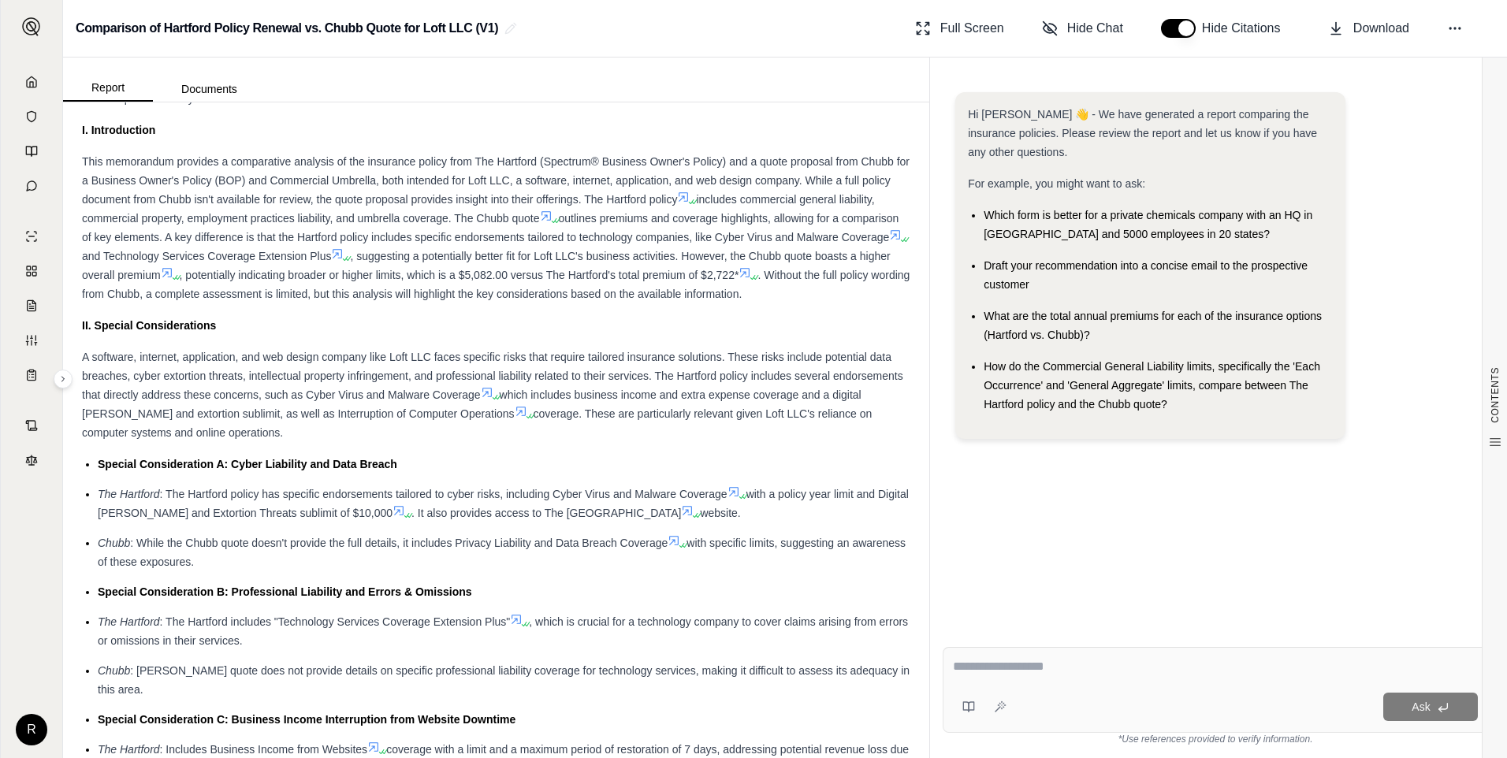
click at [235, 296] on span ". Without the full policy wording from Chubb, a complete assessment is limited,…" at bounding box center [496, 285] width 828 height 32
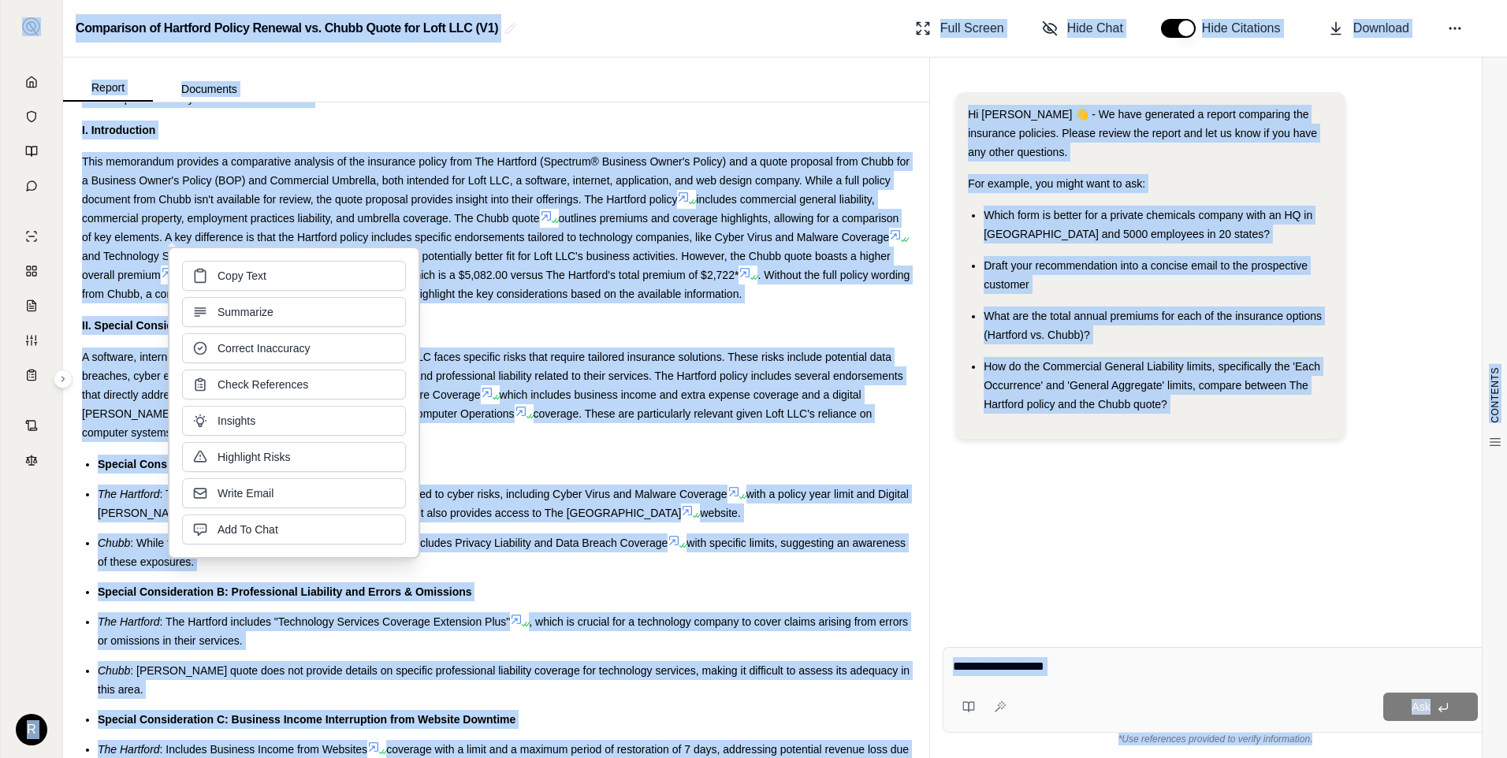
click at [235, 296] on div "Copy Text Summarize Correct Inaccuracy Check References Insights Highlight Risk…" at bounding box center [294, 403] width 224 height 284
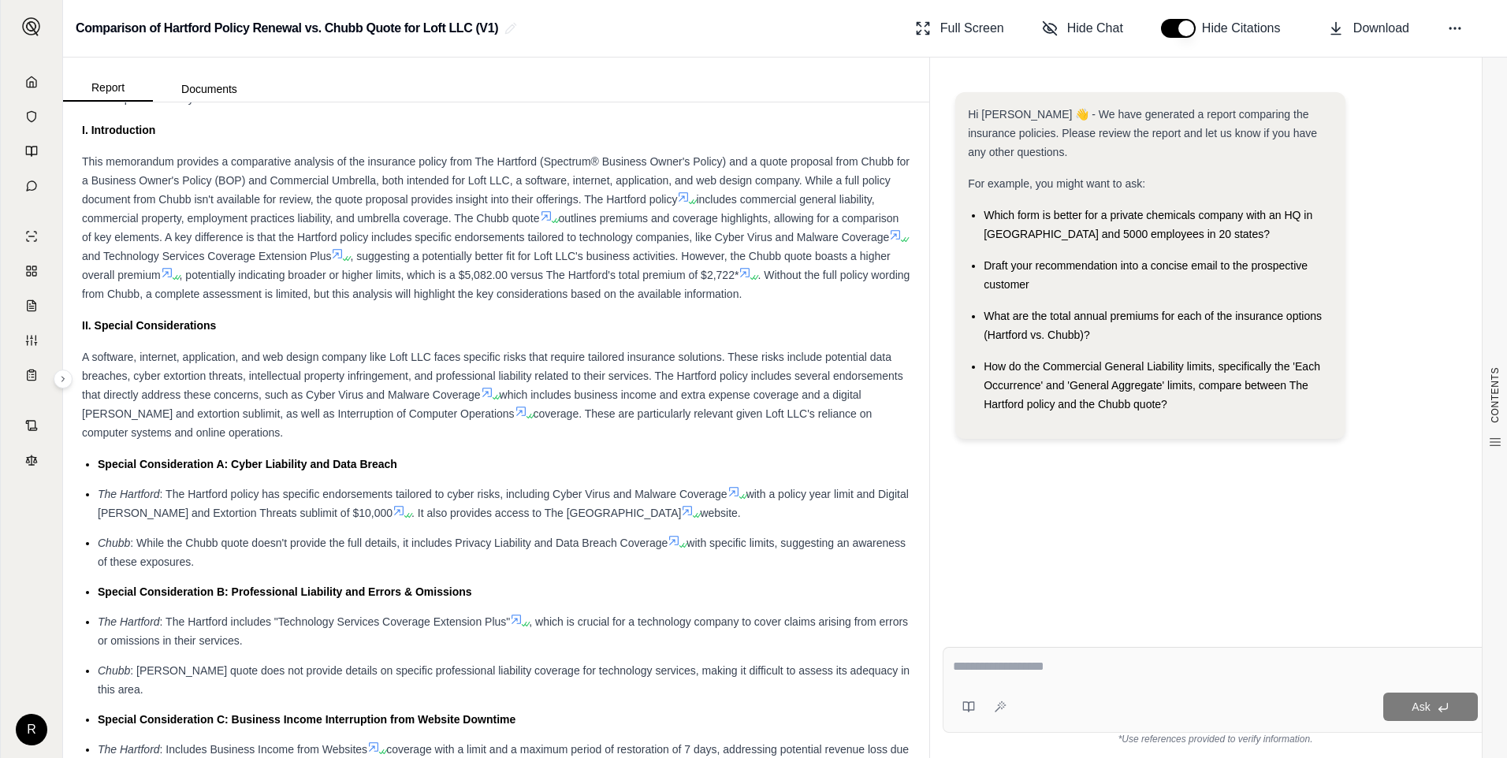
drag, startPoint x: 235, startPoint y: 296, endPoint x: 658, endPoint y: 270, distance: 423.4
click at [658, 270] on span ", potentially indicating broader or higher limits, which is a $5,082.00 versus …" at bounding box center [460, 275] width 560 height 13
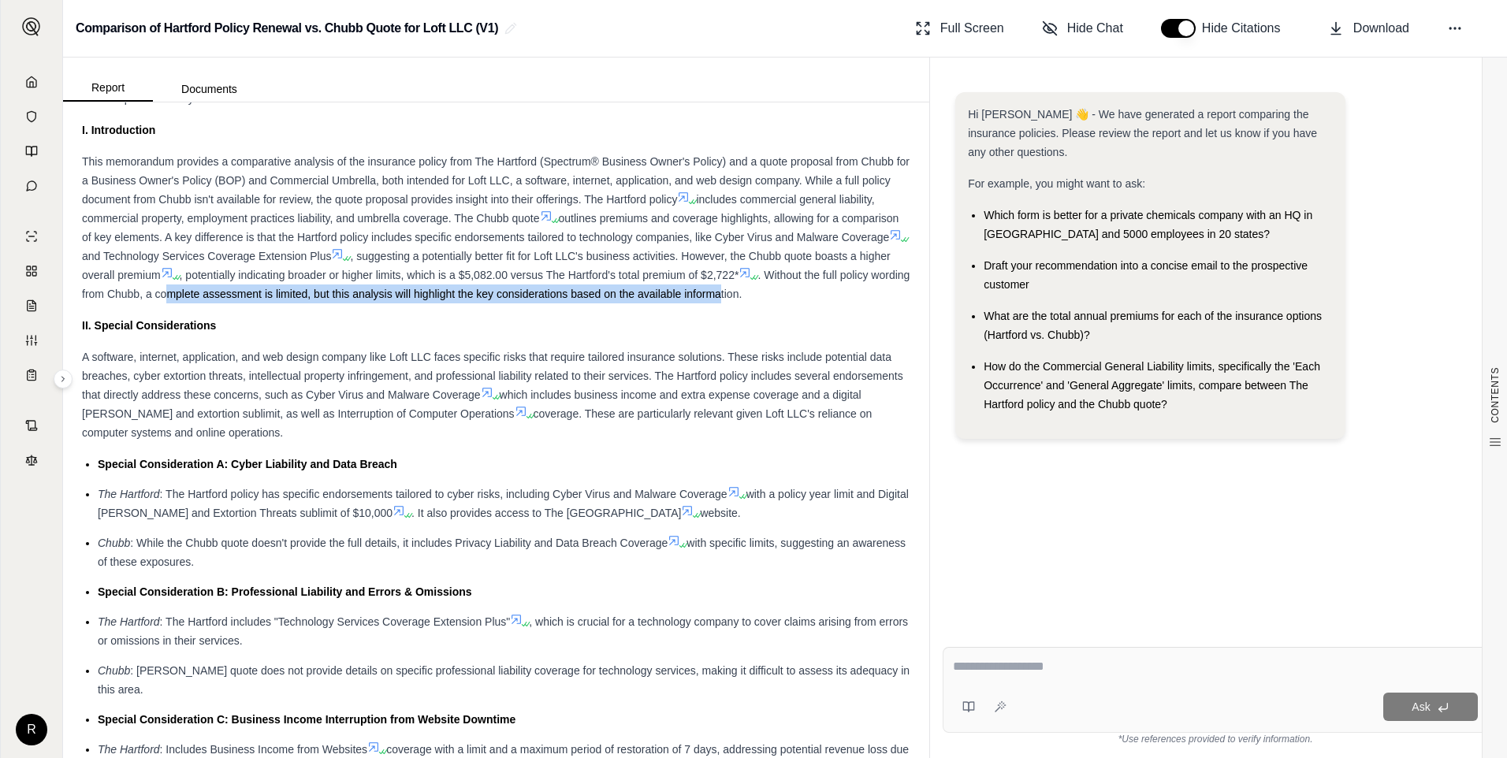
drag, startPoint x: 274, startPoint y: 291, endPoint x: 829, endPoint y: 287, distance: 555.8
click at [829, 287] on span ". Without the full policy wording from Chubb, a complete assessment is limited,…" at bounding box center [496, 285] width 828 height 32
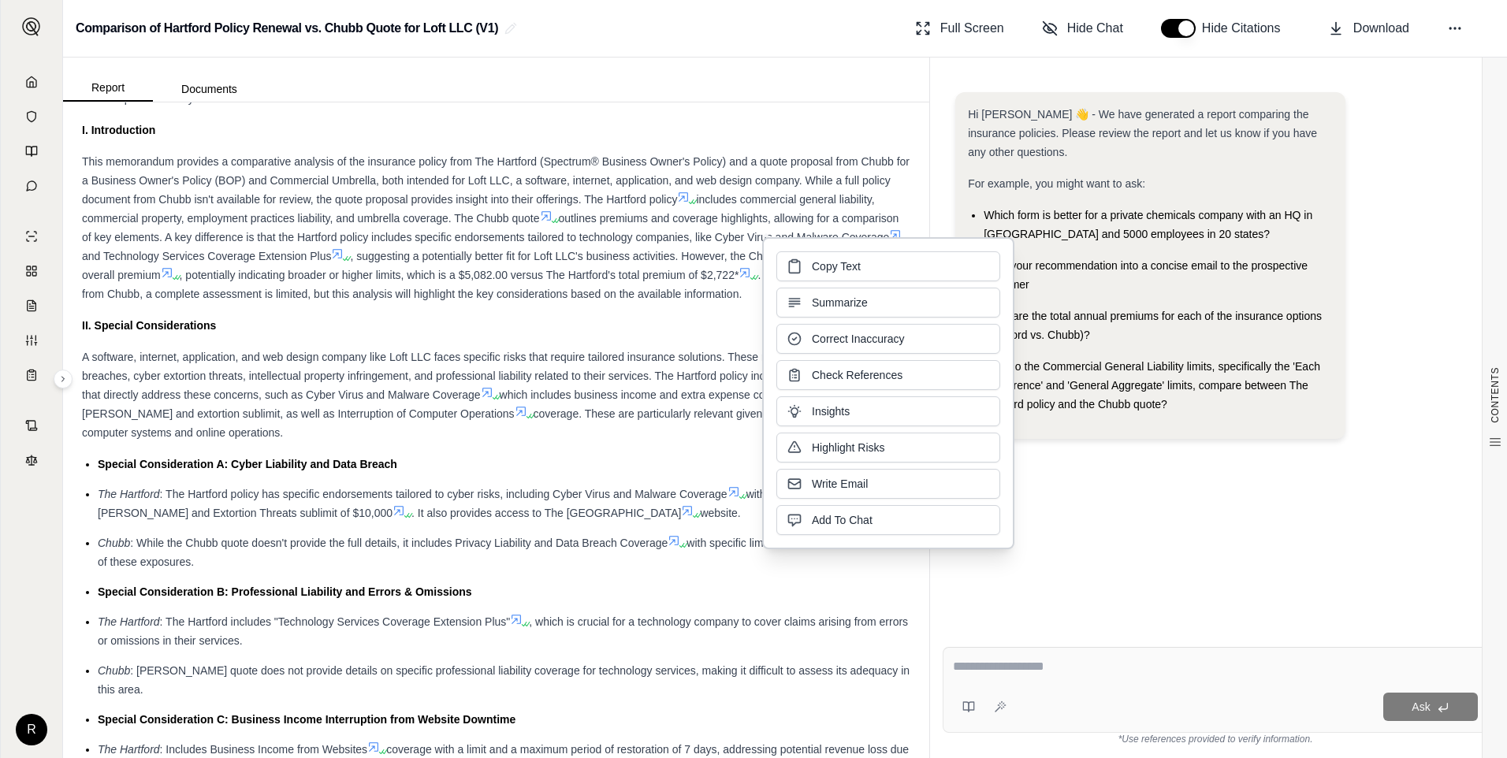
click at [218, 386] on div "A software, internet, application, and web design company like Loft LLC faces s…" at bounding box center [496, 395] width 829 height 95
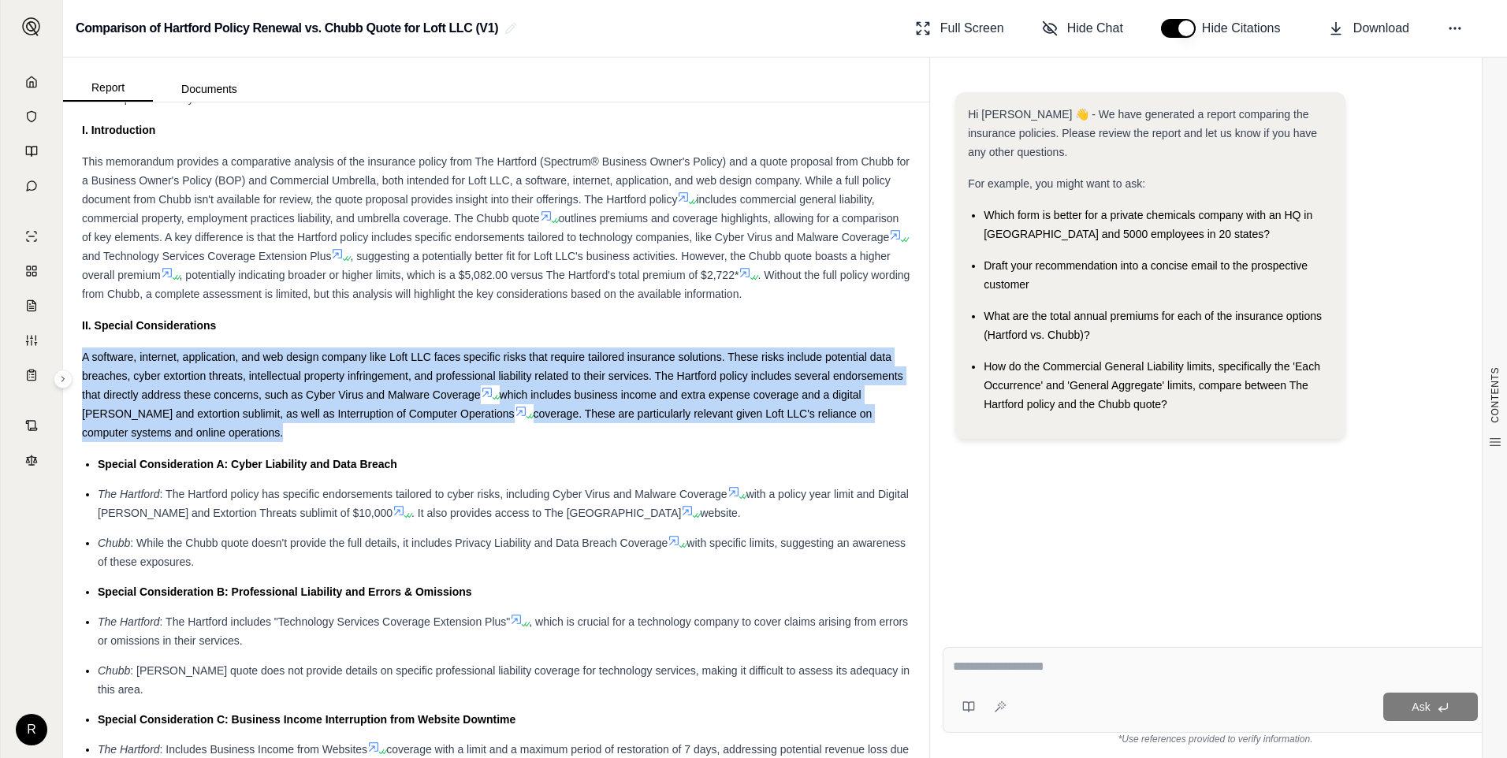
drag, startPoint x: 70, startPoint y: 358, endPoint x: 280, endPoint y: 429, distance: 221.4
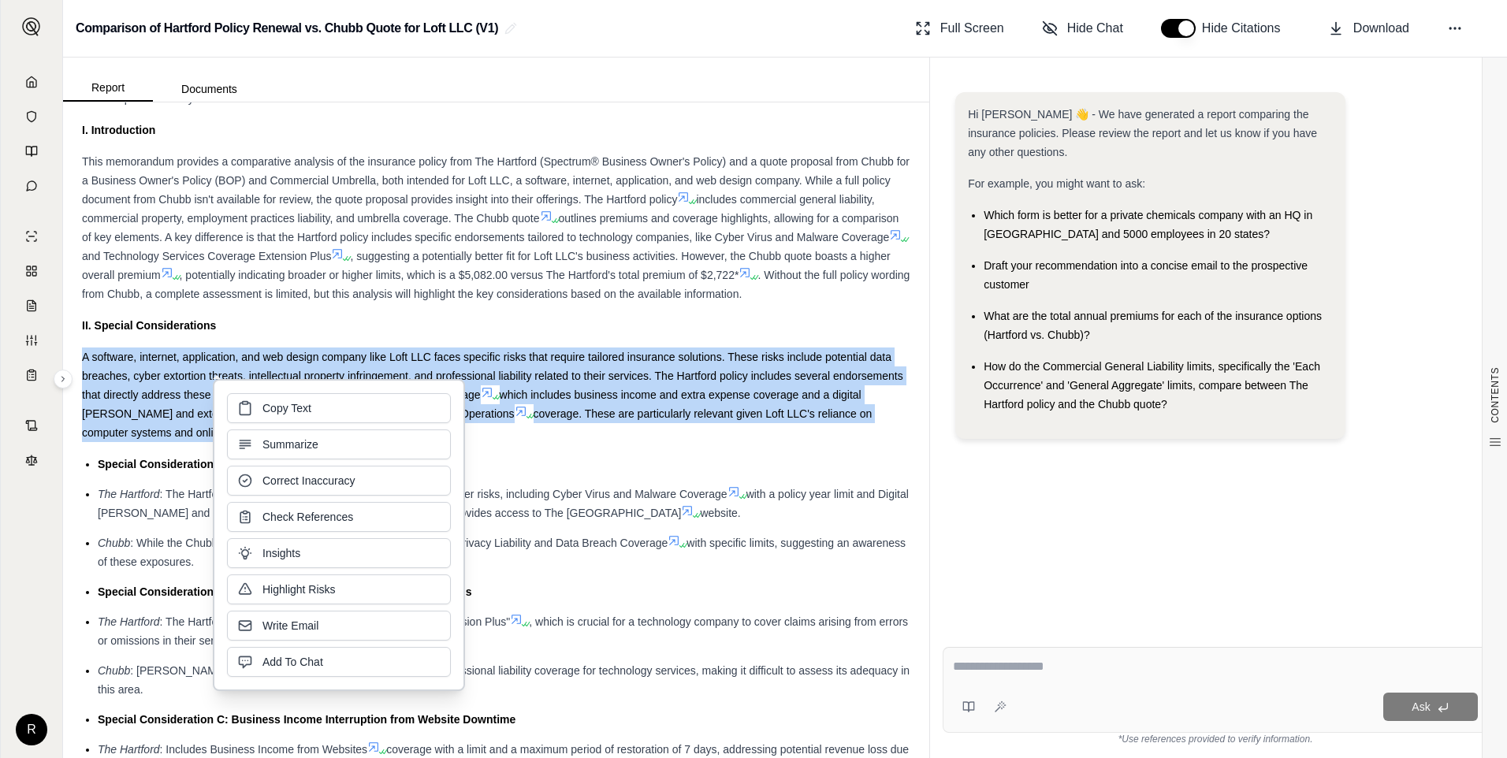
click at [107, 427] on span "coverage. These are particularly relevant given Loft LLC's reliance on computer…" at bounding box center [477, 424] width 790 height 32
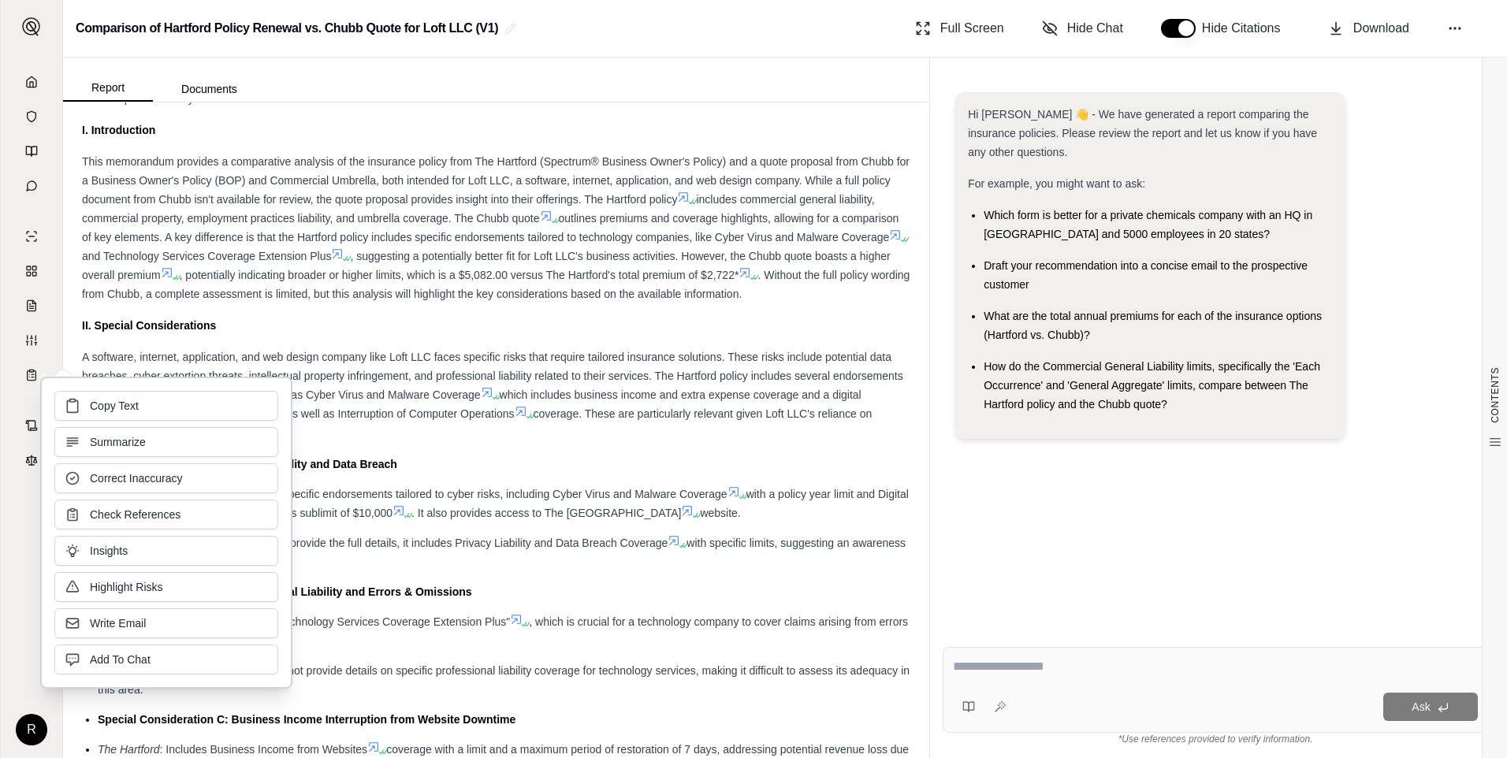
click at [561, 510] on span ". It also provides access to The Hartford Cyber Center" at bounding box center [547, 513] width 270 height 13
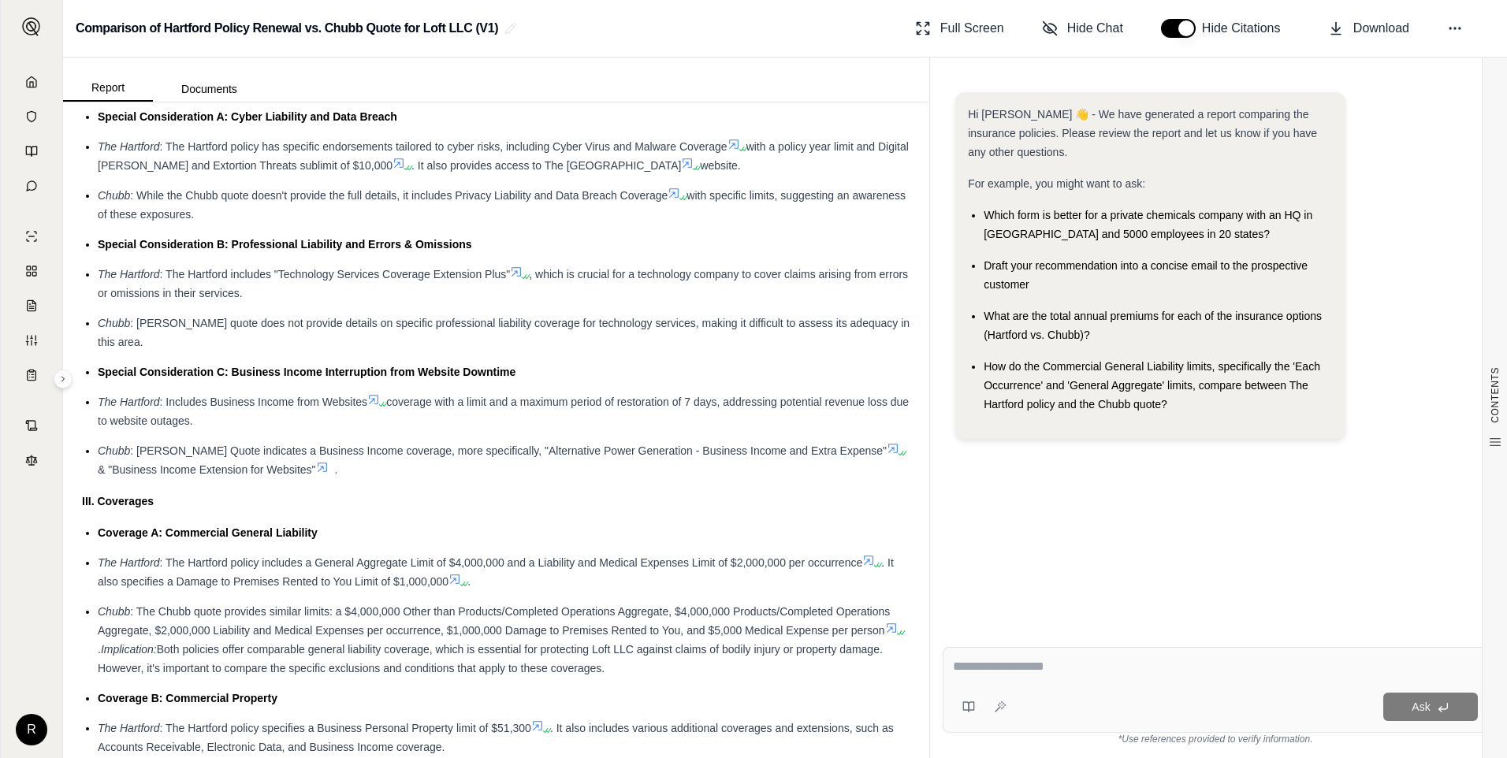
scroll to position [1419, 0]
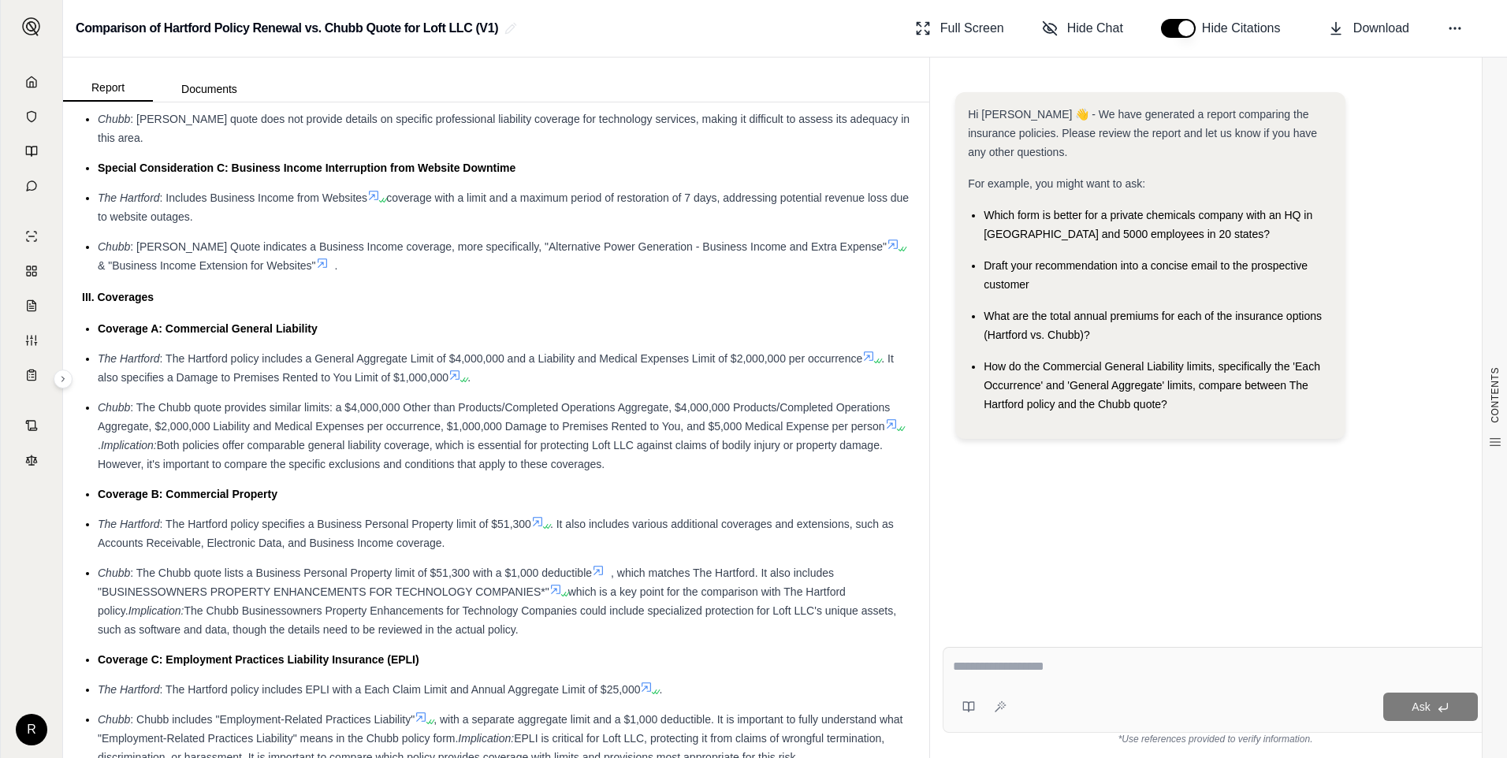
click at [245, 371] on span ". It also specifies a Damage to Premises Rented to You Limit of $1,000,000" at bounding box center [496, 368] width 796 height 32
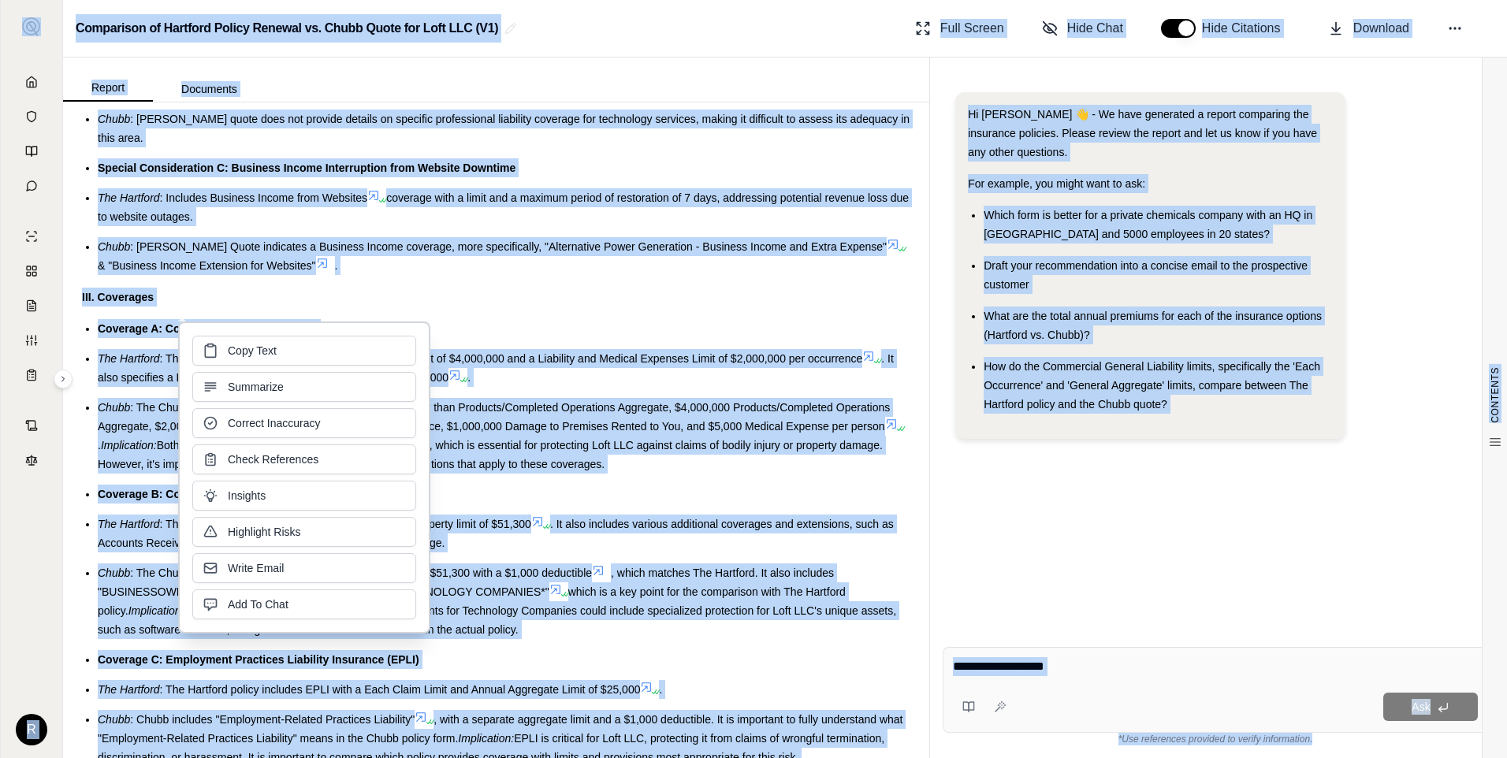
click at [244, 371] on div "Copy Text Summarize Correct Inaccuracy Check References Insights Highlight Risk…" at bounding box center [304, 478] width 224 height 284
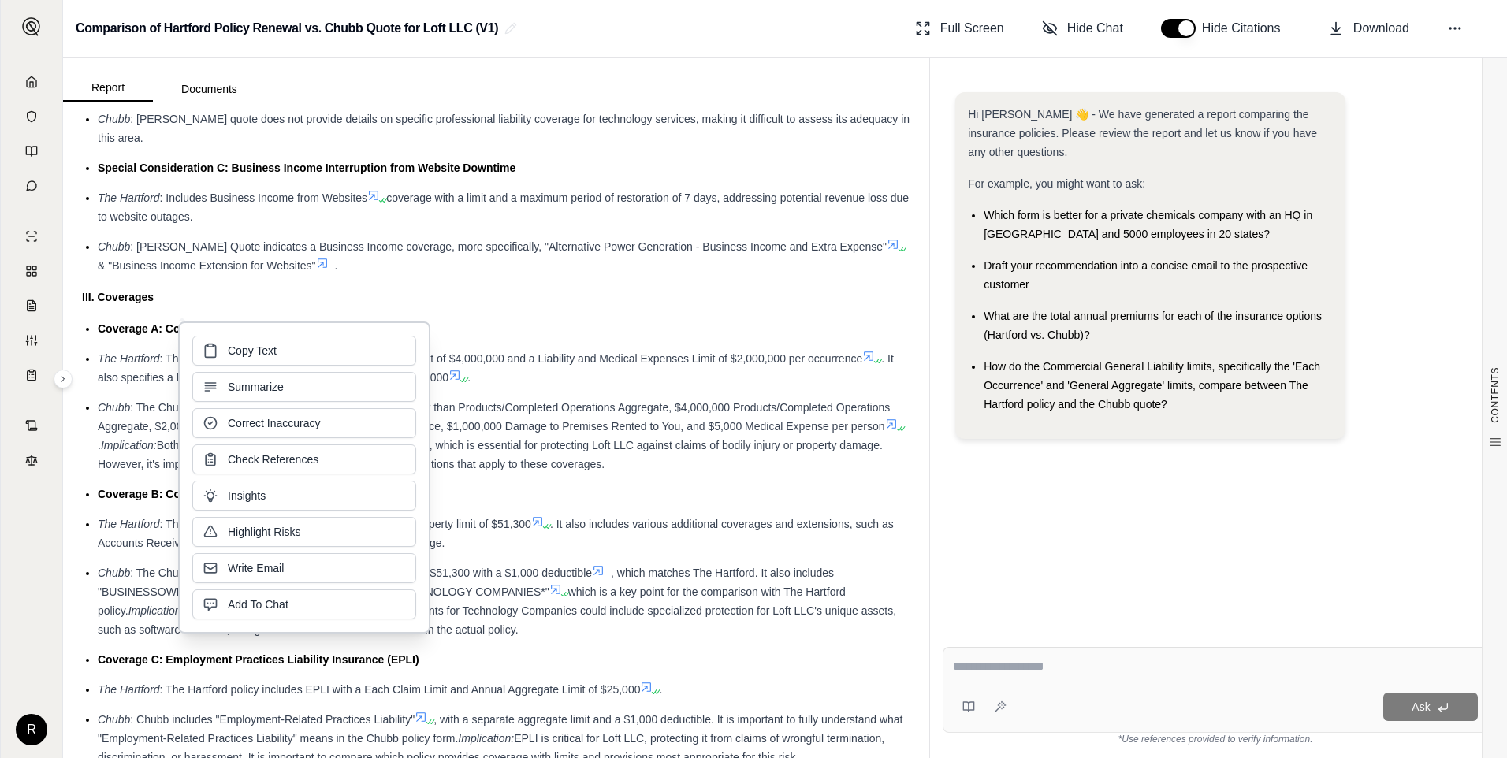
drag, startPoint x: 245, startPoint y: 371, endPoint x: 508, endPoint y: 462, distance: 277.8
click at [511, 462] on span "Both policies offer comparable general liability coverage, which is essential f…" at bounding box center [490, 455] width 785 height 32
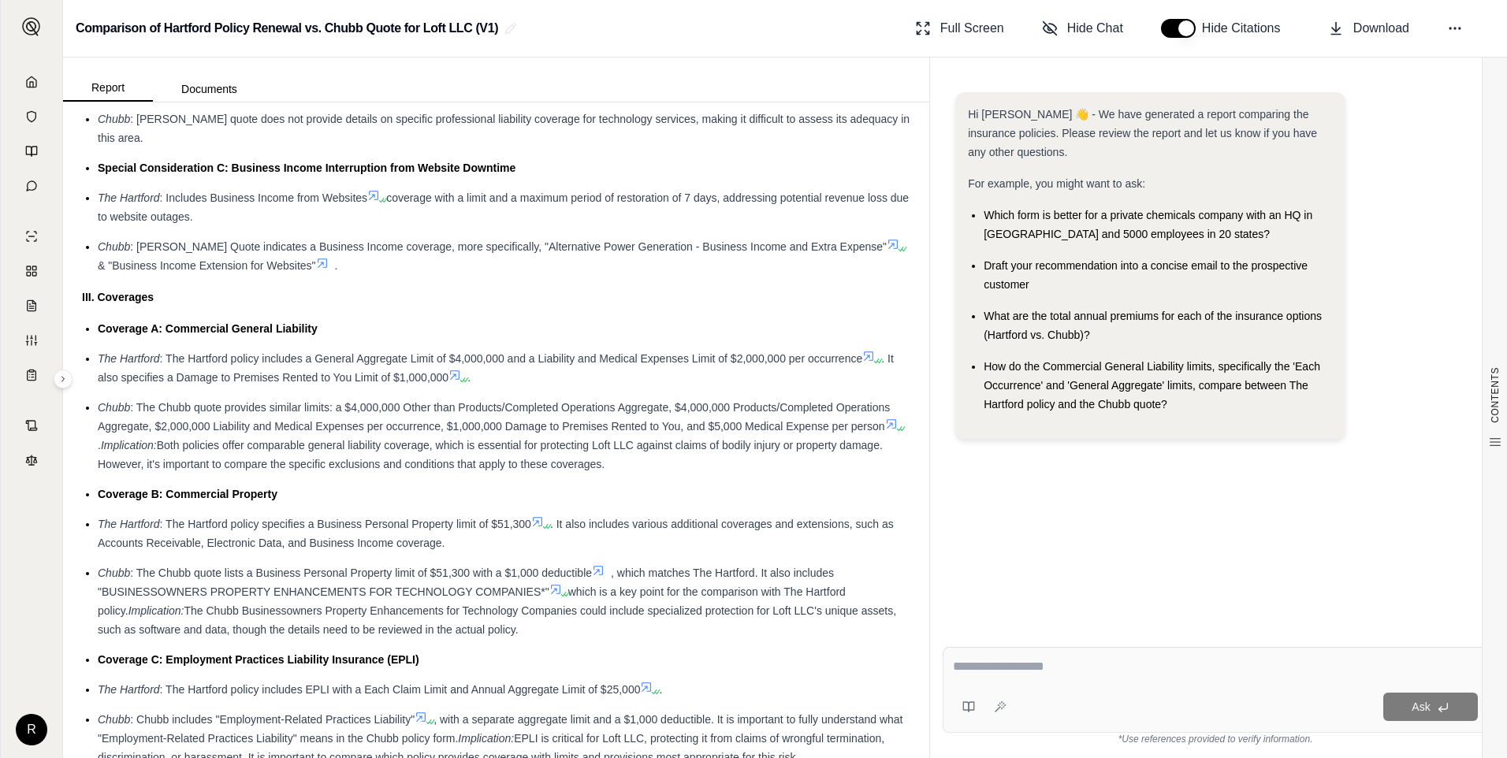
click at [434, 450] on span "Both policies offer comparable general liability coverage, which is essential f…" at bounding box center [490, 455] width 785 height 32
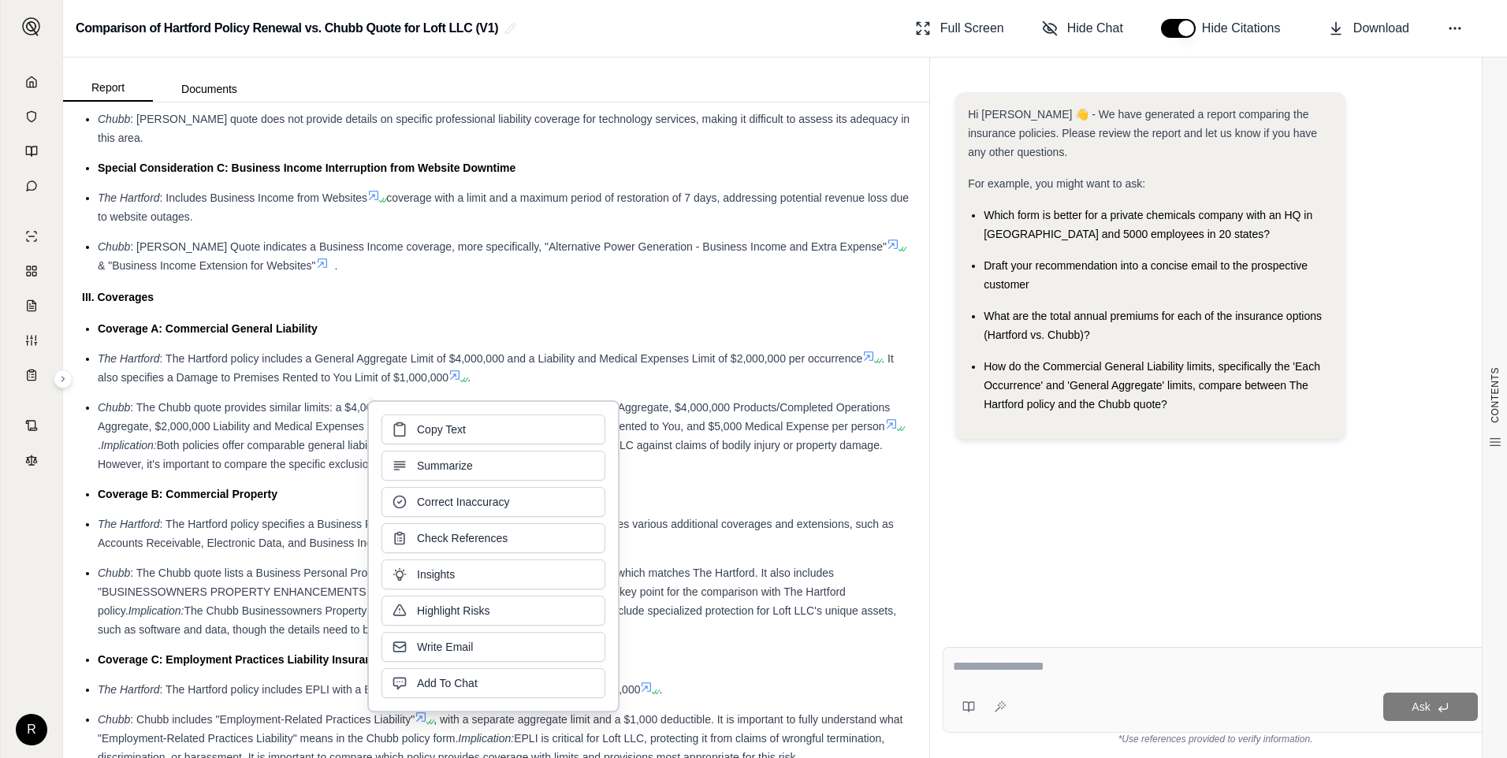
click at [746, 423] on span ": The Chubb quote provides similar limits: a $4,000,000 Other than Products/Com…" at bounding box center [494, 417] width 792 height 32
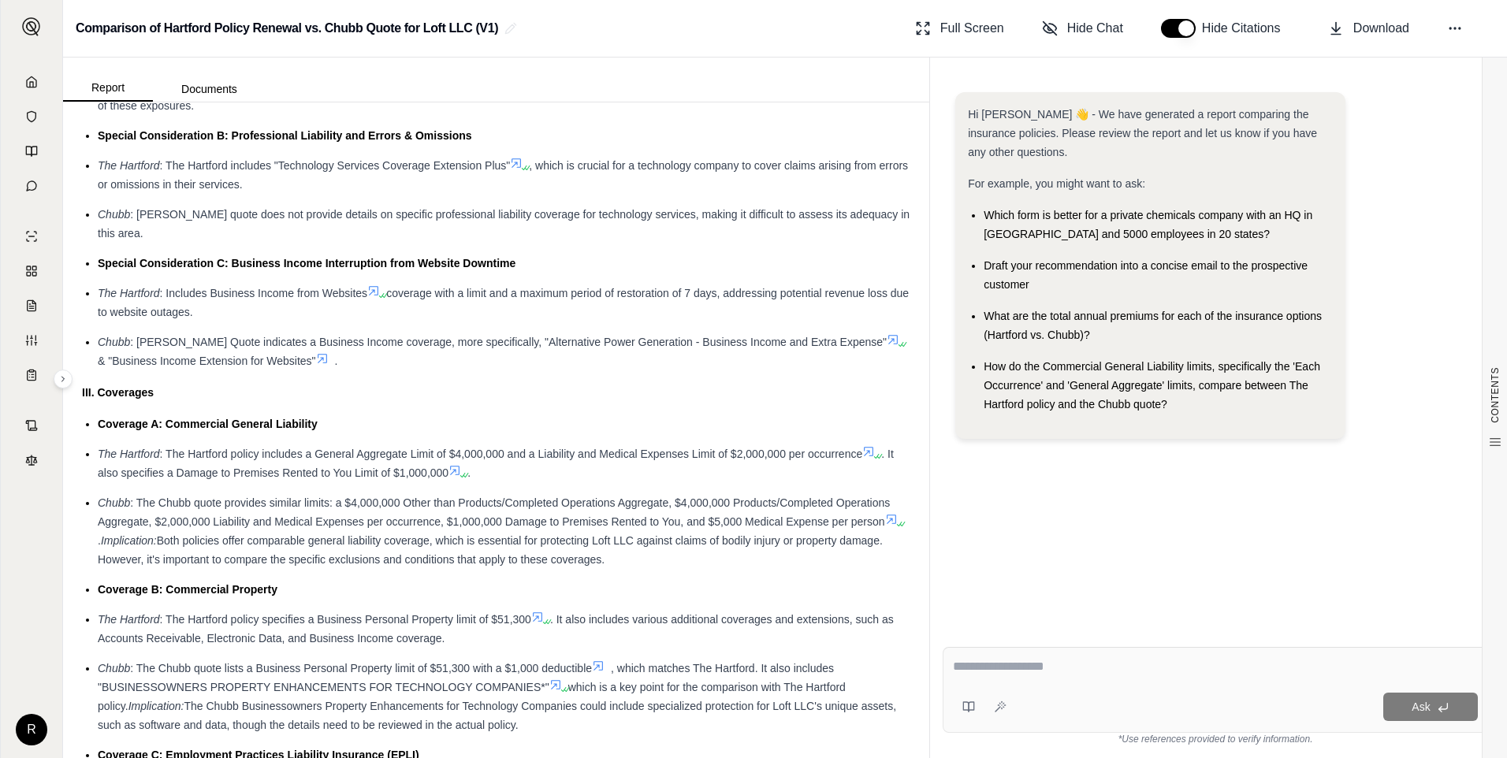
scroll to position [1183, 0]
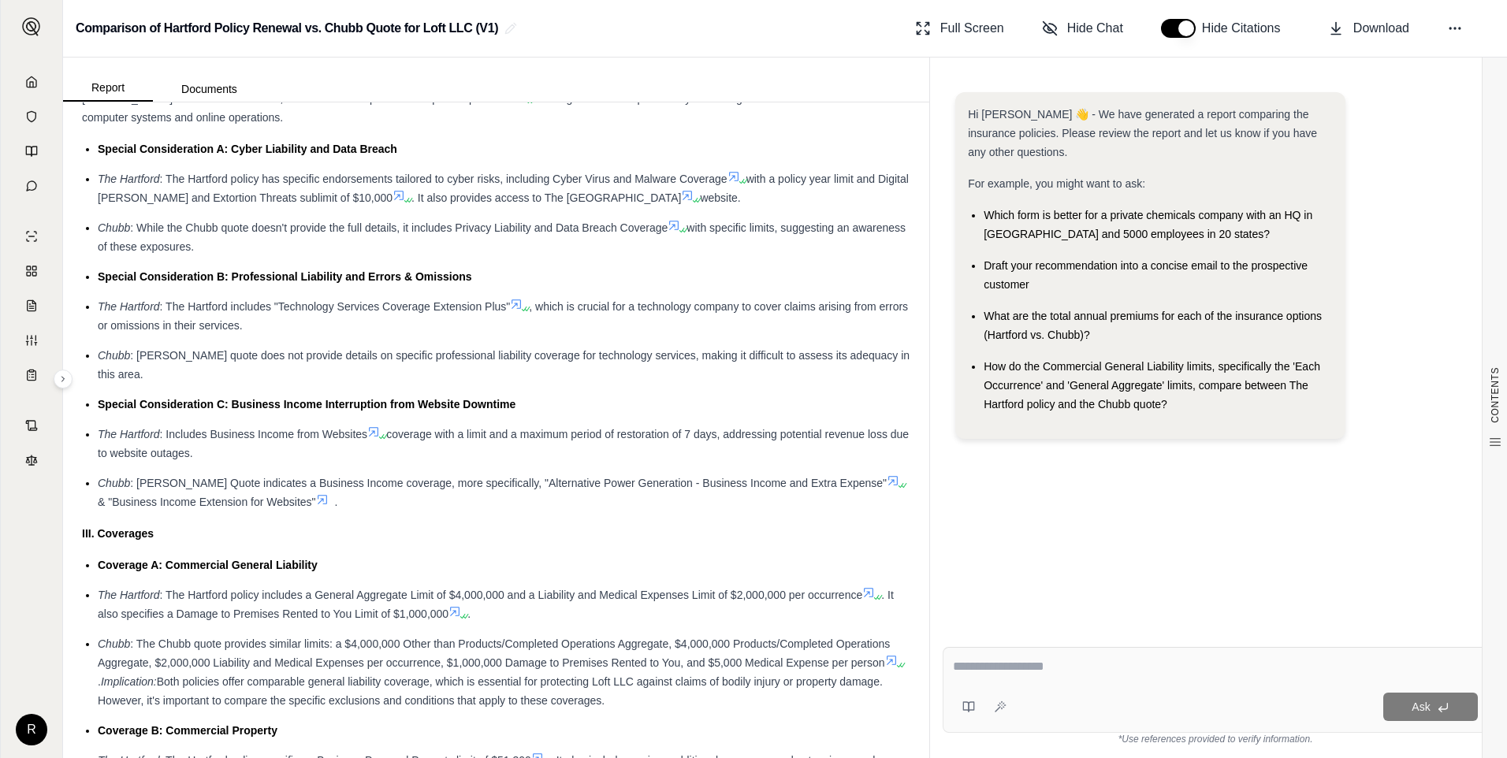
click at [199, 438] on span ": Includes Business Income from Websites" at bounding box center [264, 434] width 208 height 13
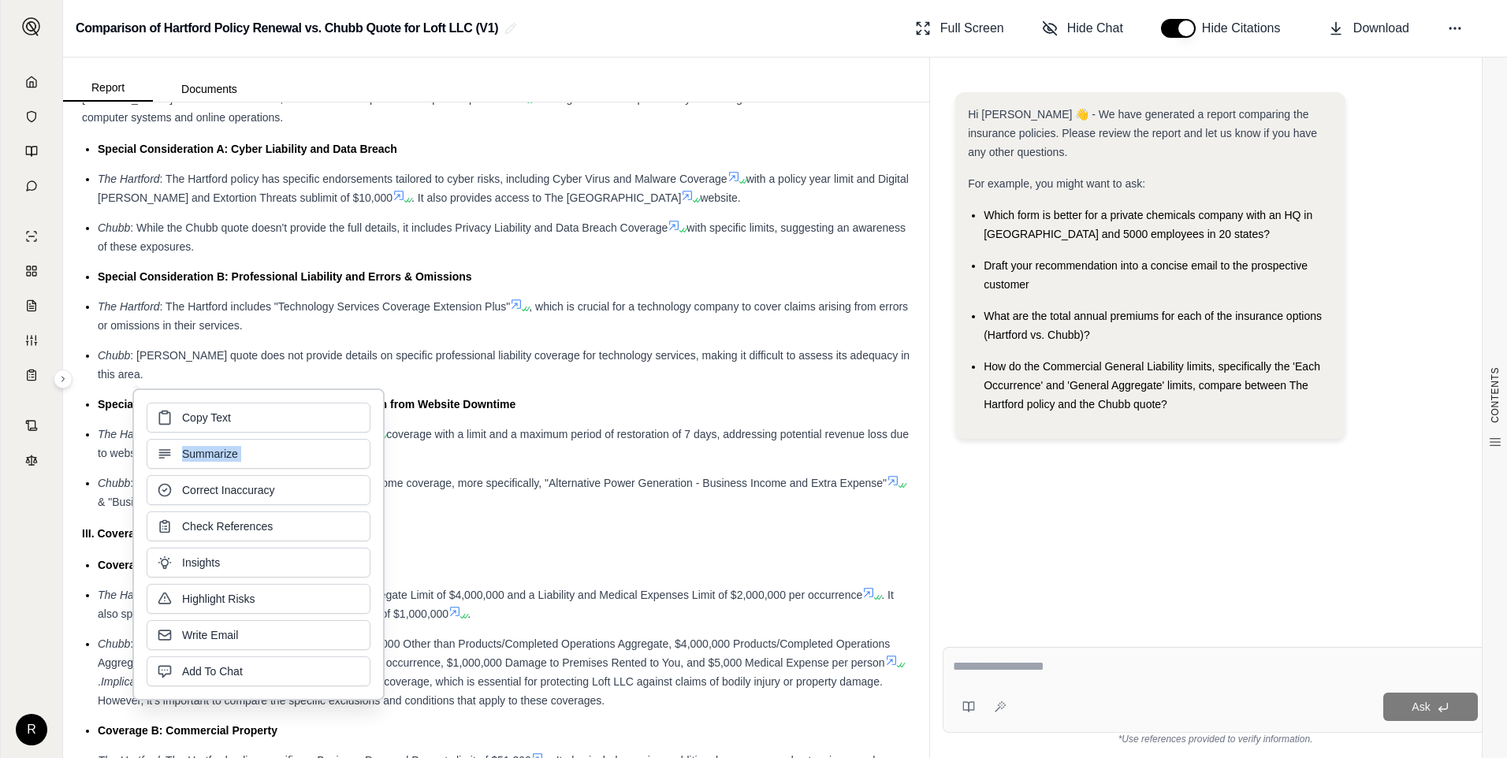
click at [199, 438] on div "Copy Text Summarize Correct Inaccuracy Check References Insights Highlight Risk…" at bounding box center [259, 545] width 224 height 284
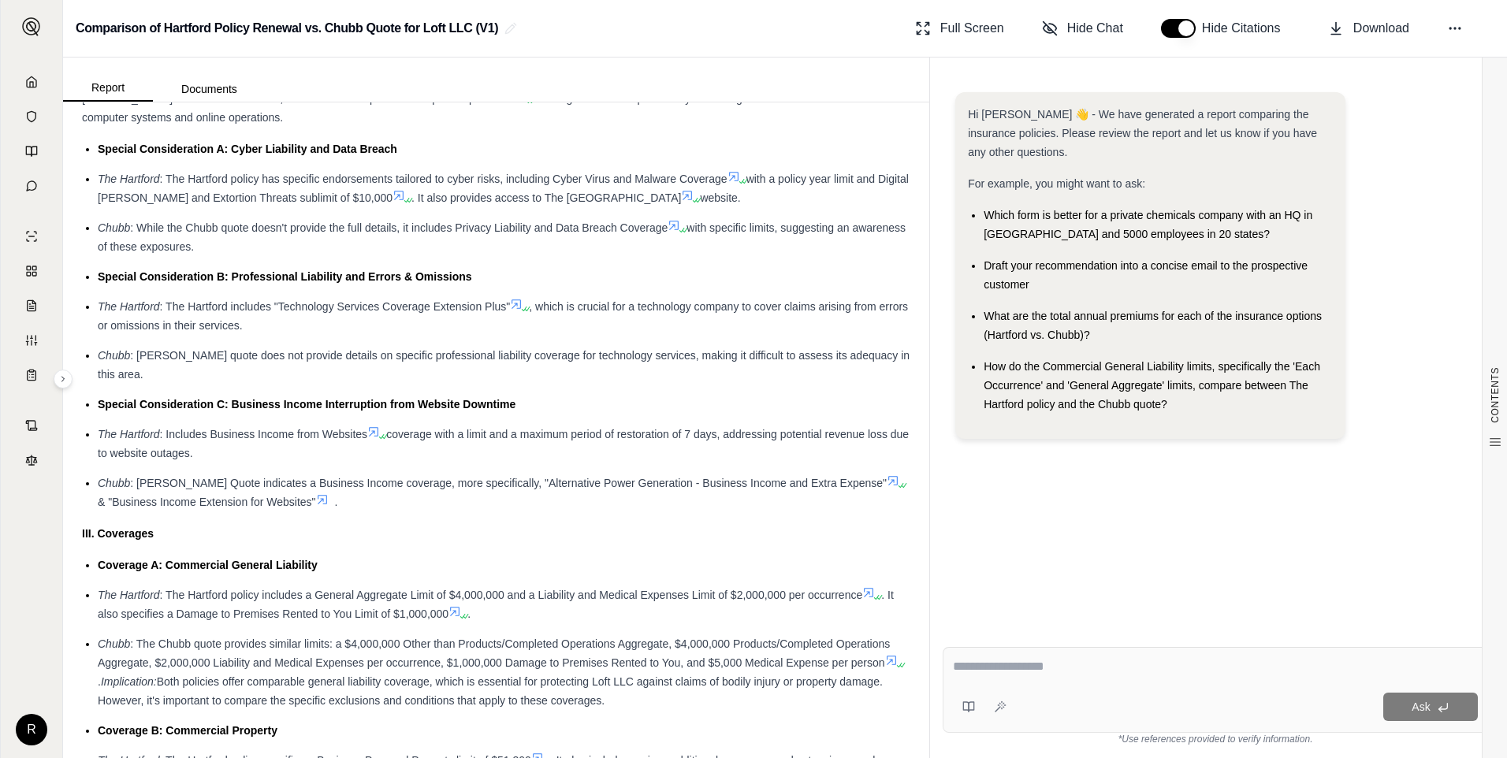
click at [620, 421] on ul "Special Consideration A: Cyber Liability and Data Breach The Hartford : The Har…" at bounding box center [496, 326] width 829 height 372
click at [612, 434] on span "coverage with a limit and a maximum period of restoration of 7 days, addressing…" at bounding box center [503, 444] width 811 height 32
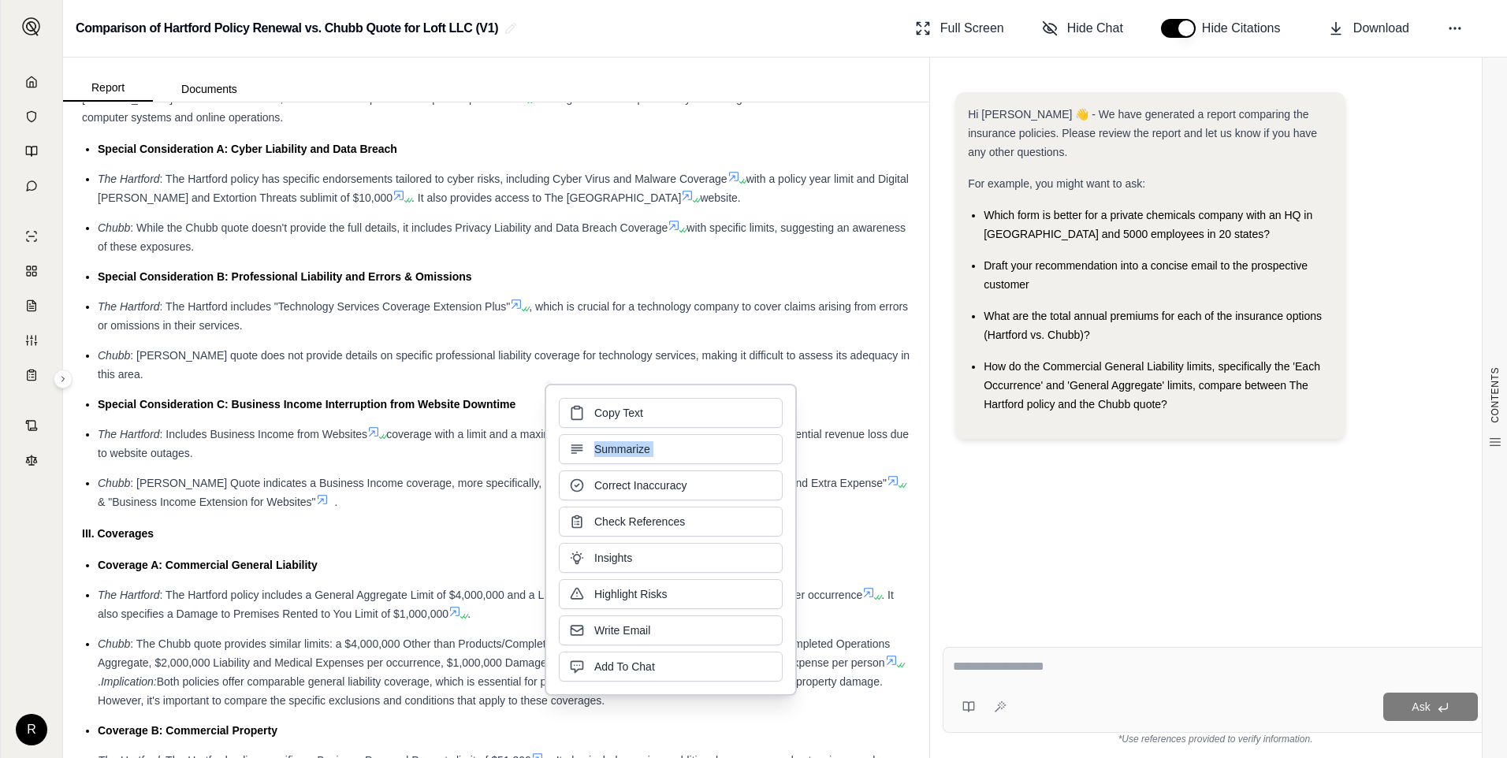
click at [612, 434] on div "Copy Text Summarize Correct Inaccuracy Check References Insights Highlight Risk…" at bounding box center [671, 540] width 224 height 284
drag, startPoint x: 612, startPoint y: 434, endPoint x: 488, endPoint y: 439, distance: 123.9
click at [488, 439] on span "coverage with a limit and a maximum period of restoration of 7 days, addressing…" at bounding box center [503, 444] width 811 height 32
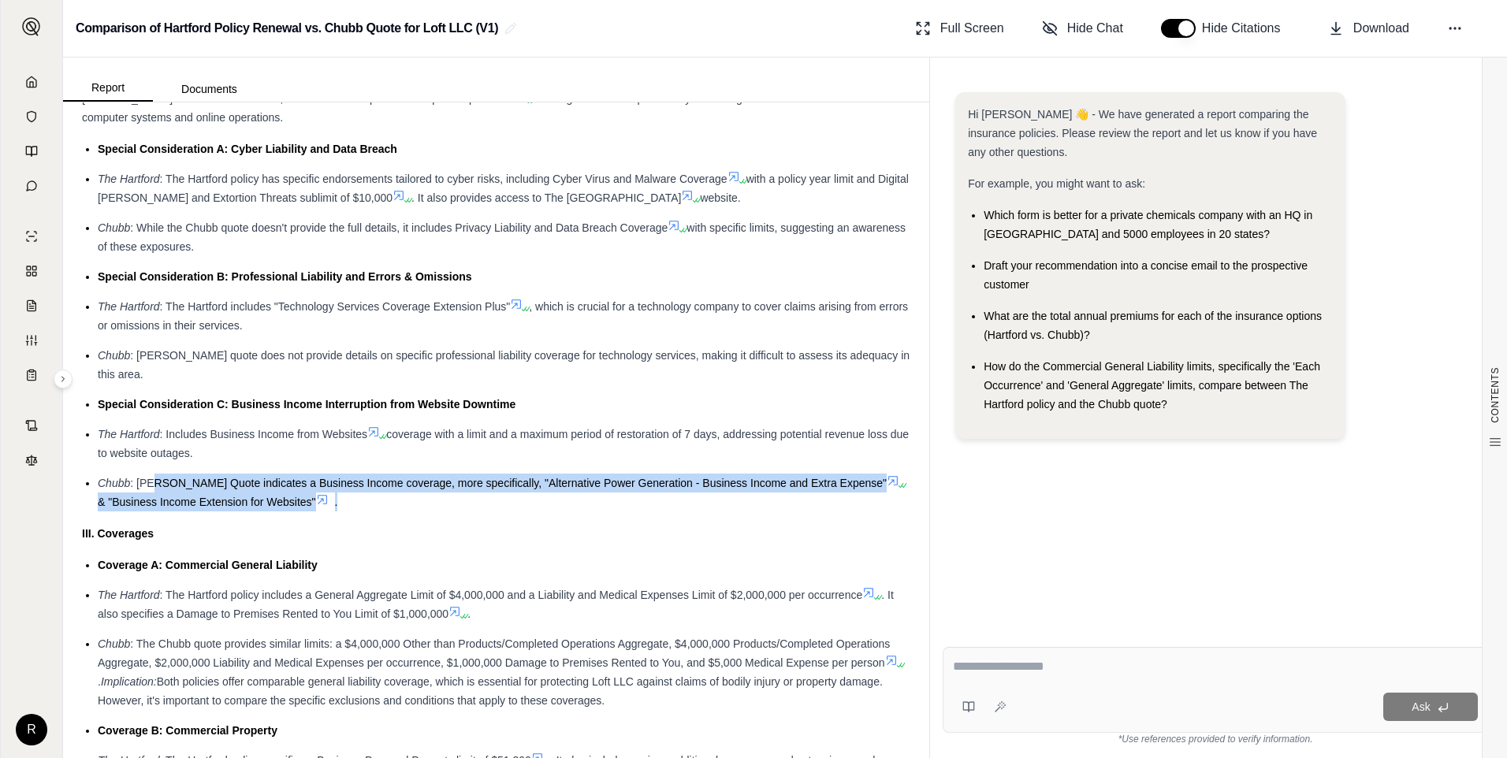
drag, startPoint x: 154, startPoint y: 480, endPoint x: 743, endPoint y: 501, distance: 589.3
click at [743, 501] on li "Chubb : Chubb’s Quote indicates a Business Income coverage, more specifically, …" at bounding box center [504, 493] width 813 height 38
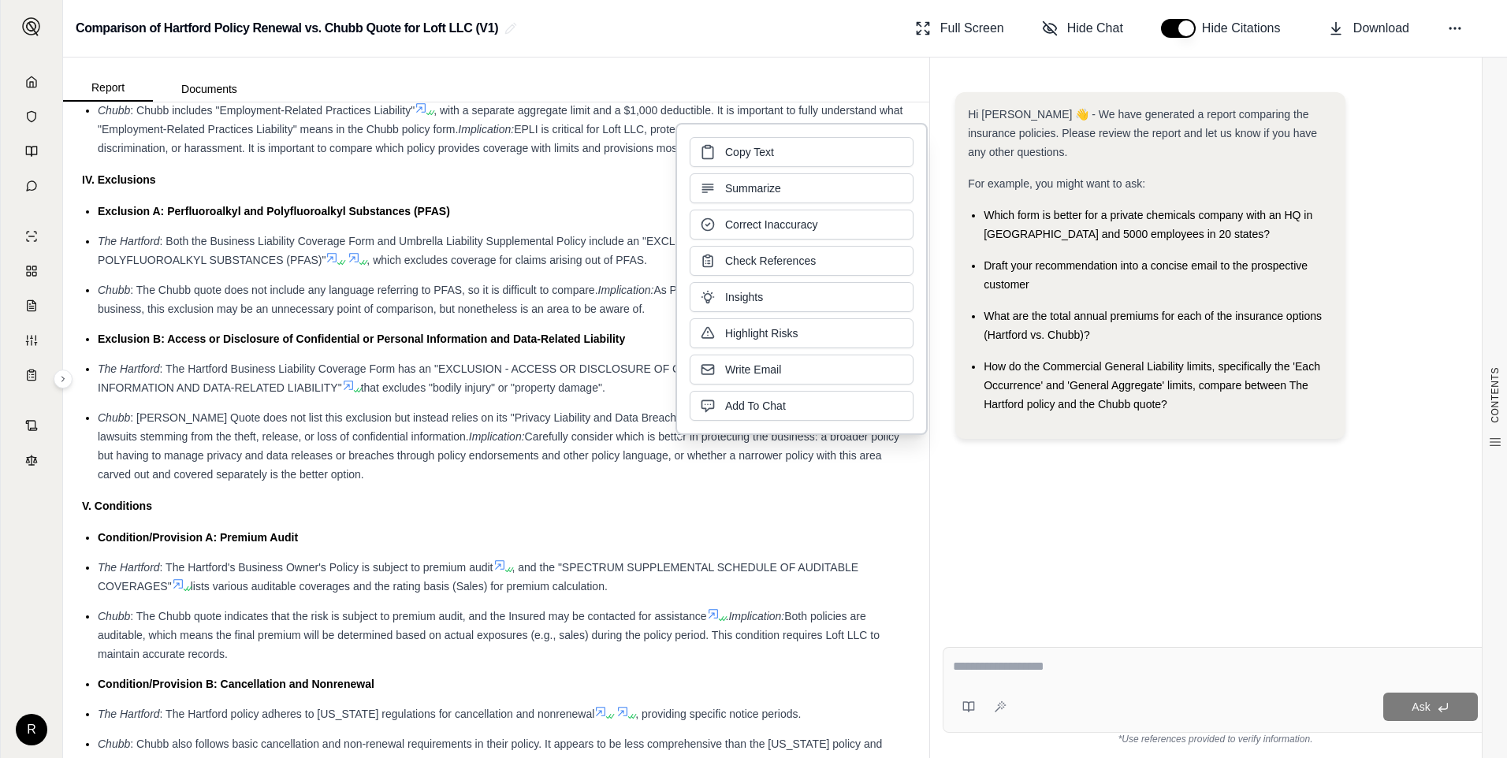
scroll to position [2129, 0]
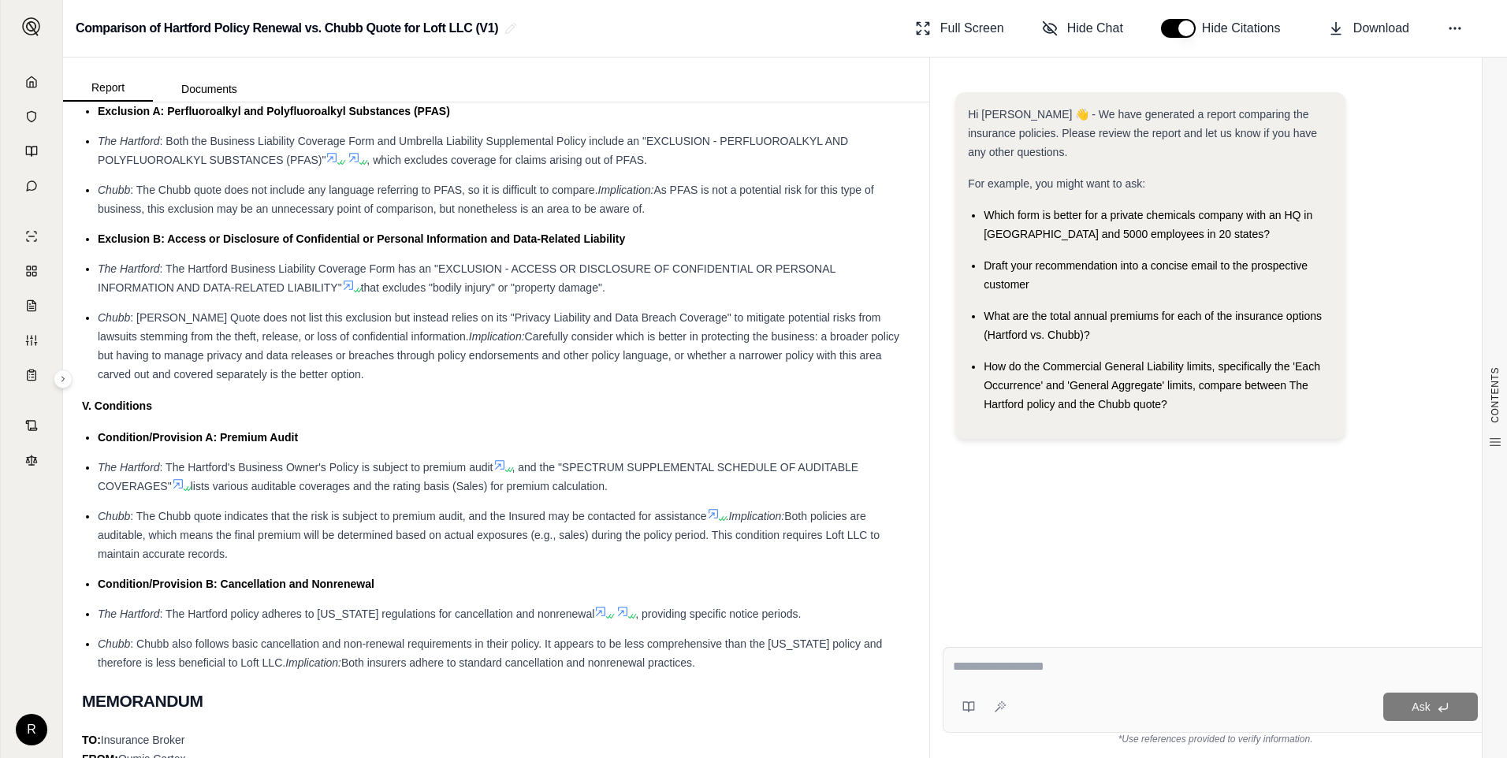
click at [365, 478] on li "The Hartford : The Hartford's Business Owner's Policy is subject to premium aud…" at bounding box center [504, 477] width 813 height 38
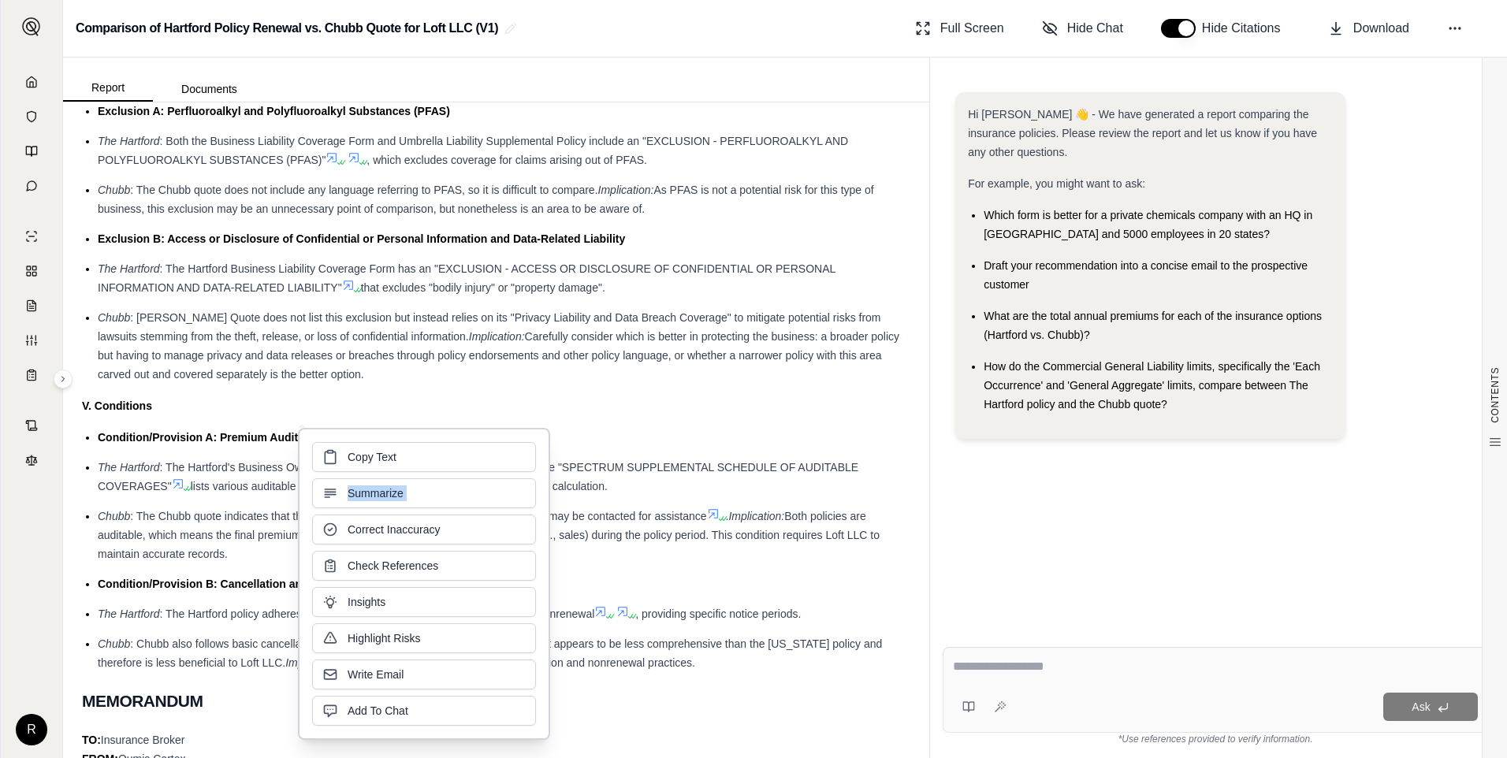
click at [365, 478] on div "Copy Text Summarize Correct Inaccuracy Check References Insights Highlight Risk…" at bounding box center [424, 584] width 224 height 284
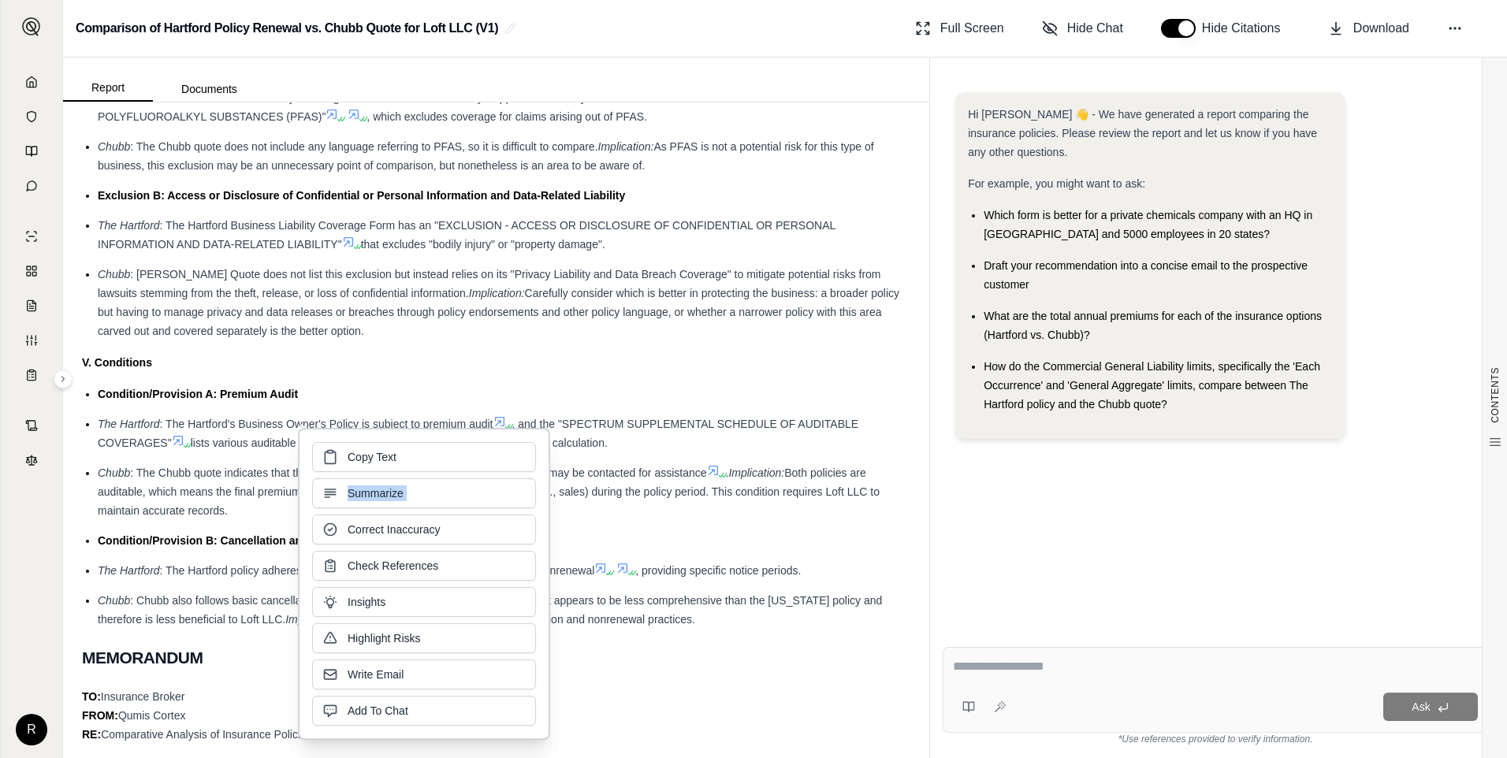
scroll to position [2208, 0]
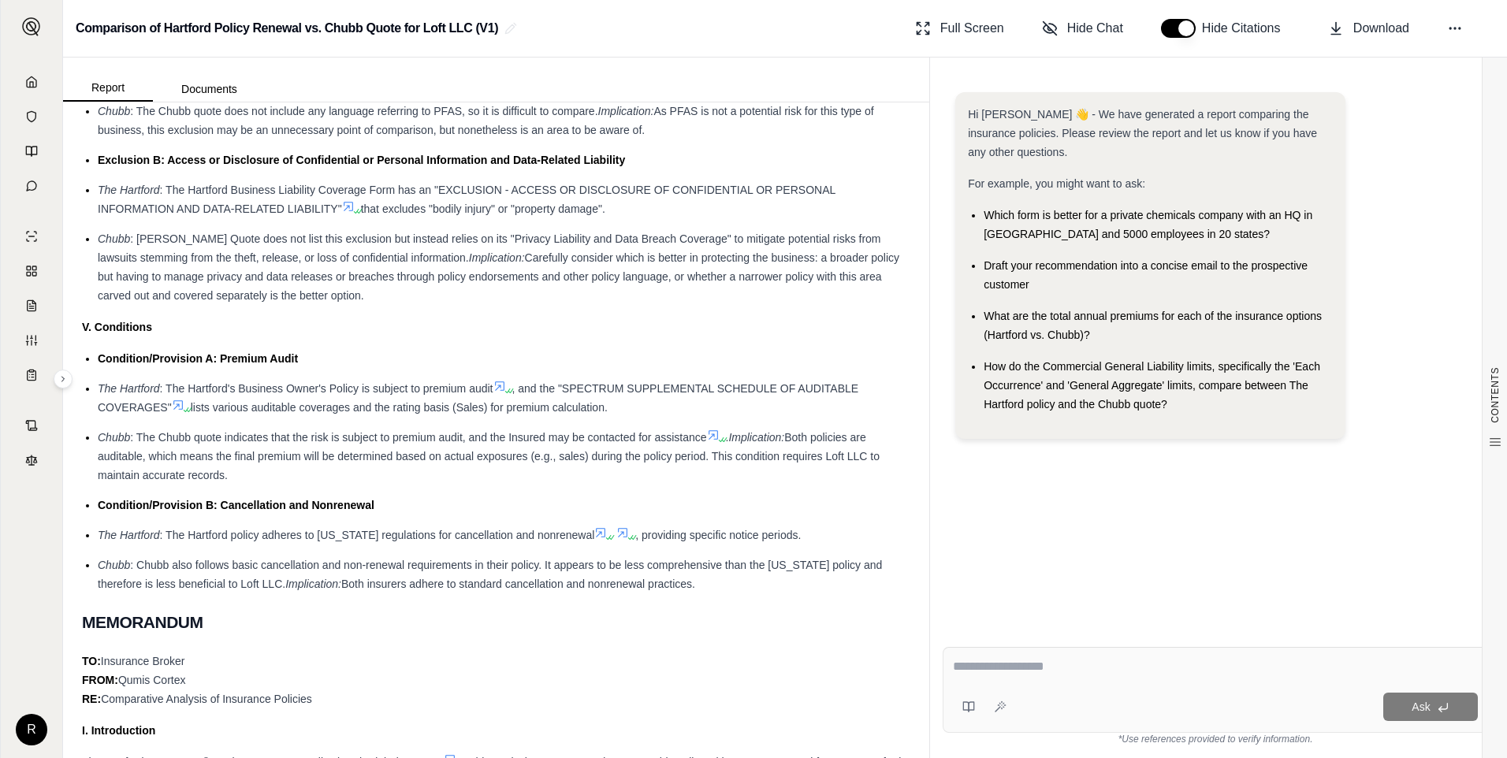
click at [218, 446] on li "Chubb : The Chubb quote indicates that the risk is subject to premium audit, an…" at bounding box center [504, 456] width 813 height 57
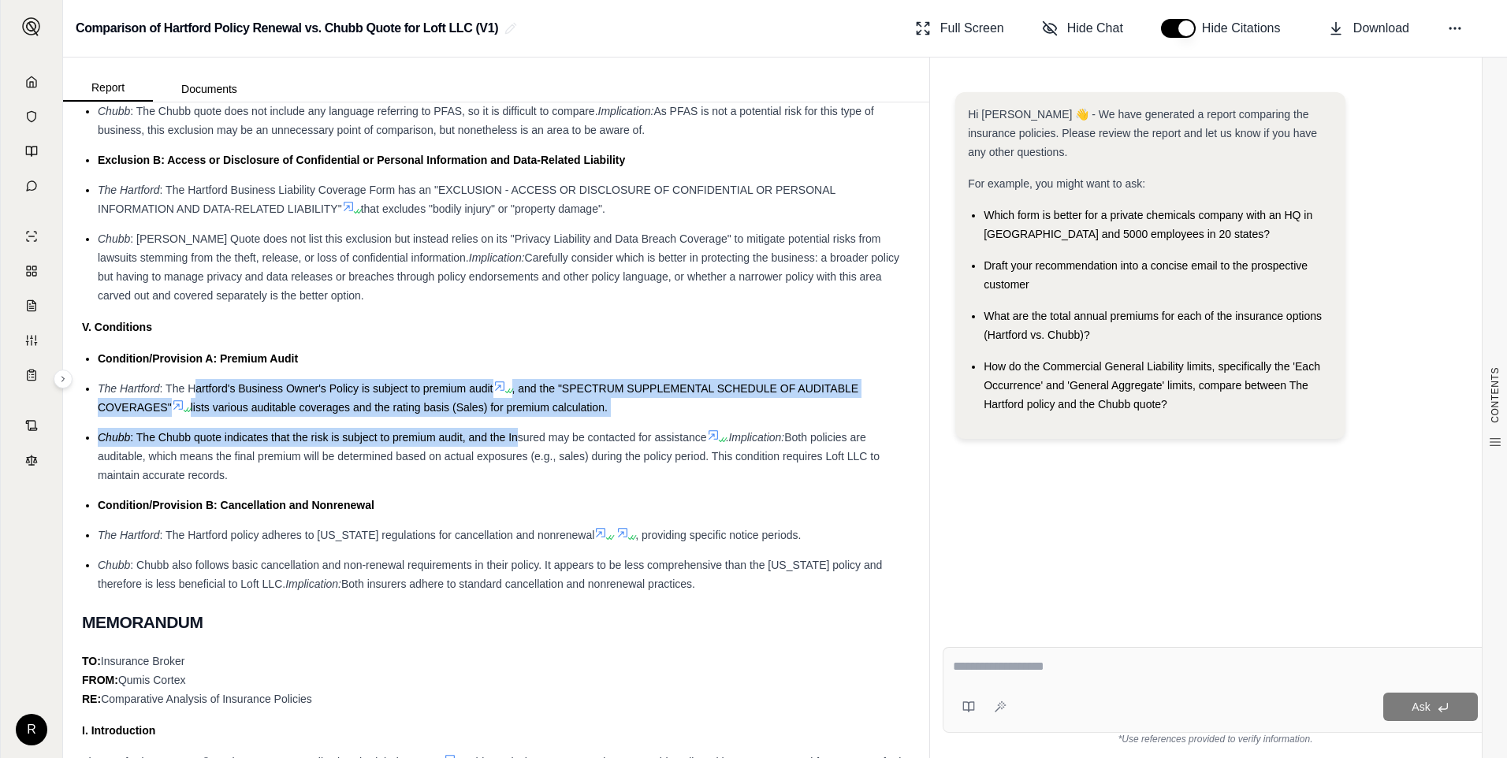
drag, startPoint x: 199, startPoint y: 383, endPoint x: 518, endPoint y: 430, distance: 322.7
click at [518, 430] on ul "Condition/Provision A: Premium Audit The Hartford : The Hartford's Business Own…" at bounding box center [496, 471] width 829 height 244
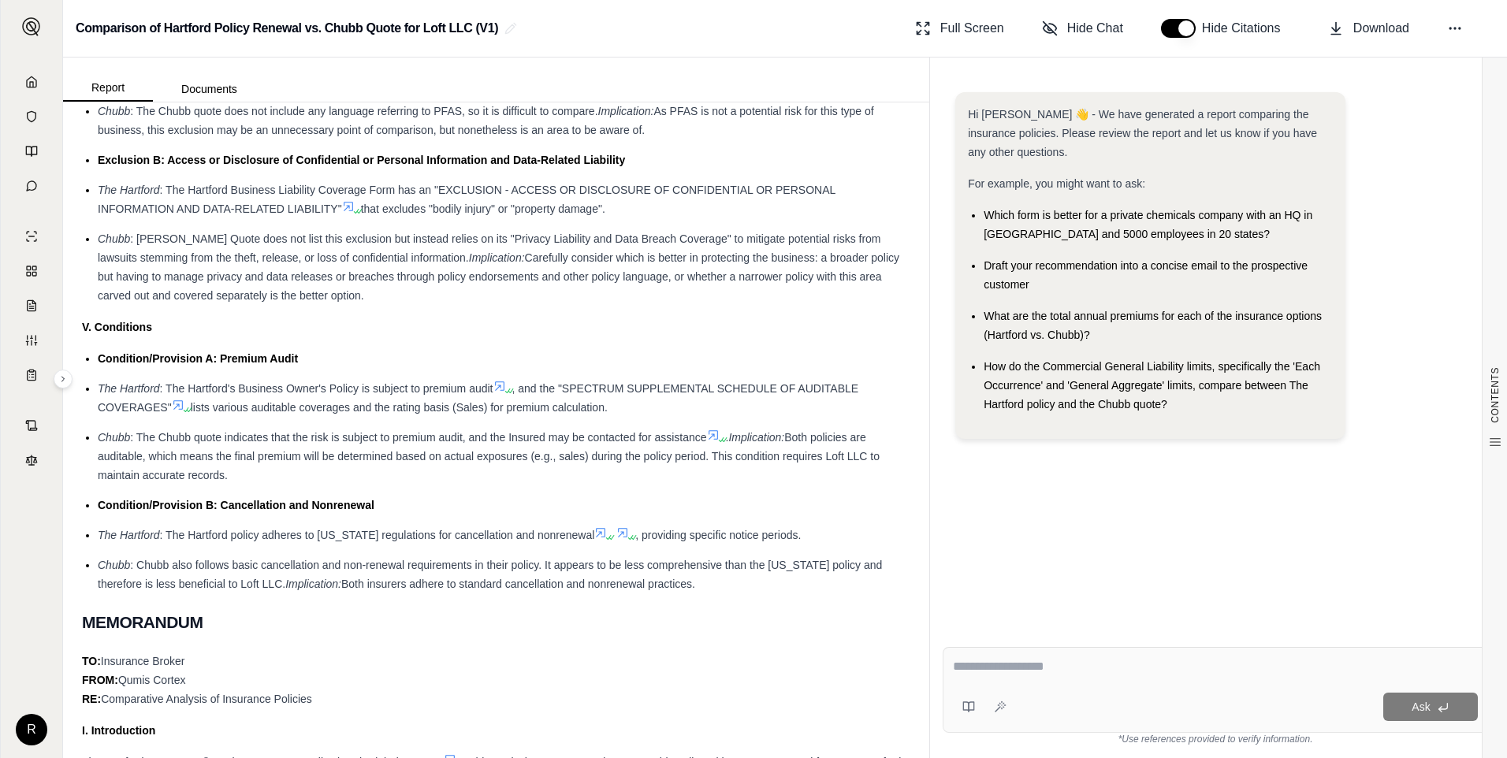
click at [245, 458] on span "Both policies are auditable, which means the final premium will be determined b…" at bounding box center [489, 456] width 782 height 50
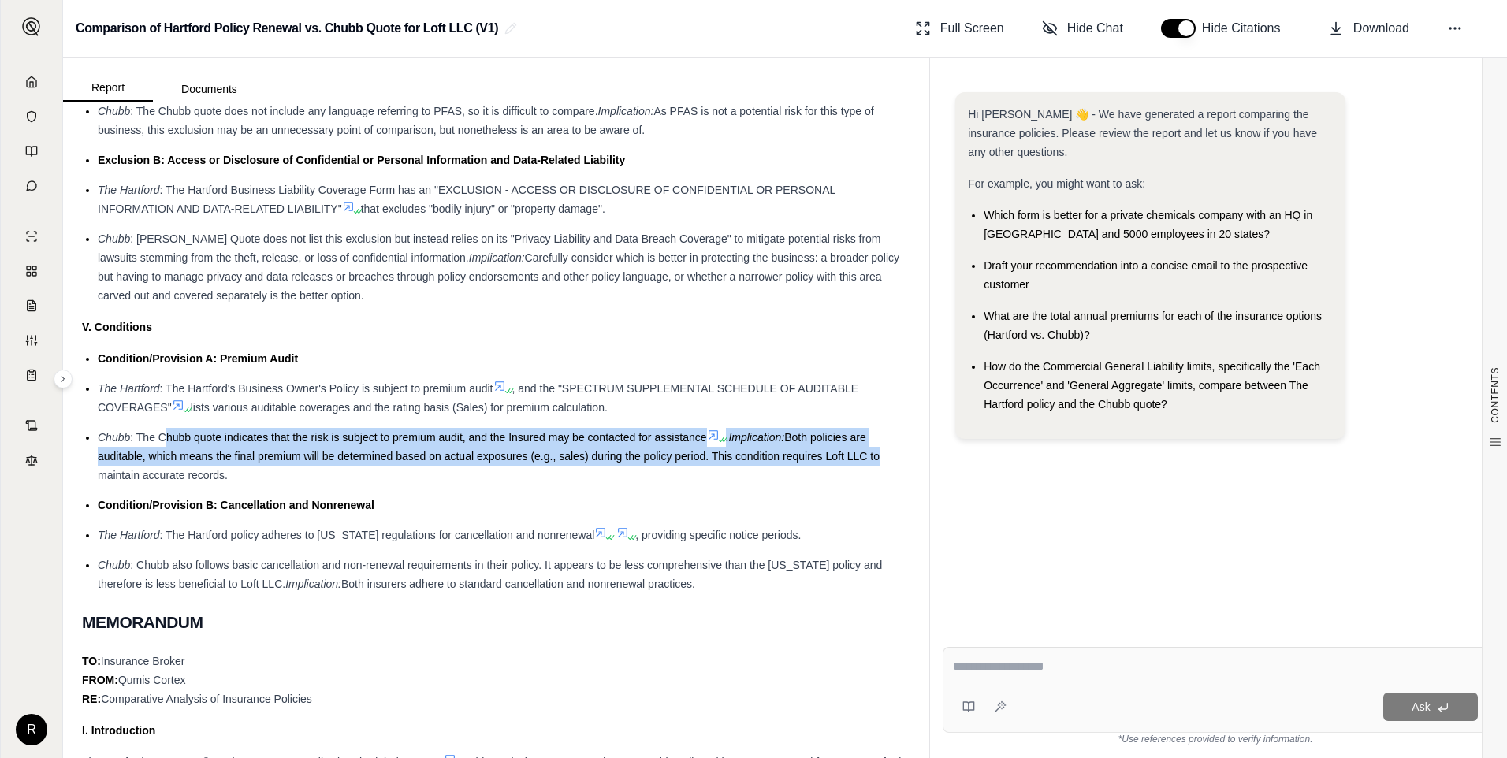
drag, startPoint x: 183, startPoint y: 436, endPoint x: 874, endPoint y: 464, distance: 691.2
click at [874, 464] on li "Chubb : The Chubb quote indicates that the risk is subject to premium audit, an…" at bounding box center [504, 456] width 813 height 57
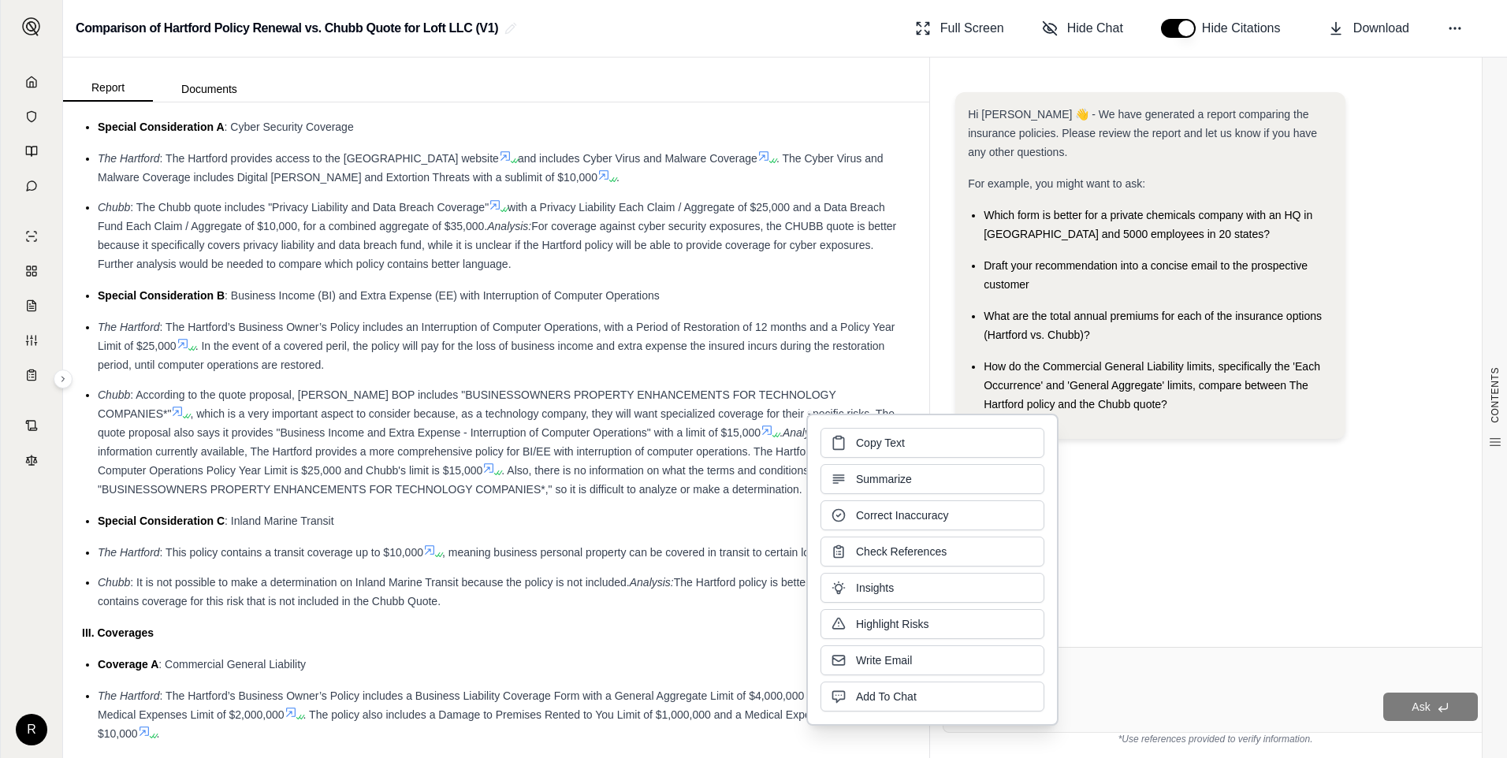
scroll to position [3154, 0]
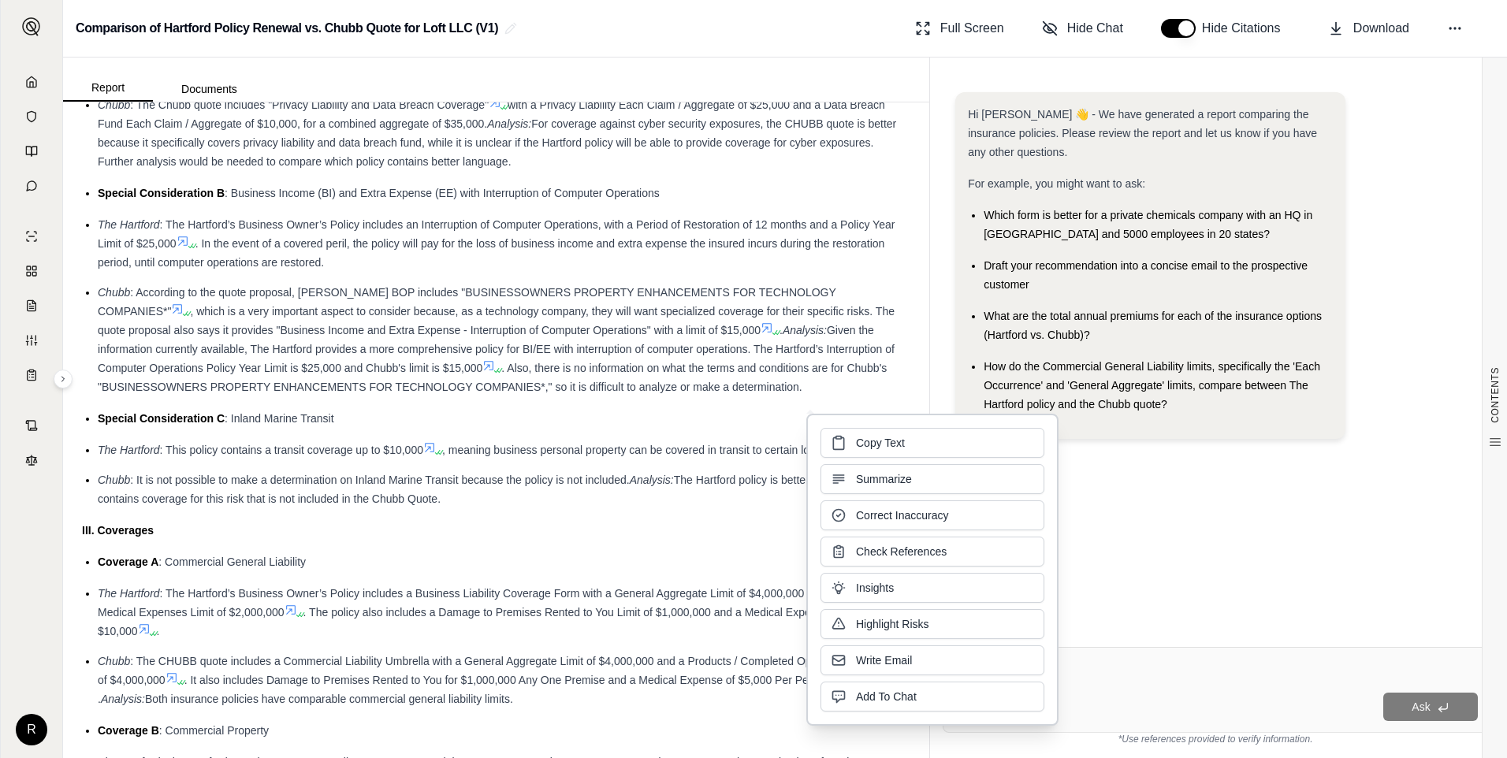
click at [403, 356] on li "Chubb : According to the quote proposal, Chubb's BOP includes "BUSINESSOWNERS P…" at bounding box center [504, 340] width 813 height 114
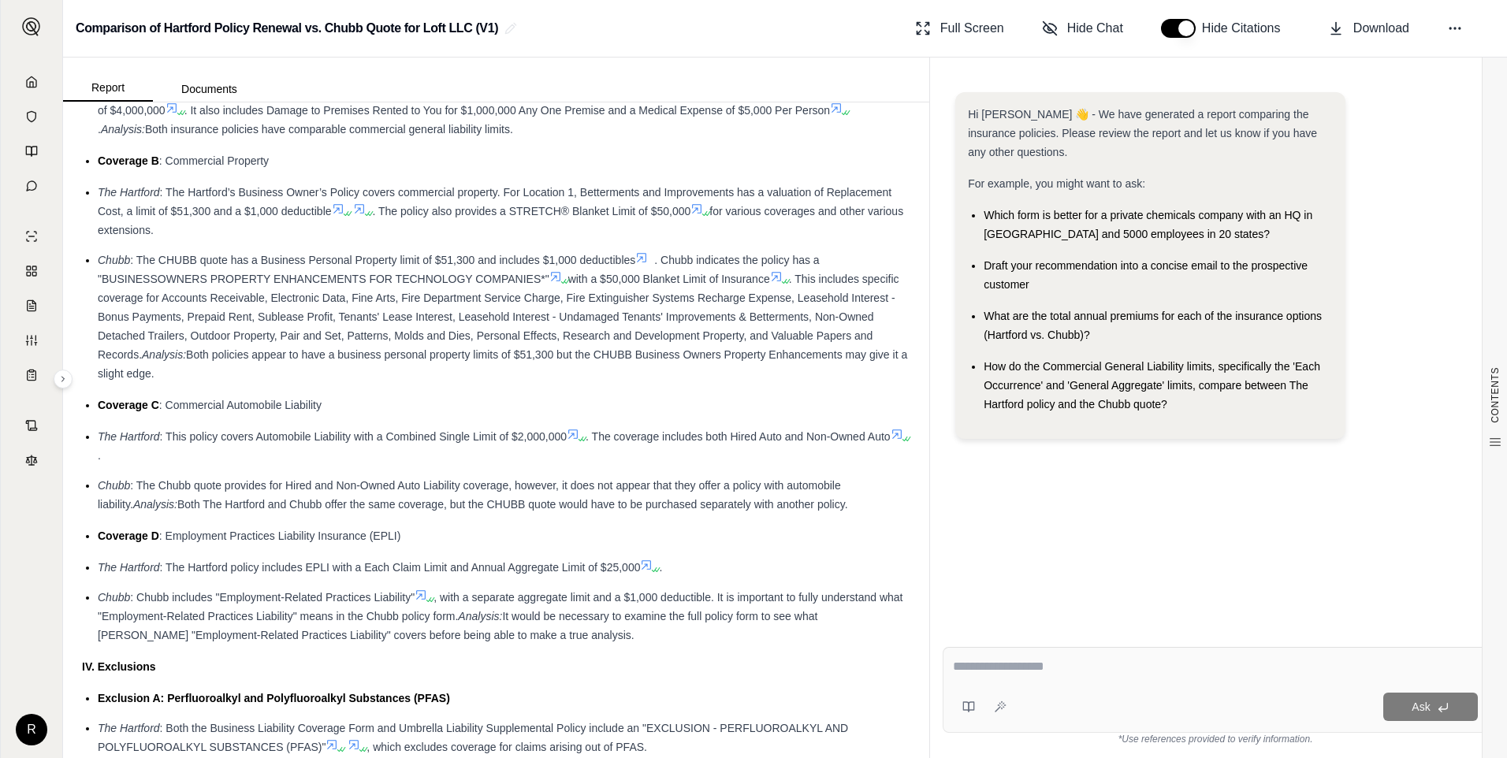
scroll to position [3784, 0]
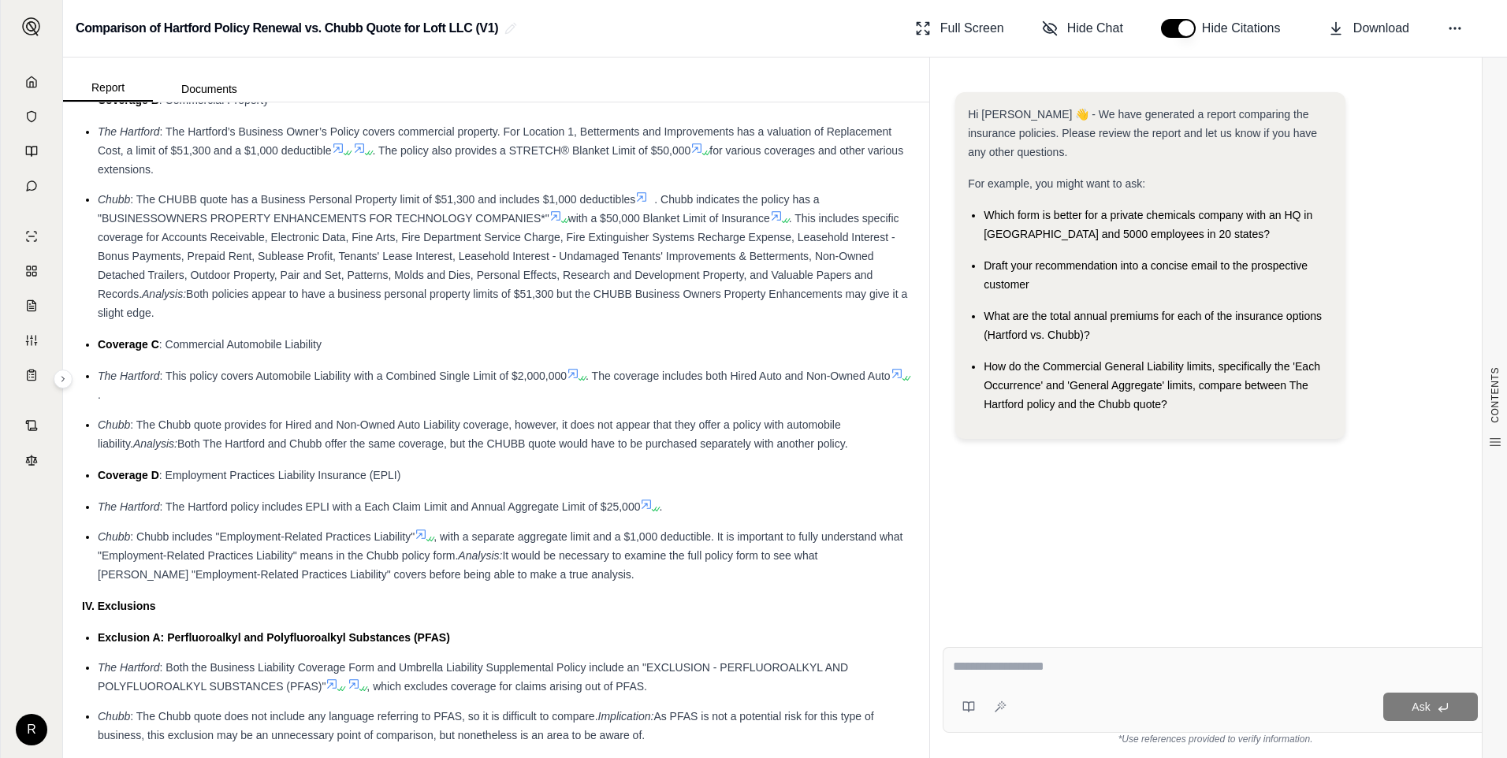
click at [609, 681] on span ", which excludes coverage for claims arising out of PFAS." at bounding box center [507, 686] width 281 height 13
click at [608, 681] on span ", which excludes coverage for claims arising out of PFAS." at bounding box center [507, 686] width 281 height 13
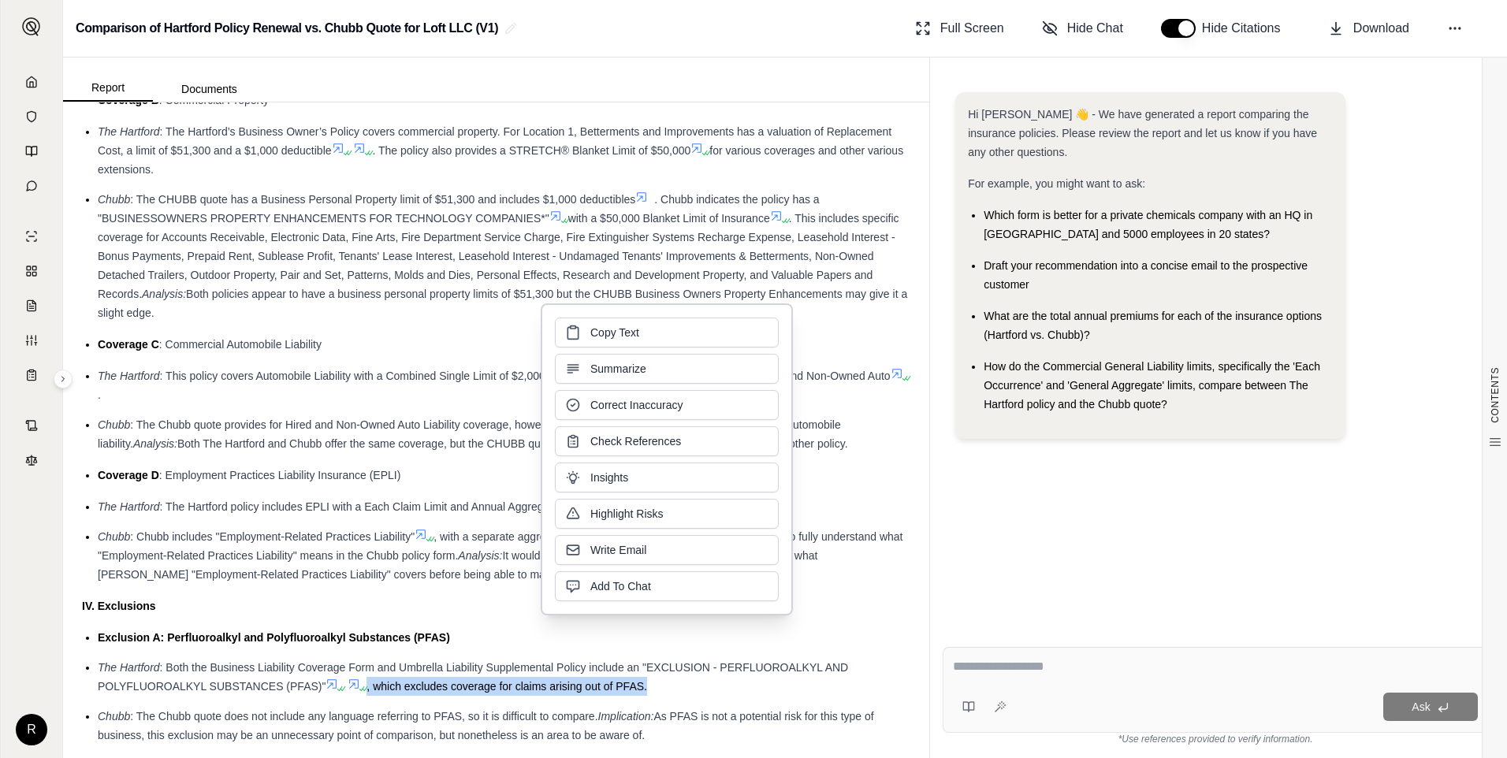
click at [608, 681] on span ", which excludes coverage for claims arising out of PFAS." at bounding box center [507, 686] width 281 height 13
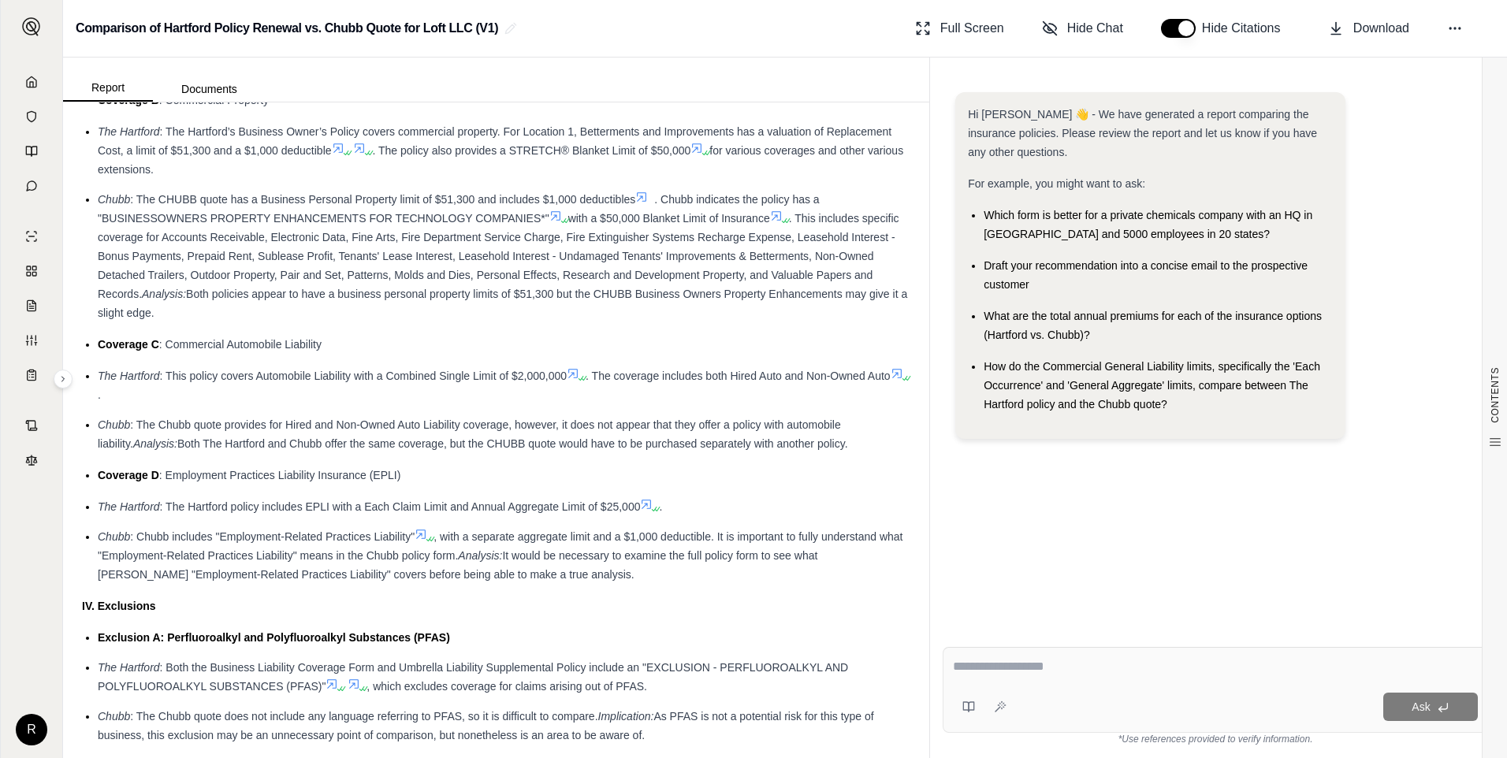
click at [592, 222] on span "with a $50,000 Blanket Limit of Insurance" at bounding box center [669, 218] width 202 height 13
